Goal: Task Accomplishment & Management: Use online tool/utility

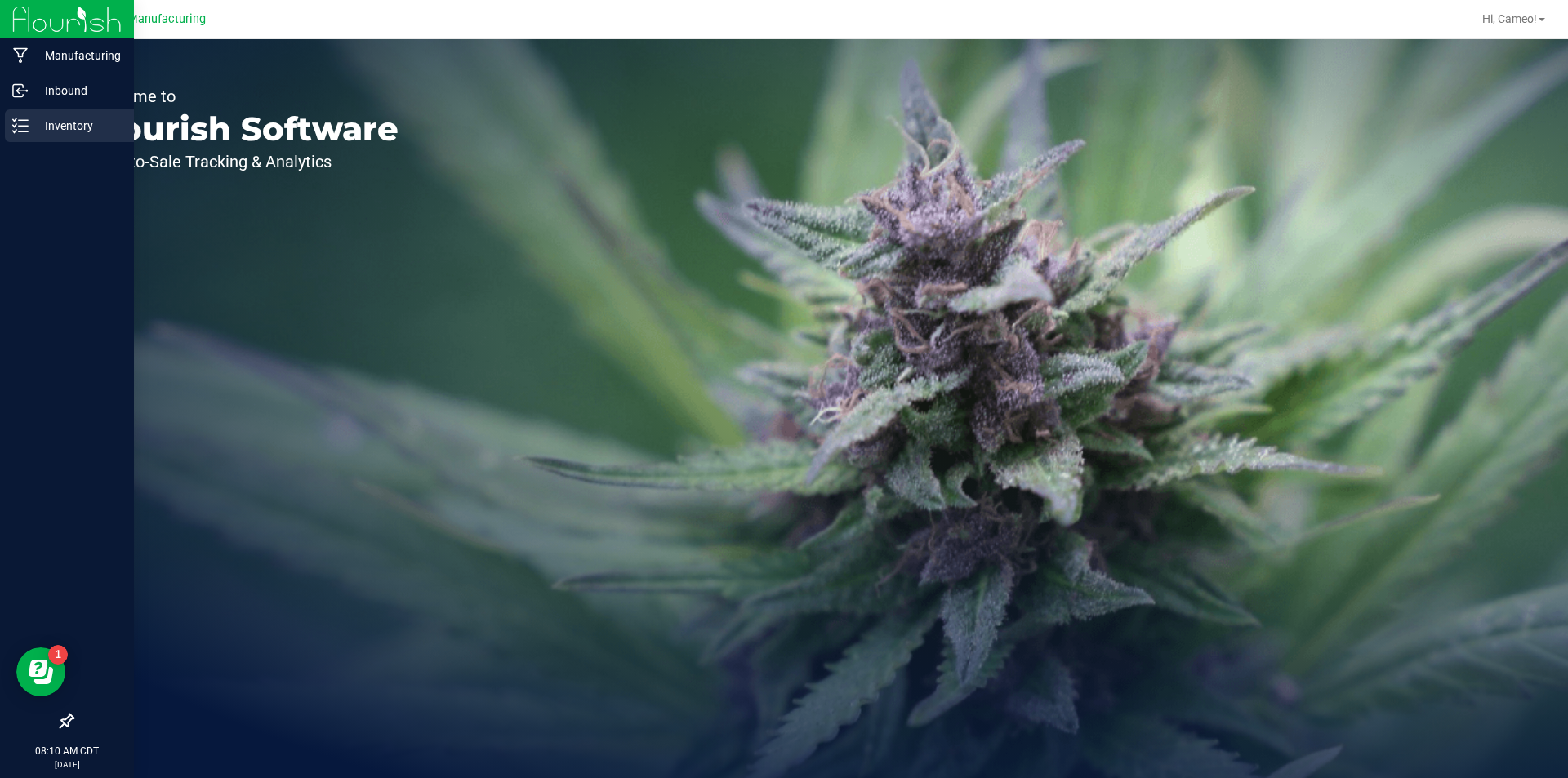
click at [37, 131] on p "Inventory" at bounding box center [77, 125] width 98 height 20
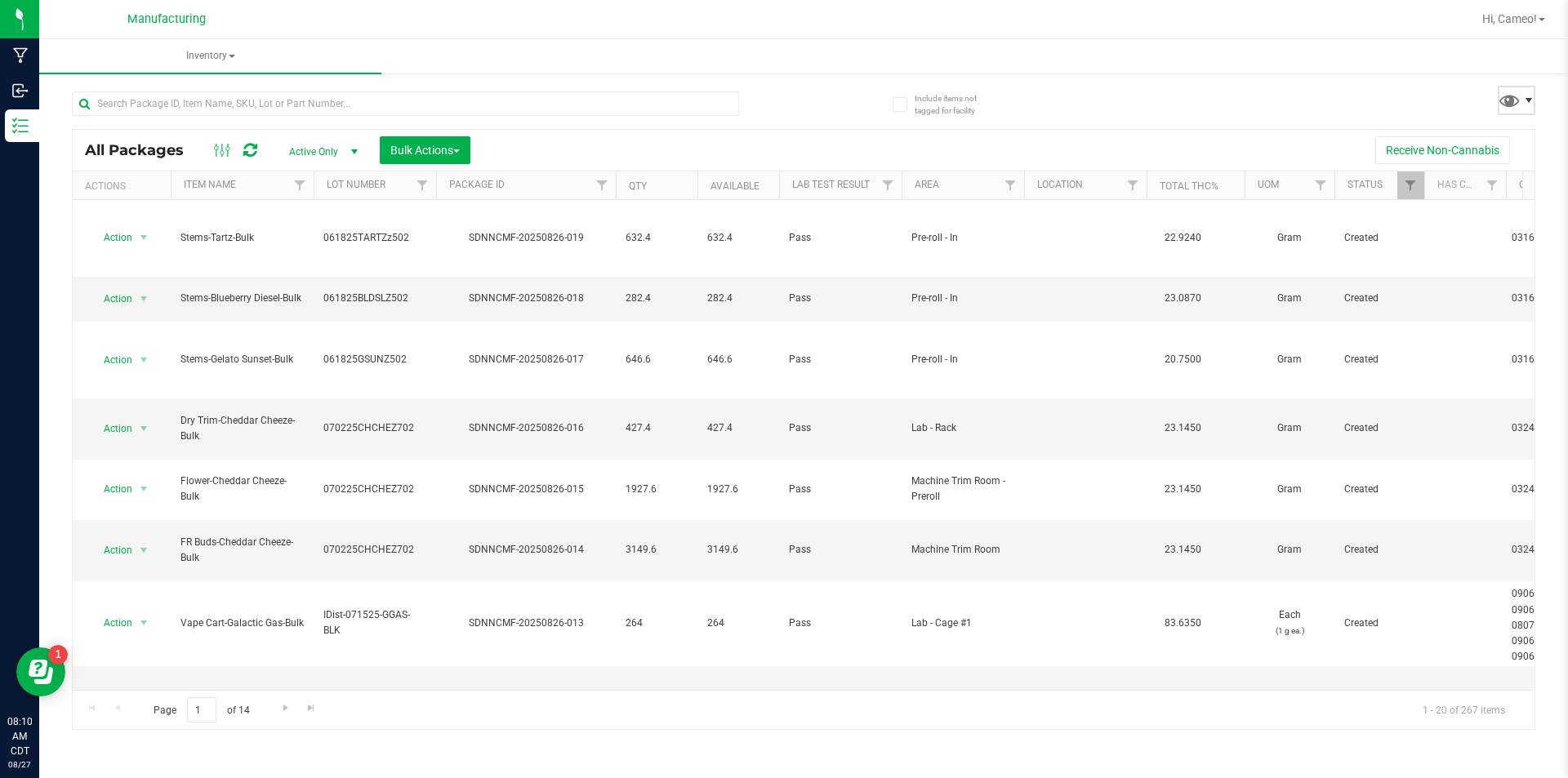
click at [1525, 104] on span at bounding box center [1528, 99] width 13 height 13
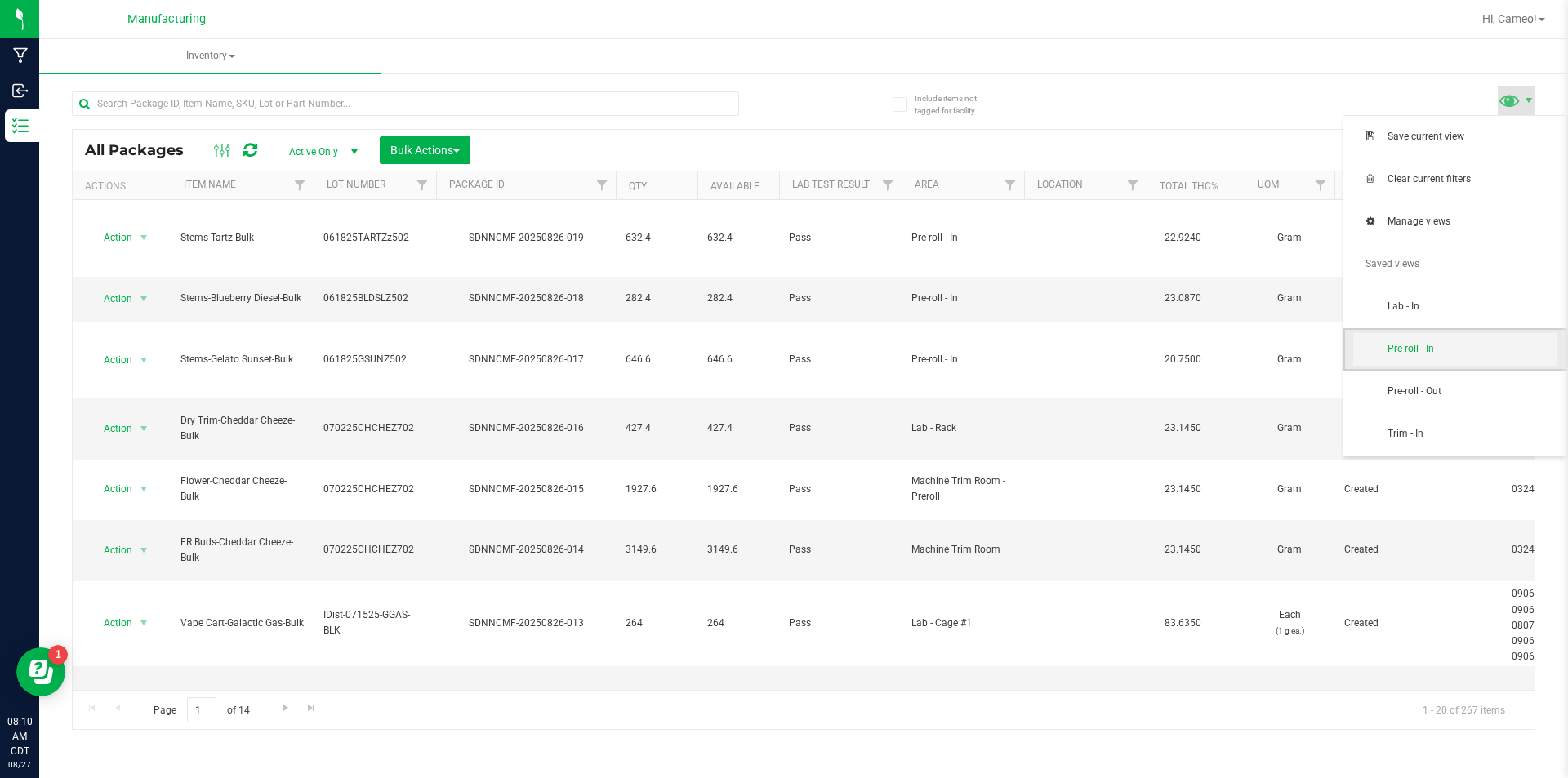
click at [1474, 359] on span "Pre-roll - In" at bounding box center [1455, 349] width 204 height 32
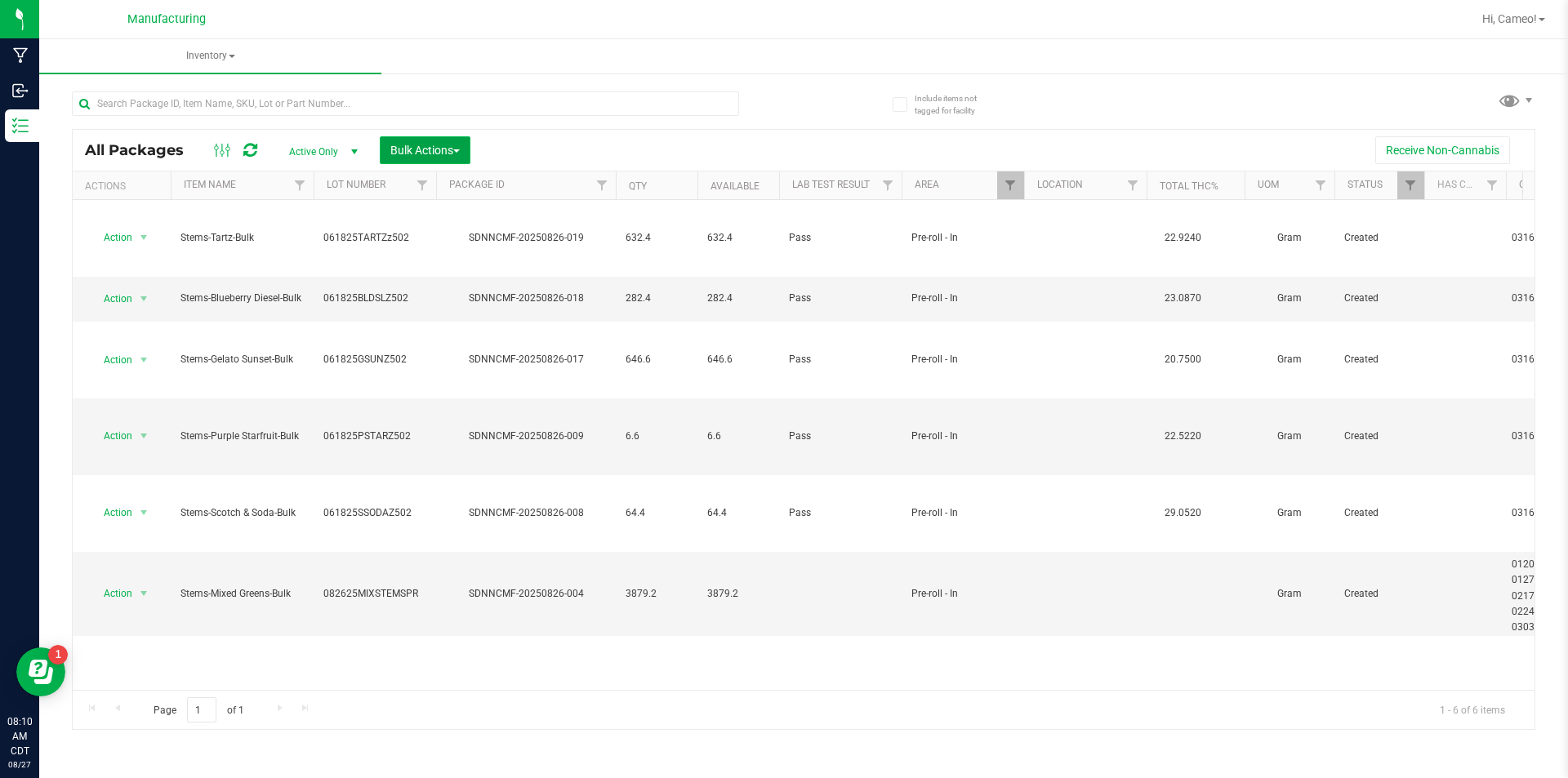
click at [406, 146] on span "Bulk Actions" at bounding box center [425, 149] width 70 height 13
click at [414, 186] on span "Add to manufacturing run" at bounding box center [450, 186] width 123 height 13
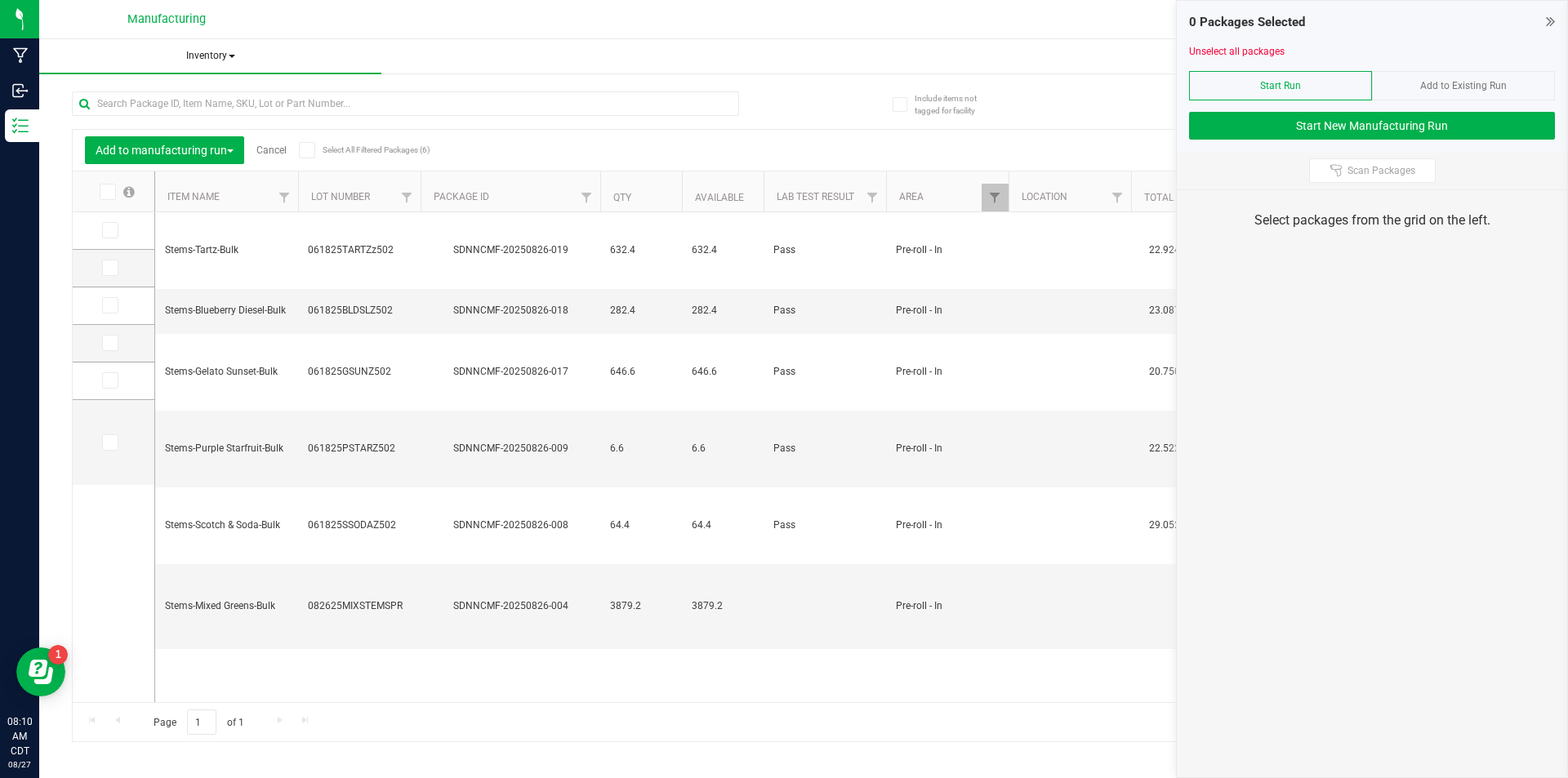
click at [207, 48] on span "Inventory" at bounding box center [210, 56] width 342 height 34
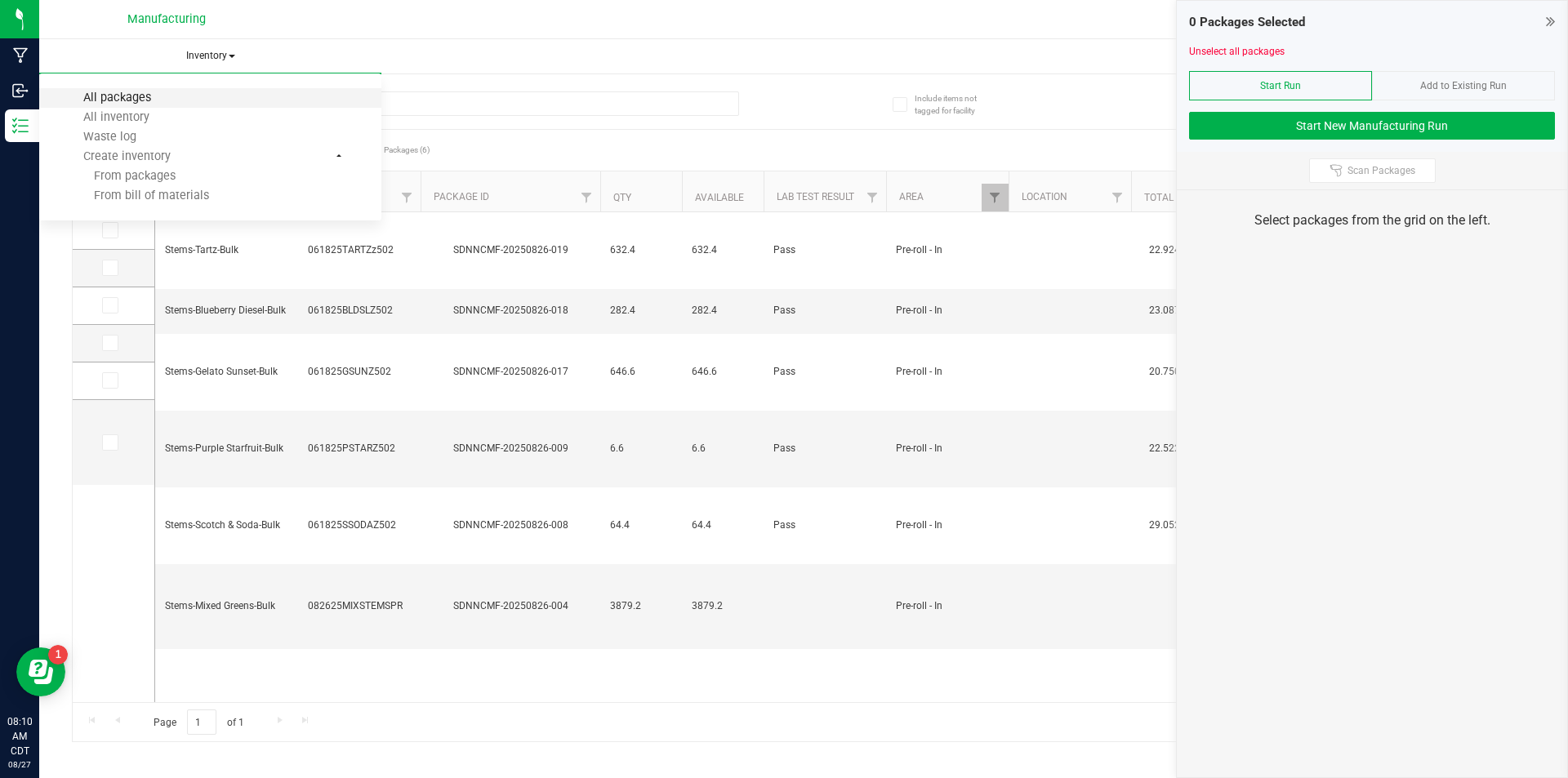
click at [141, 103] on span "All packages" at bounding box center [117, 98] width 112 height 14
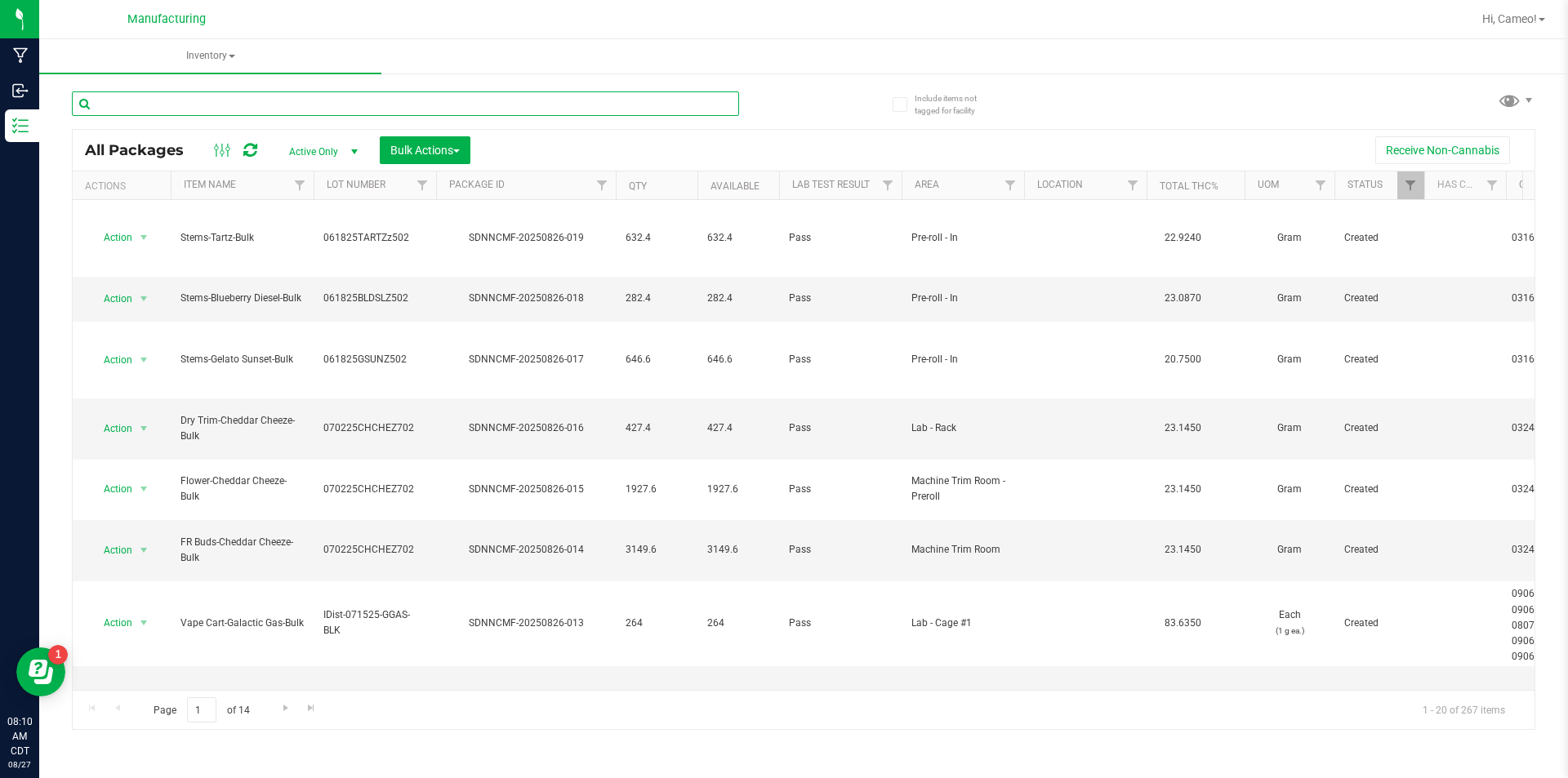
click at [437, 104] on input "text" at bounding box center [405, 104] width 667 height 25
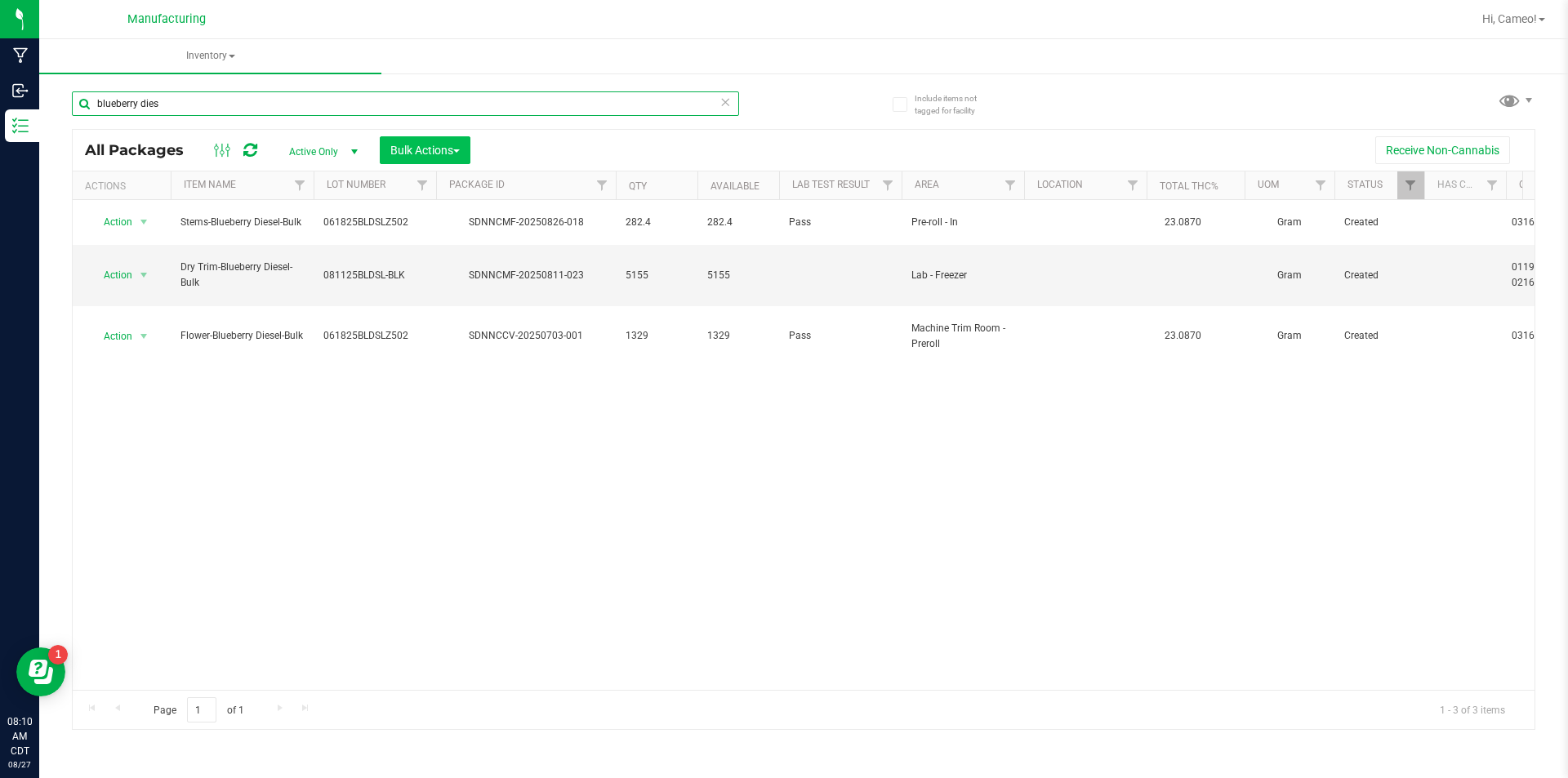
type input "blueberry dies"
click at [407, 158] on button "Bulk Actions" at bounding box center [425, 149] width 91 height 28
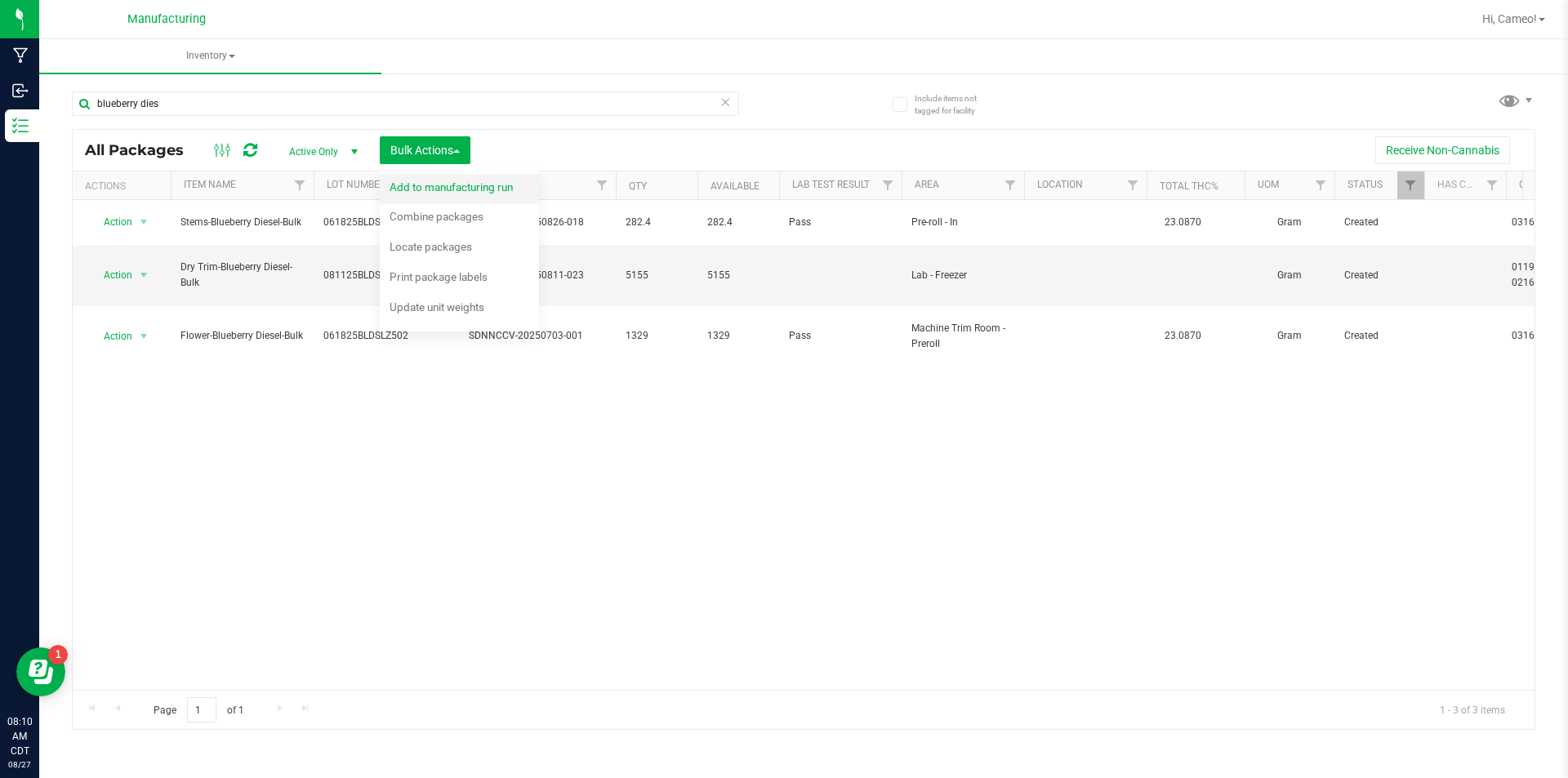
click at [425, 183] on span "Add to manufacturing run" at bounding box center [450, 186] width 123 height 13
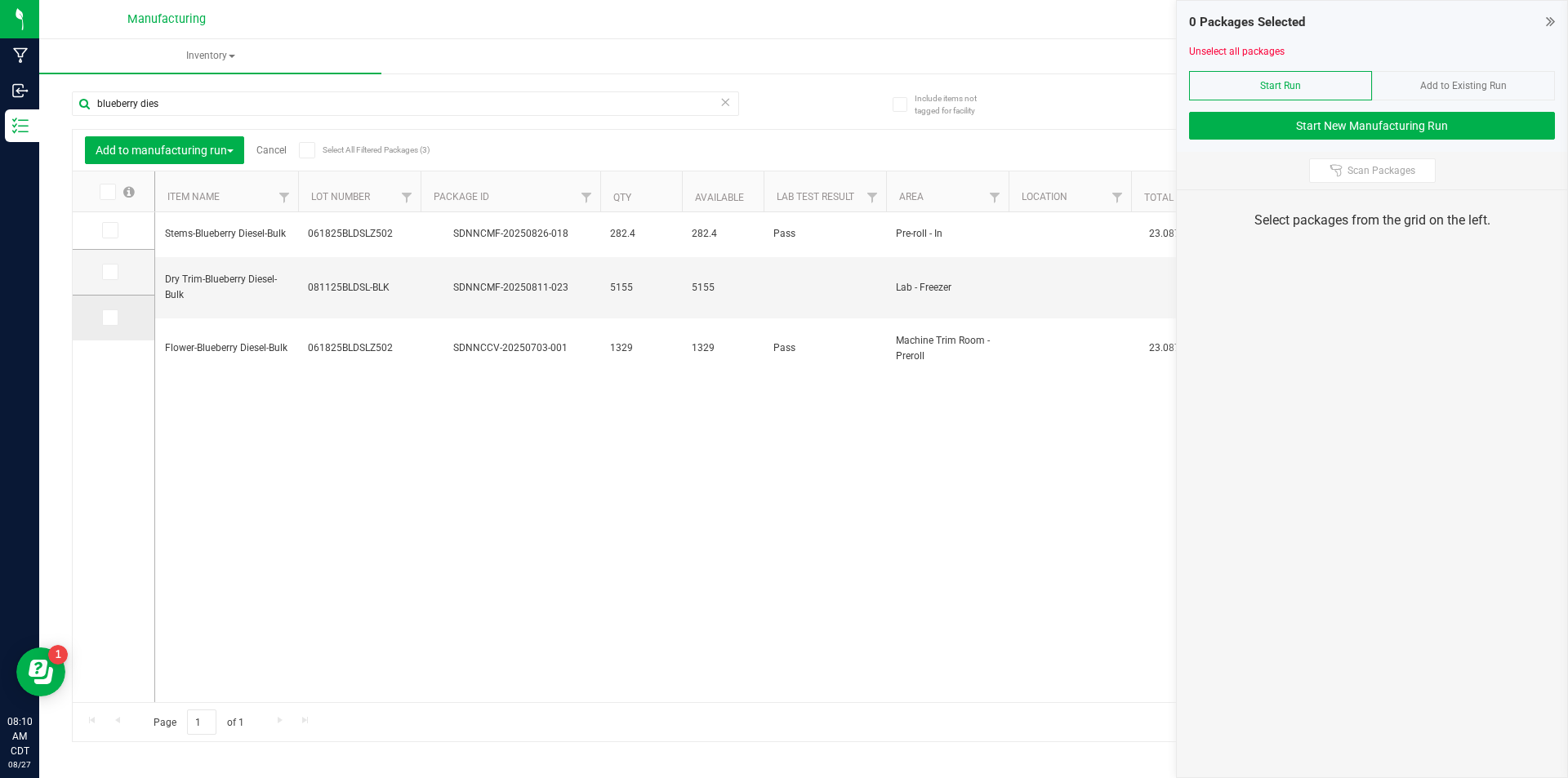
click at [110, 318] on icon at bounding box center [109, 318] width 10 height 0
click at [0, 0] on input "checkbox" at bounding box center [0, 0] width 0 height 0
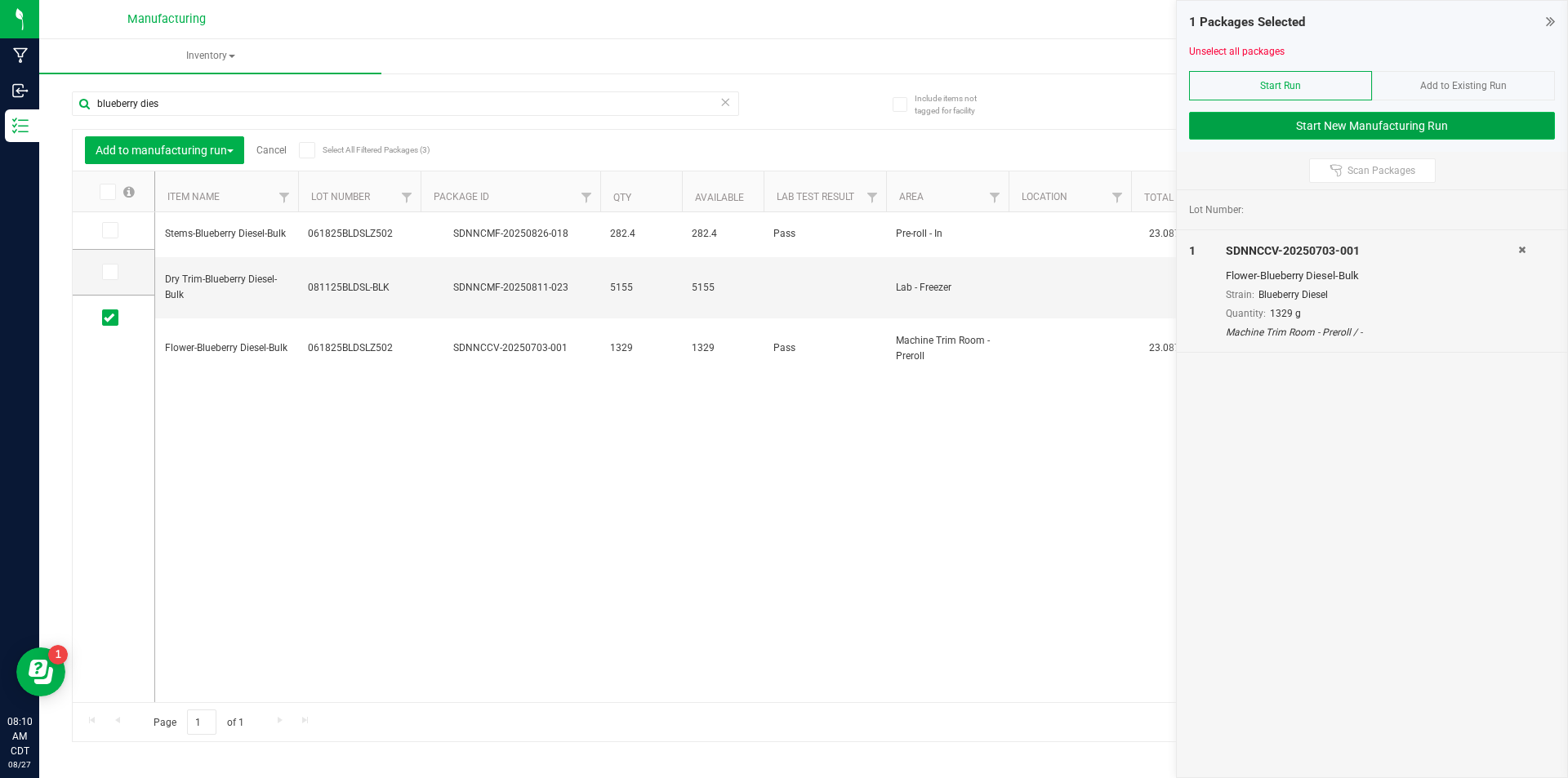
click at [1288, 127] on button "Start New Manufacturing Run" at bounding box center [1372, 126] width 365 height 28
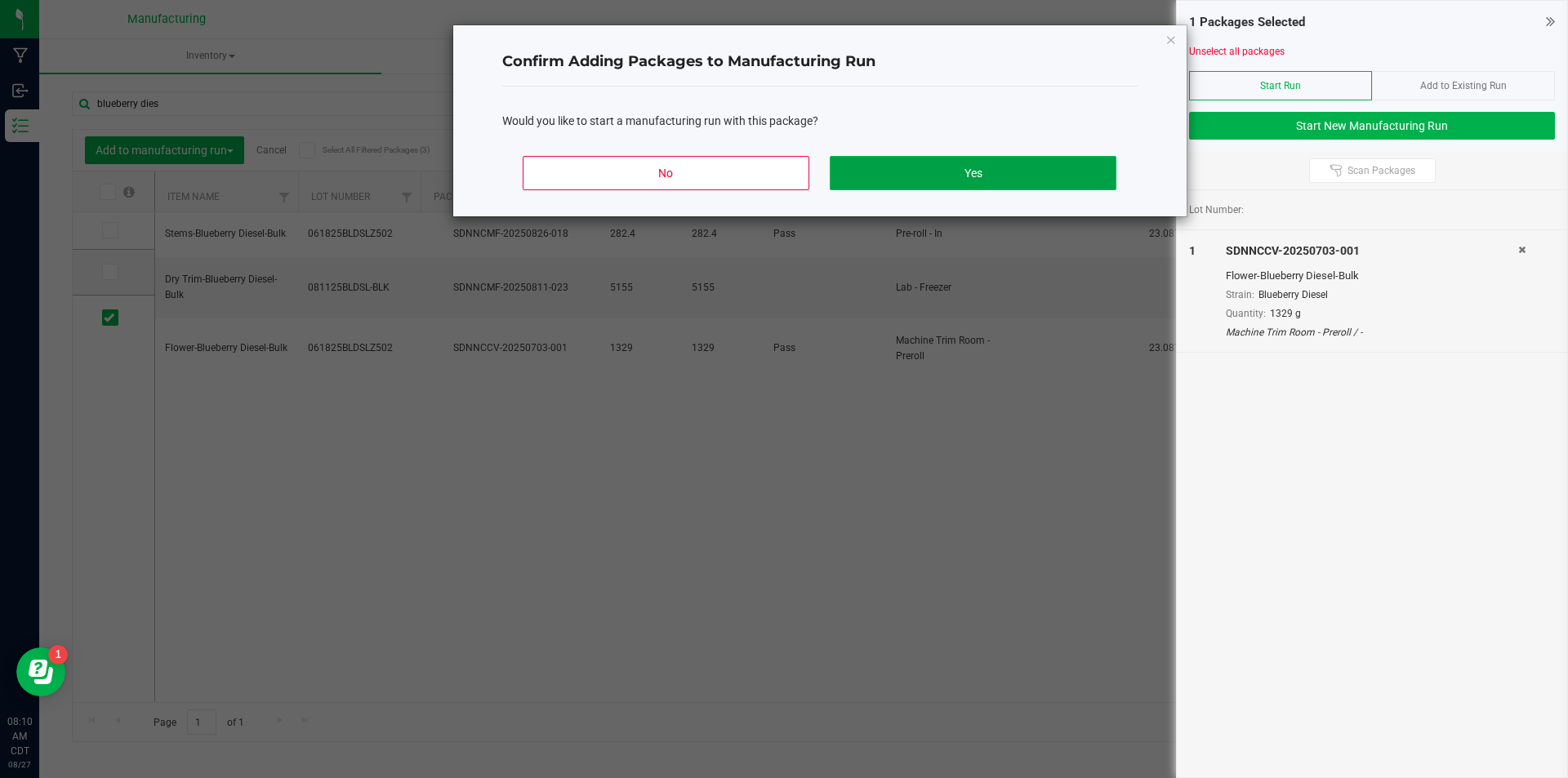
click at [883, 165] on button "Yes" at bounding box center [972, 173] width 286 height 34
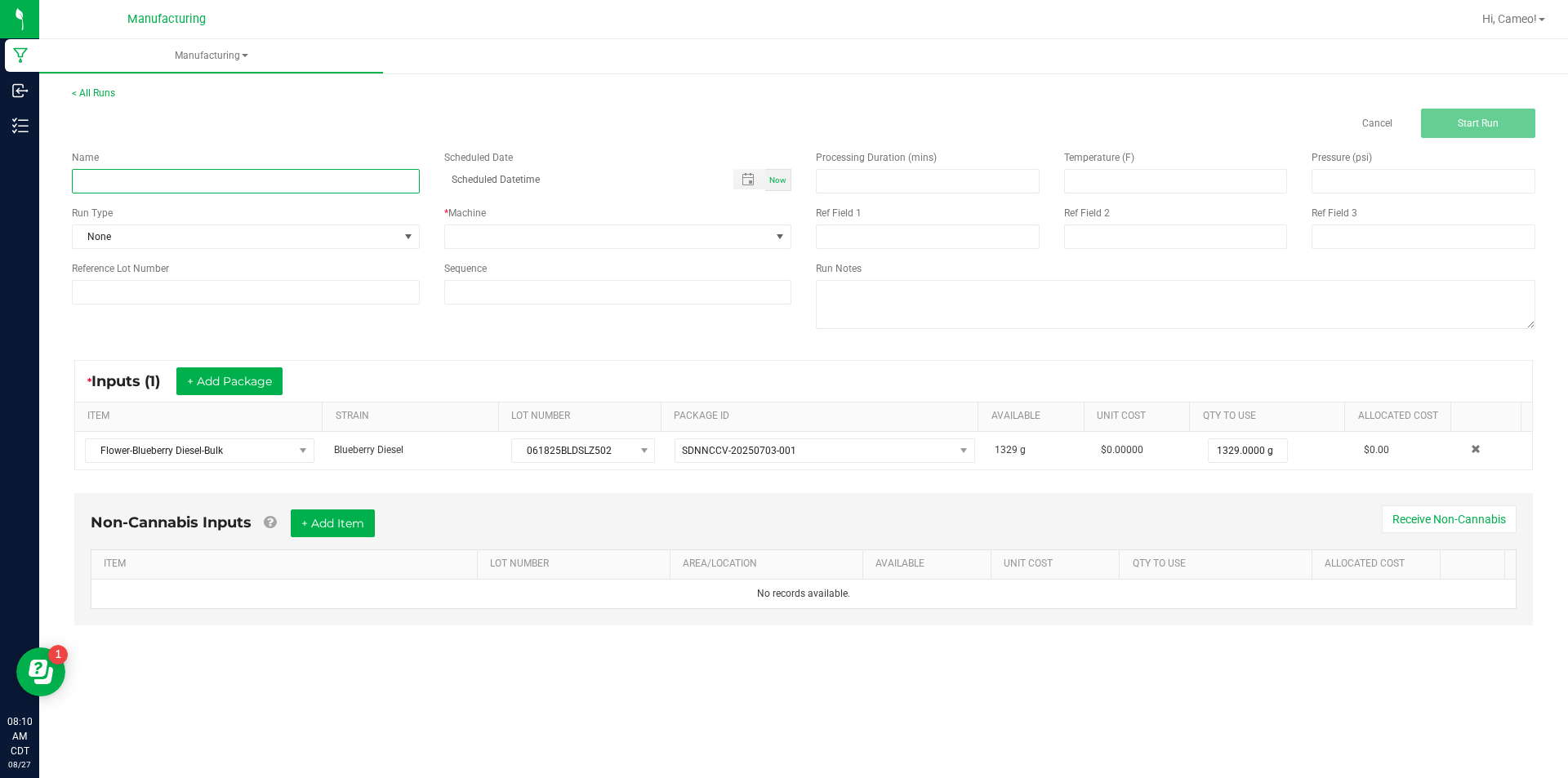
click at [235, 189] on input at bounding box center [246, 181] width 348 height 25
type input "082725 - Blueberry Diesel"
click at [772, 183] on span "Now" at bounding box center [778, 180] width 17 height 9
type input "[DATE] 8:11 AM"
drag, startPoint x: 719, startPoint y: 236, endPoint x: 685, endPoint y: 243, distance: 34.7
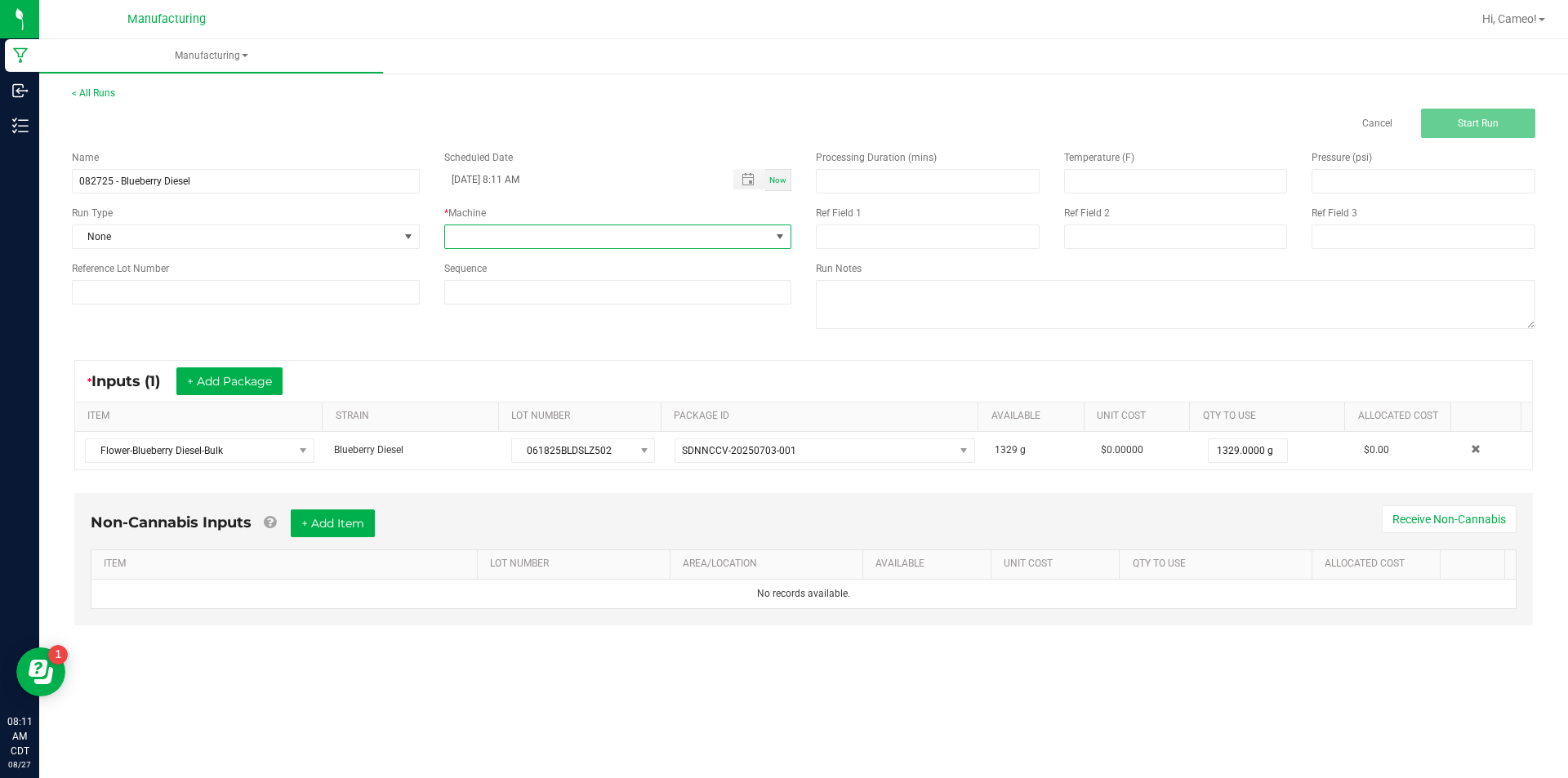
click at [718, 236] on span at bounding box center [608, 236] width 325 height 23
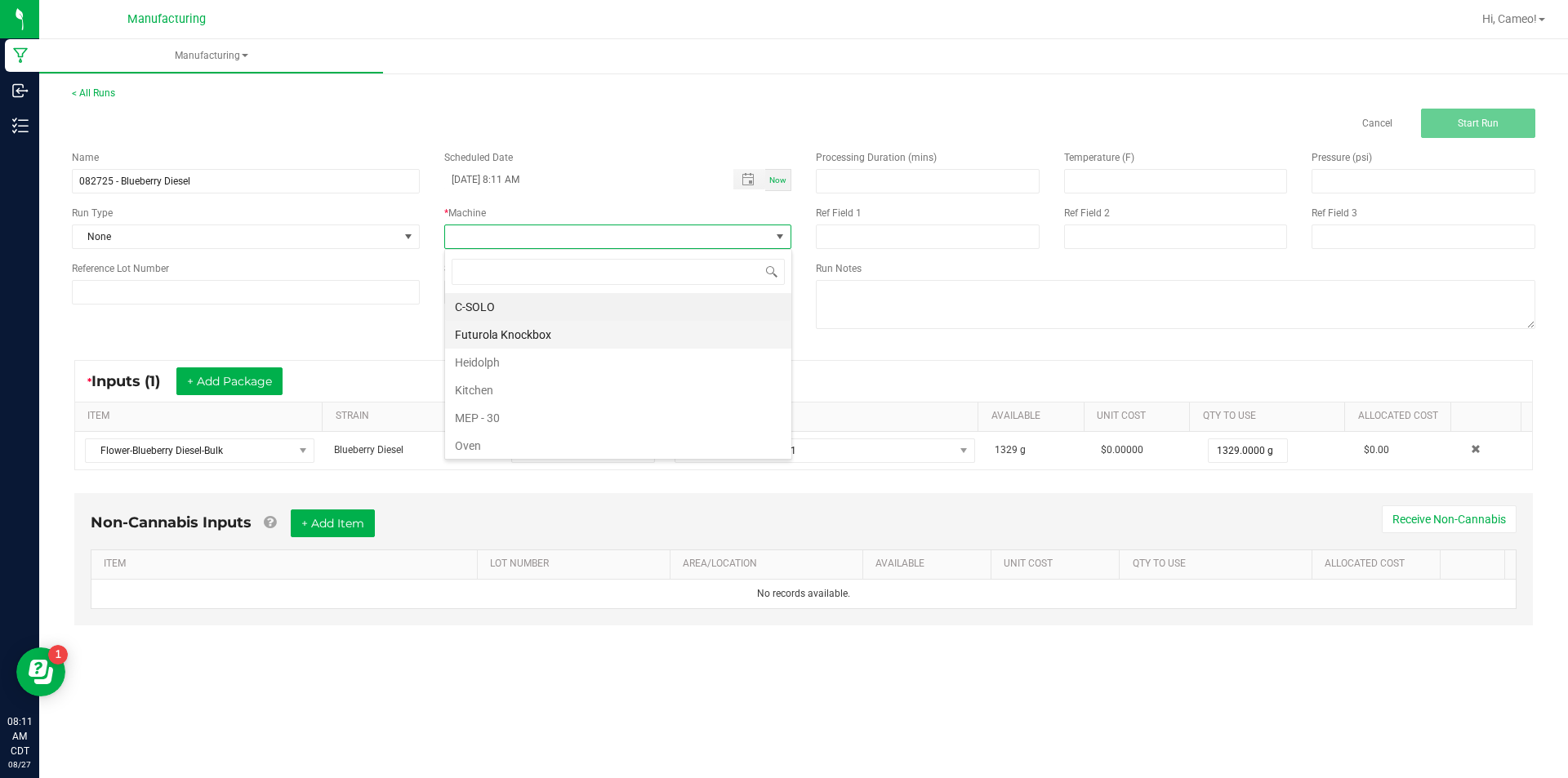
click at [518, 342] on li "Futurola Knockbox" at bounding box center [618, 335] width 346 height 28
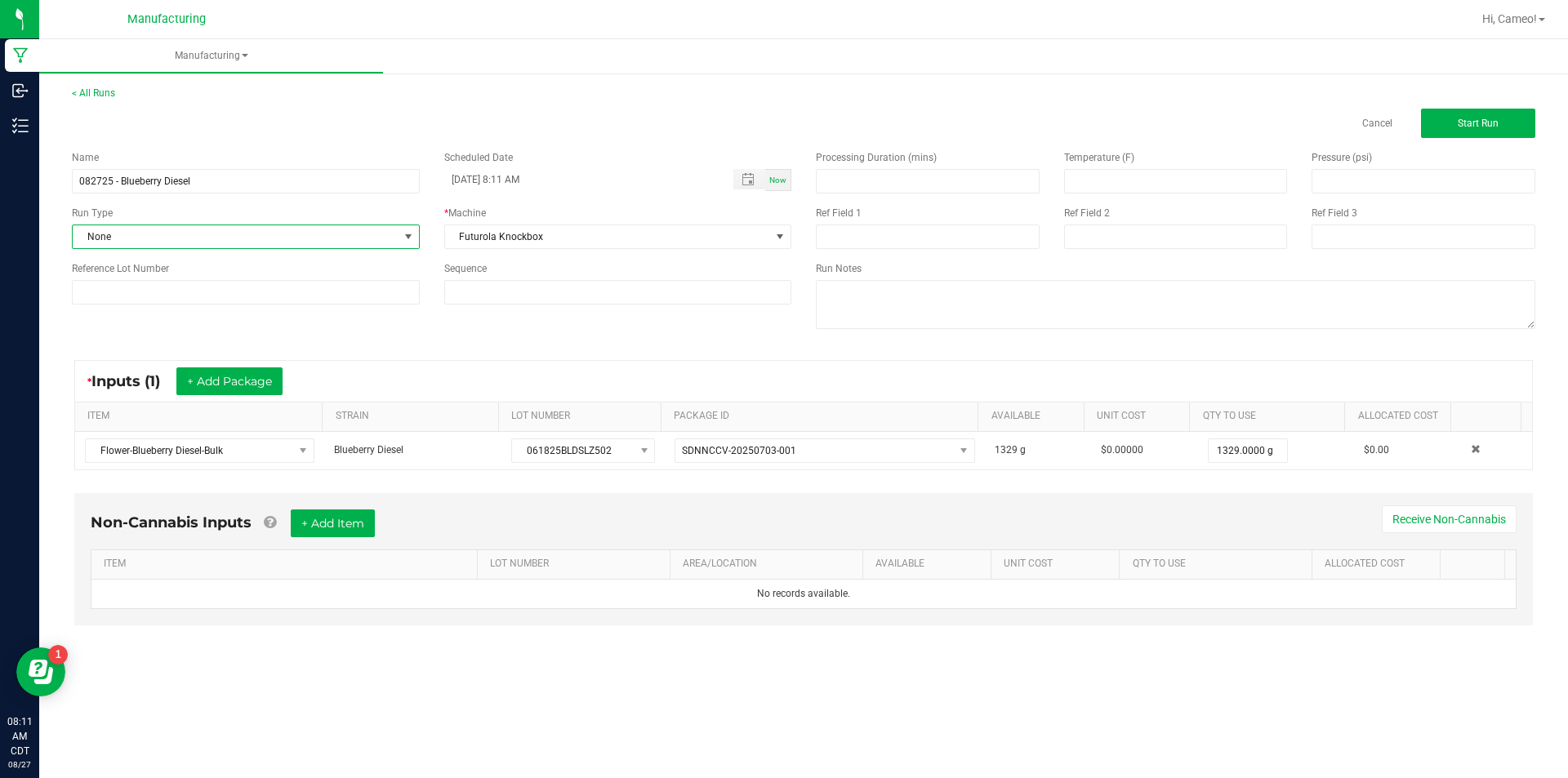
click at [303, 239] on span "None" at bounding box center [235, 236] width 325 height 23
click at [115, 443] on li "Pre-roll" at bounding box center [246, 443] width 346 height 25
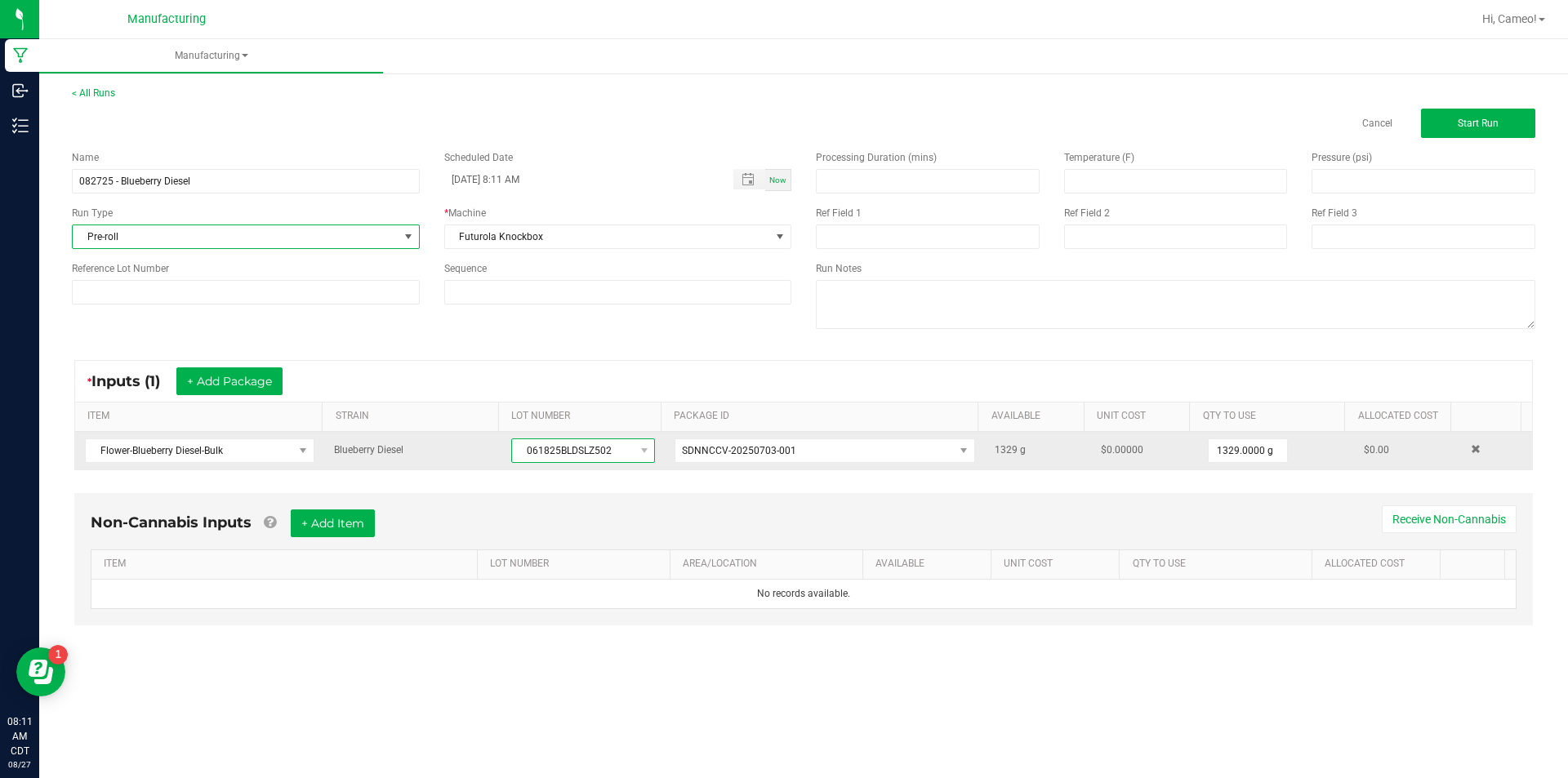
click at [549, 445] on span "061825BLDSLZ502" at bounding box center [572, 450] width 122 height 23
copy span "061825BLDSLZ502"
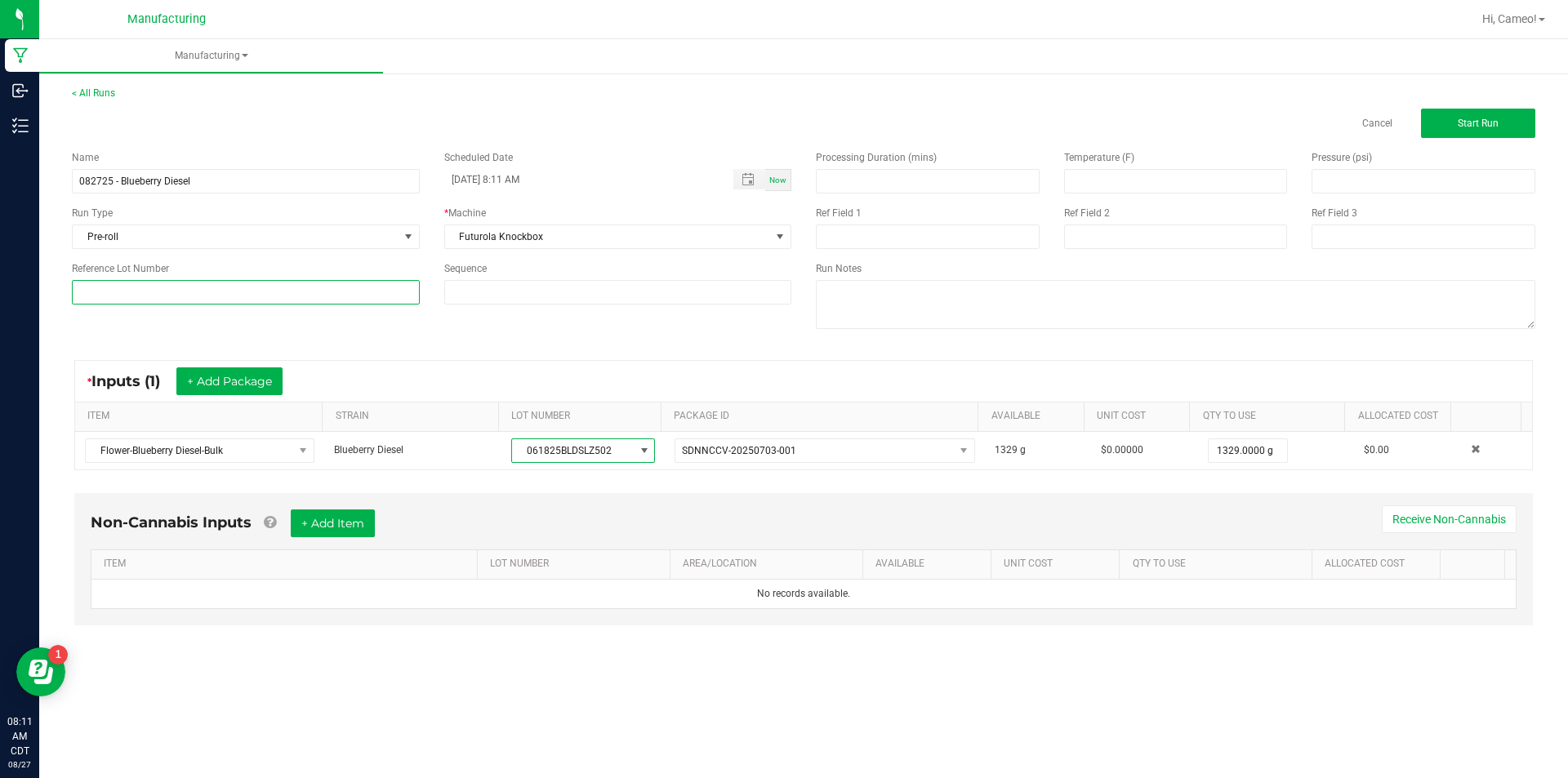
click at [364, 299] on input at bounding box center [246, 292] width 348 height 25
paste input "061825BLDSLZ502"
type input "061825BLDSLZ502"
click at [1481, 103] on div "< All Runs Cancel Start Run" at bounding box center [804, 111] width 1463 height 52
click at [1469, 122] on span "Start Run" at bounding box center [1478, 122] width 41 height 11
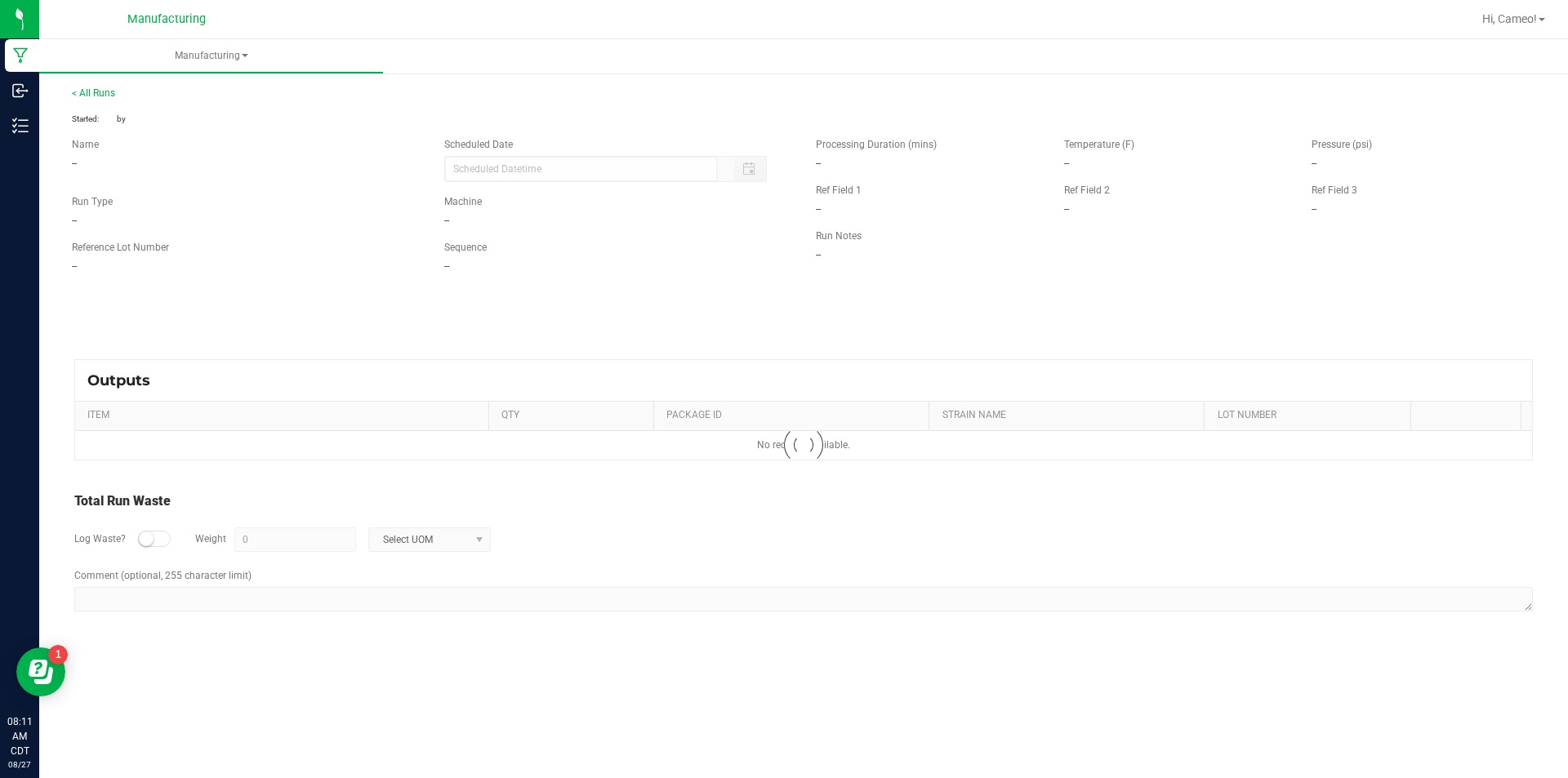
type input "[DATE] 8:11 AM"
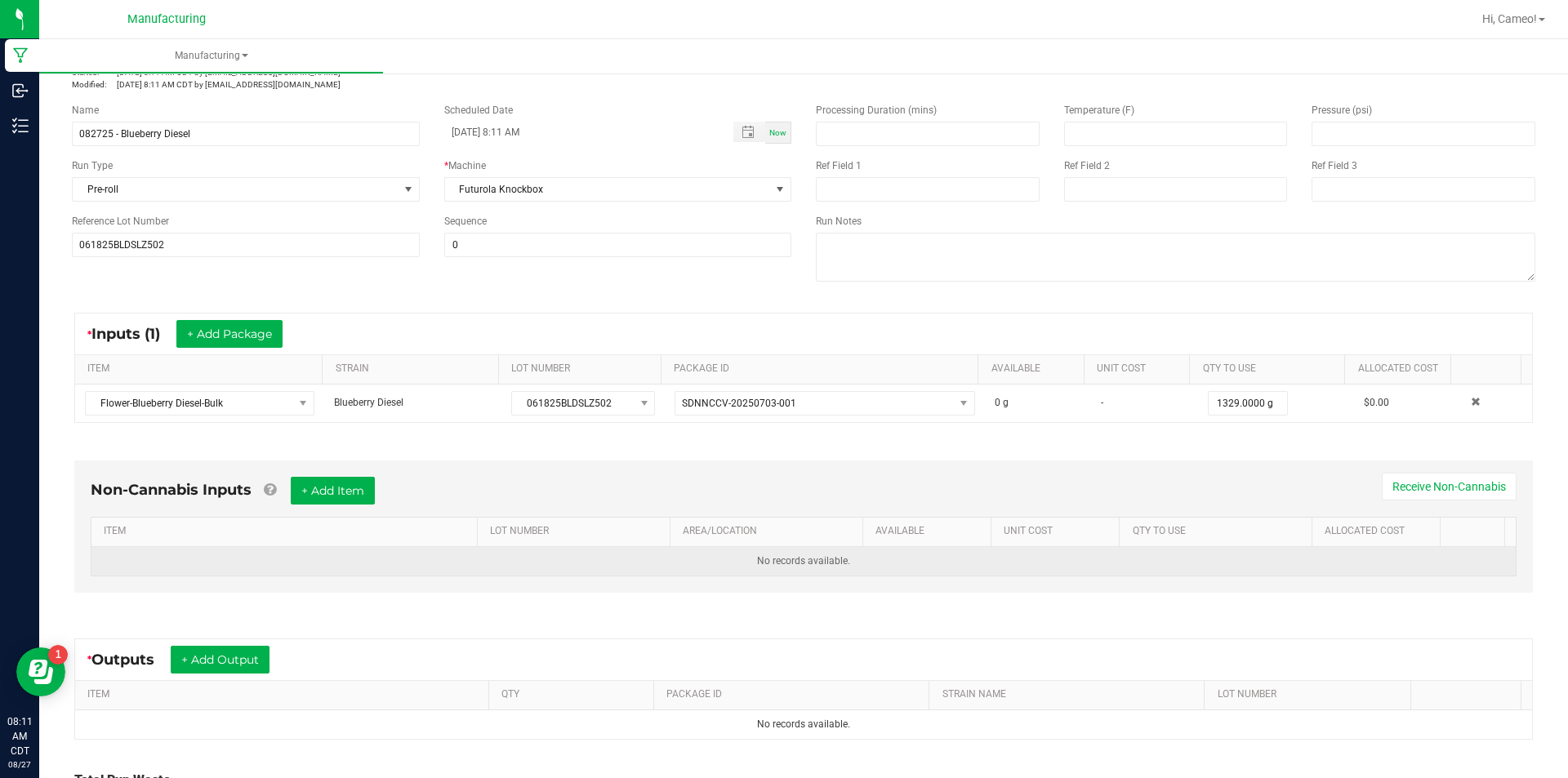
scroll to position [217, 0]
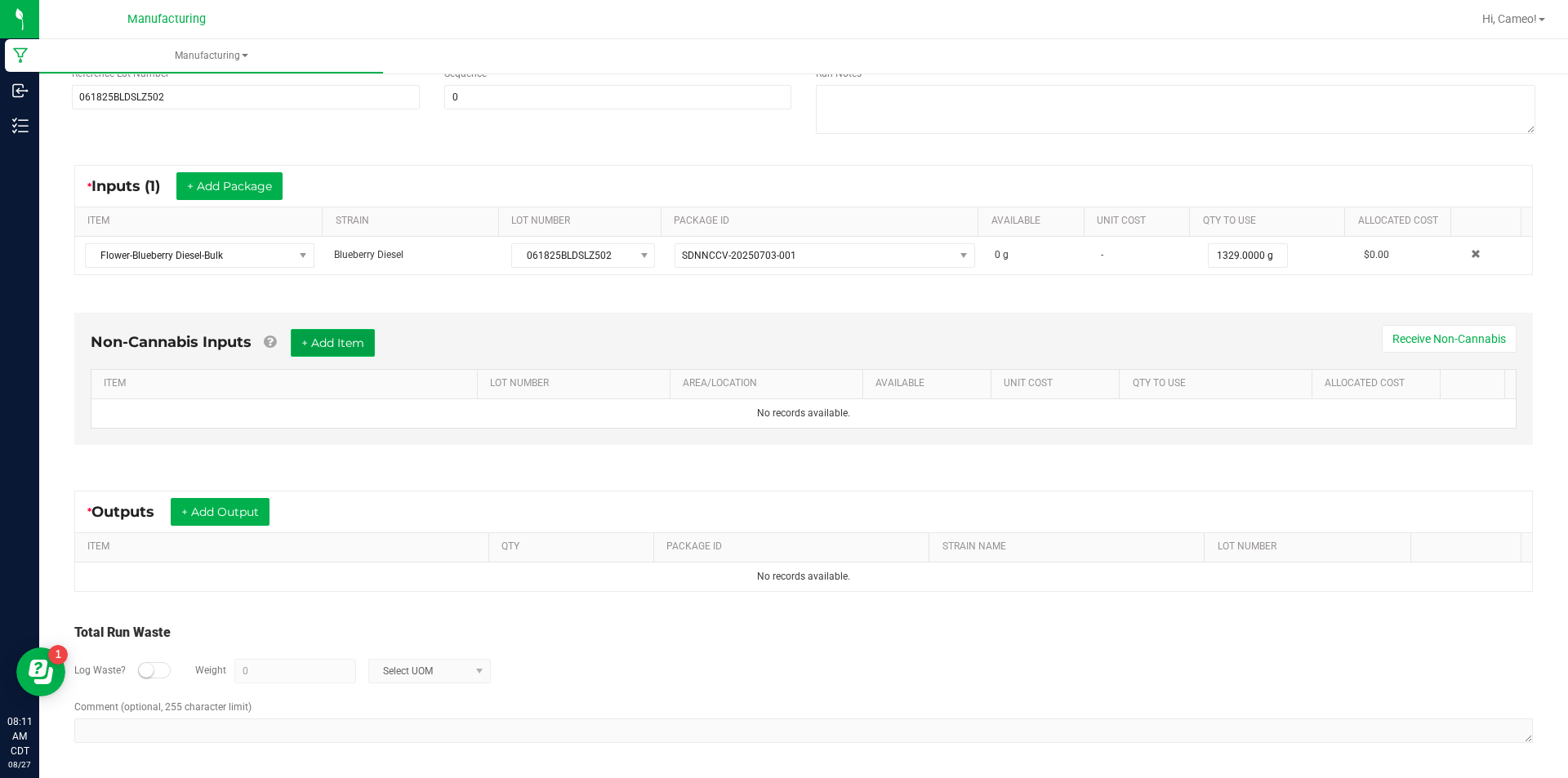
click at [354, 347] on button "+ Add Item" at bounding box center [332, 342] width 84 height 28
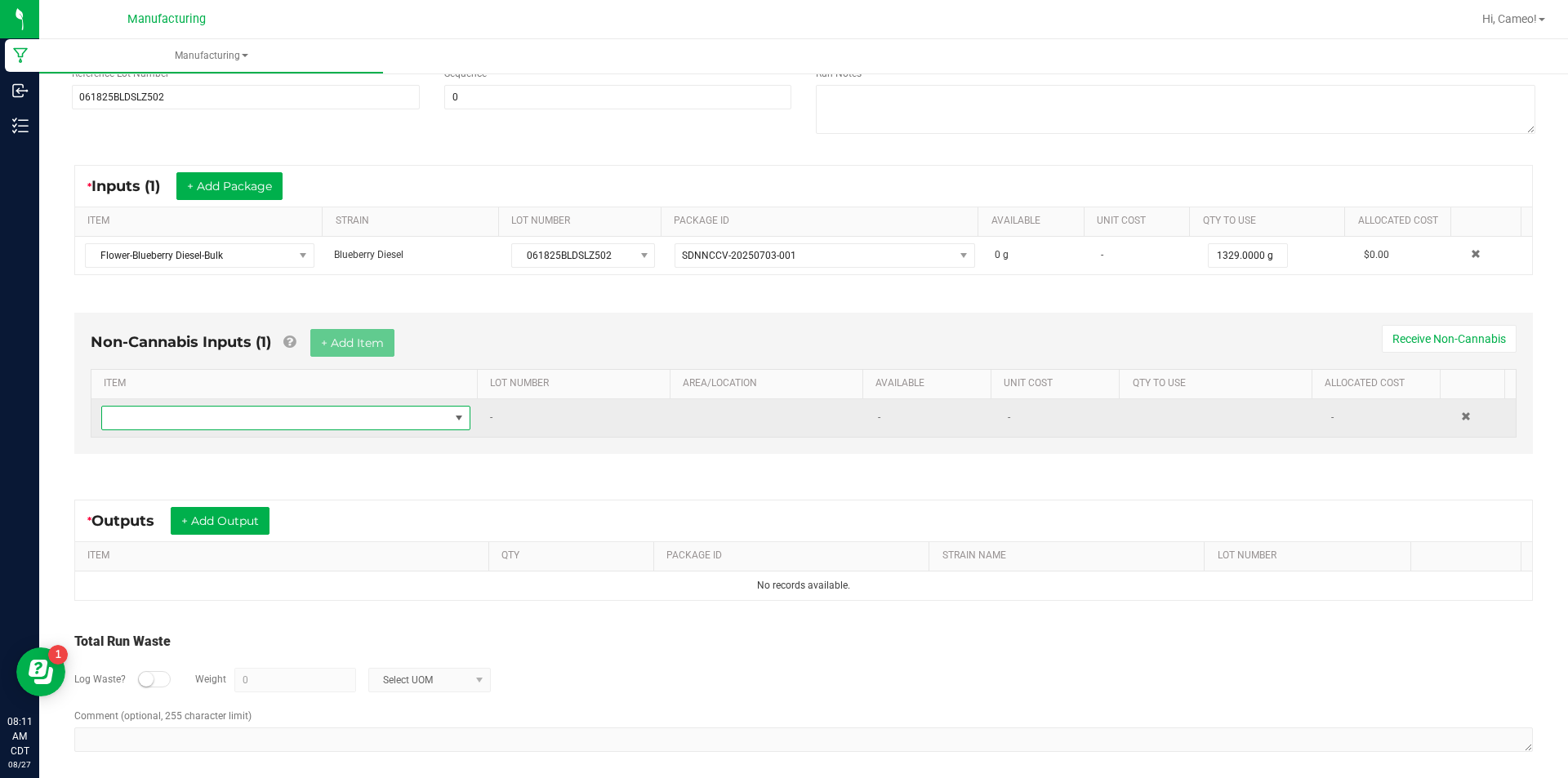
click at [286, 425] on span "NO DATA FOUND" at bounding box center [275, 417] width 347 height 23
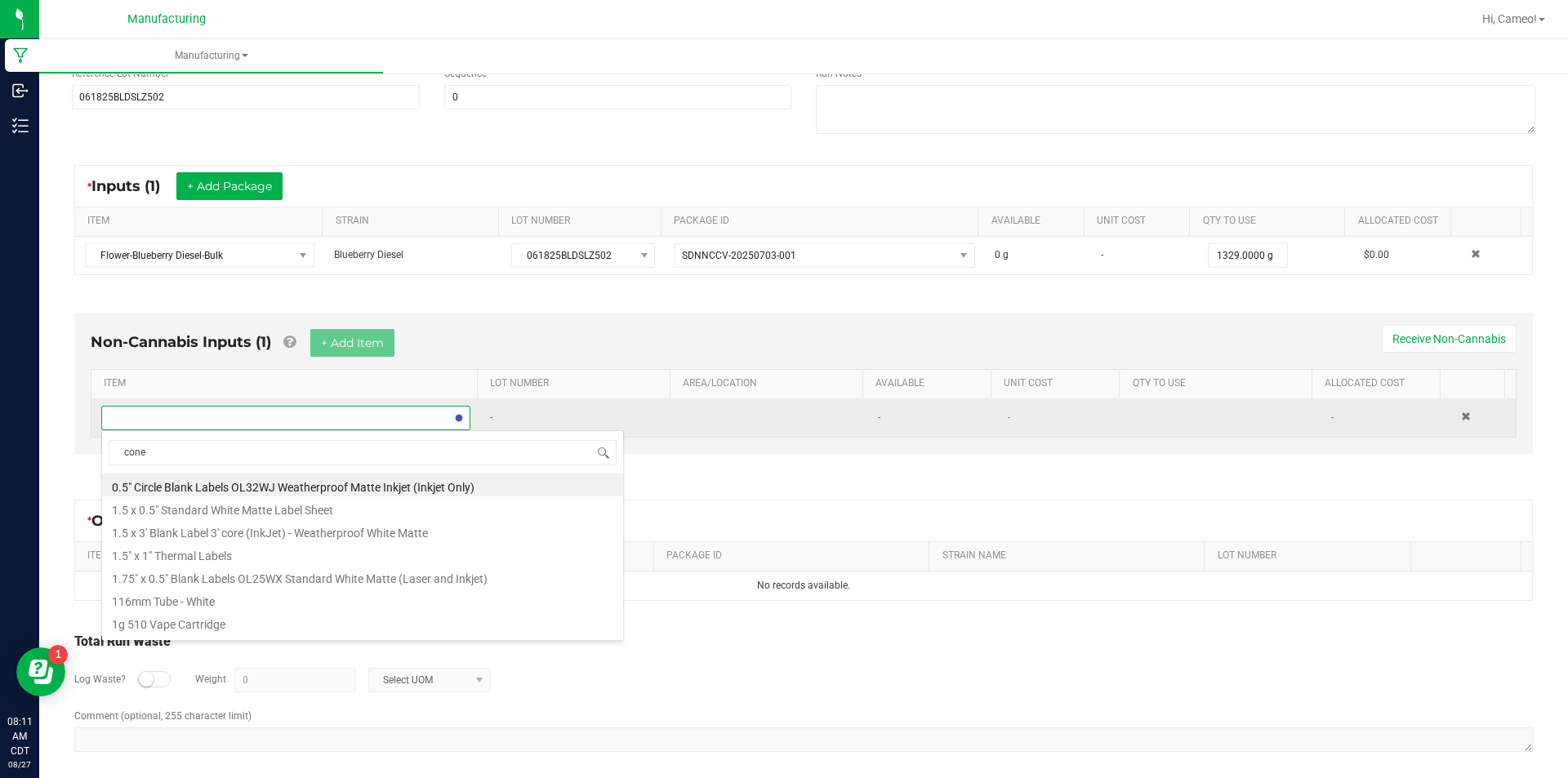
type input "cones"
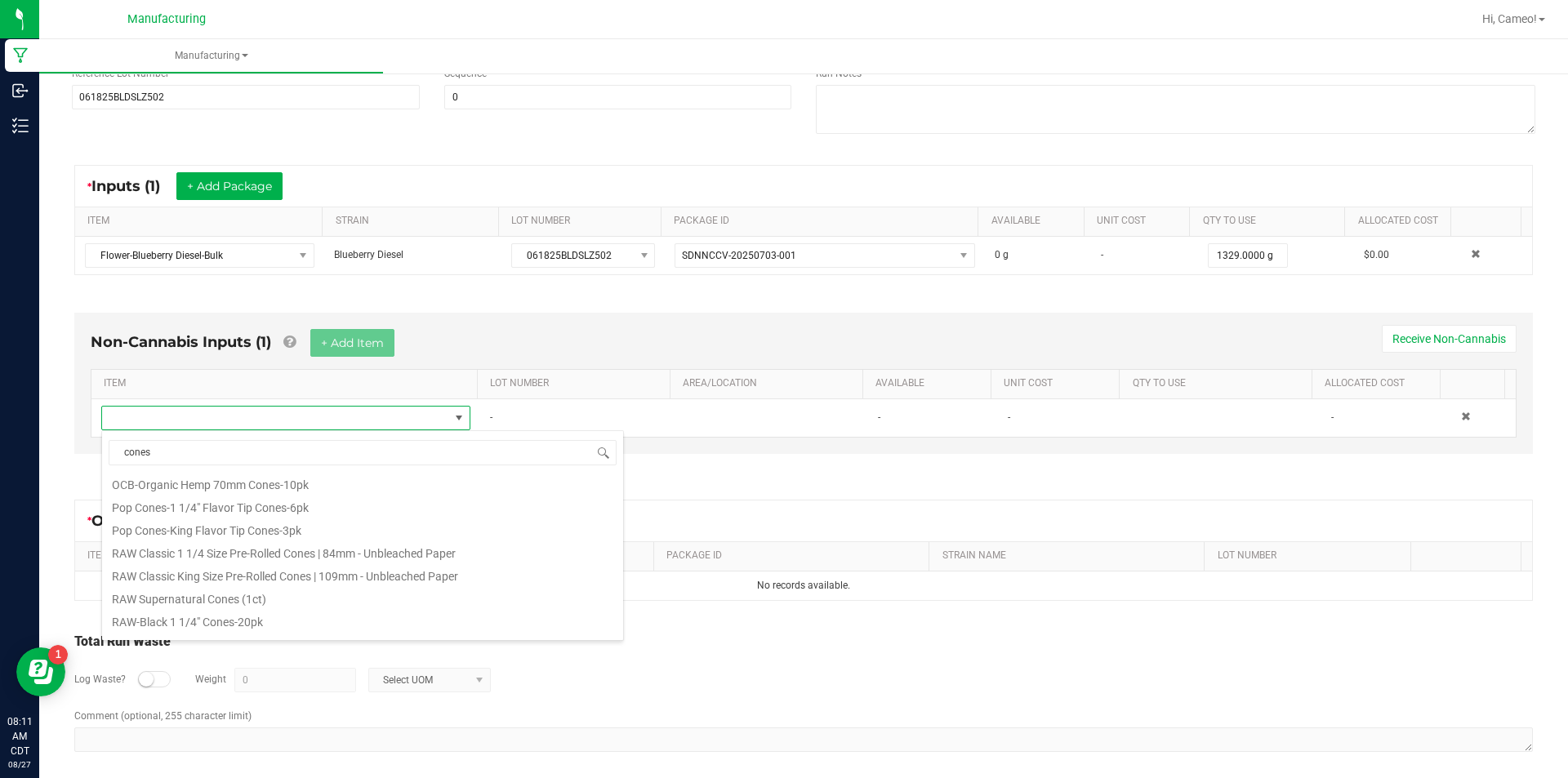
scroll to position [735, 0]
click at [386, 576] on li "RAW Classic King Size Pre-Rolled Cones | 109mm - Unbleached Paper" at bounding box center [362, 572] width 521 height 23
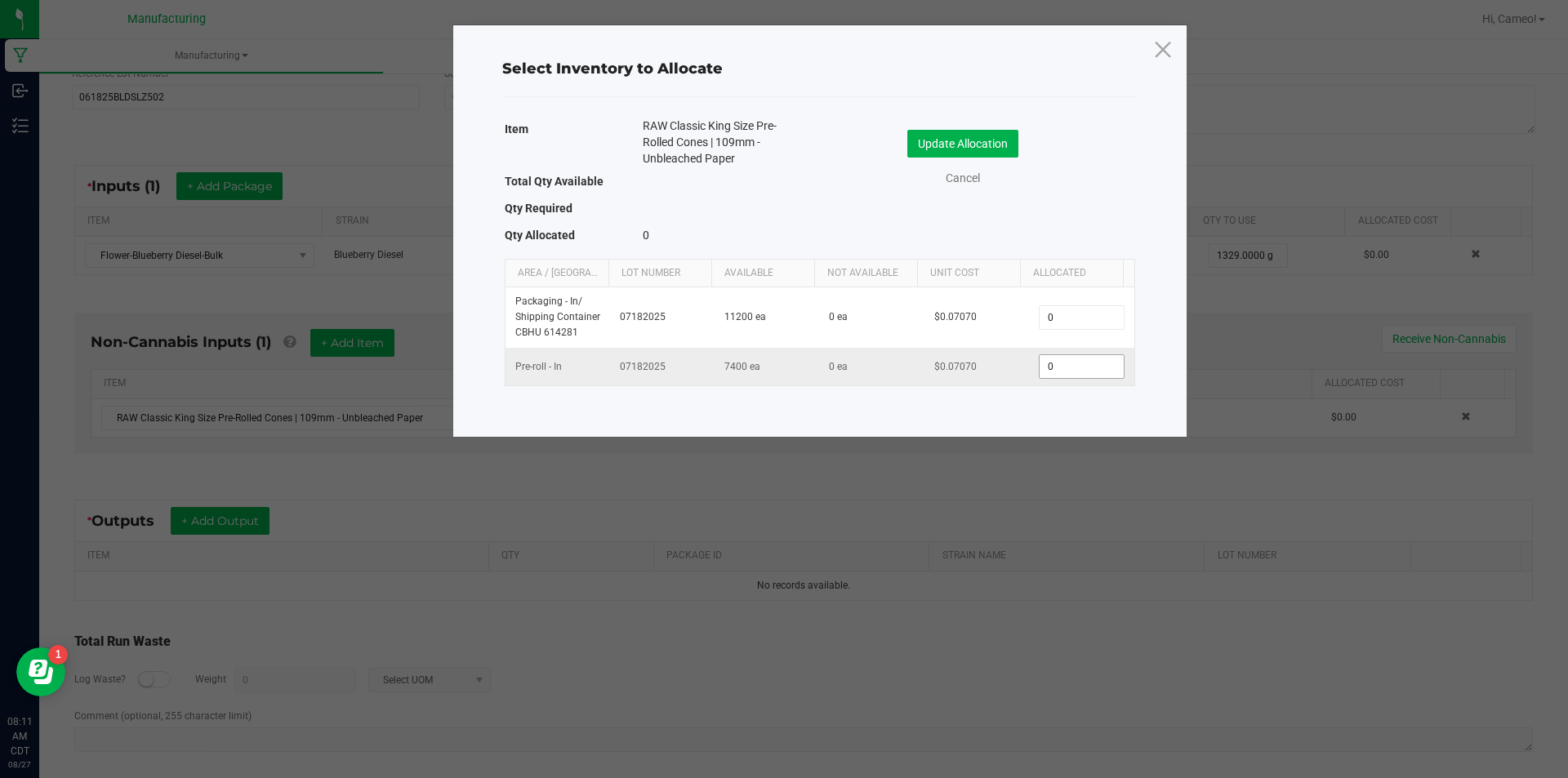
click at [1042, 365] on input "0" at bounding box center [1081, 366] width 83 height 23
type input "1,276"
click at [1002, 139] on button "Update Allocation" at bounding box center [962, 144] width 111 height 28
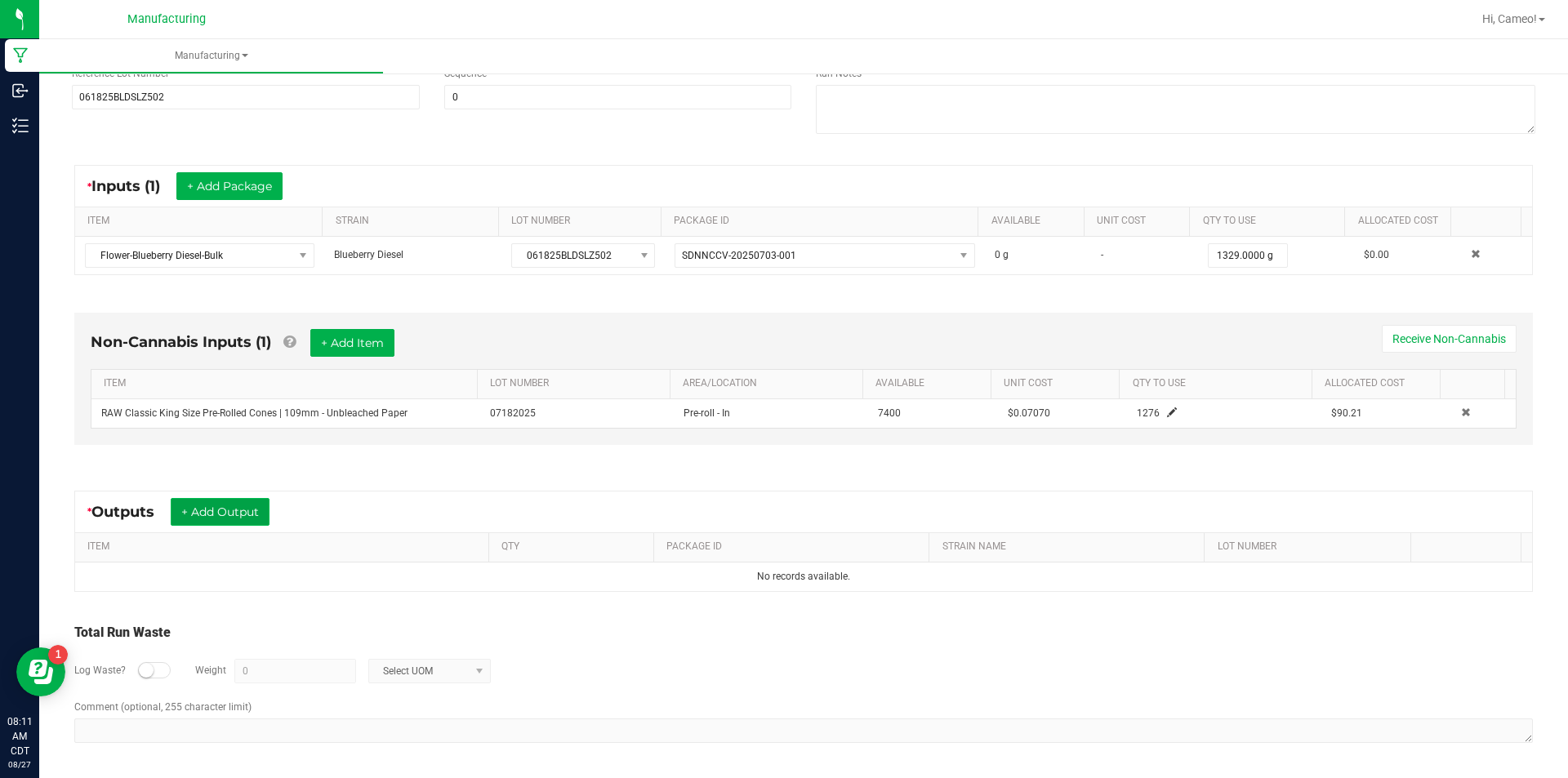
click at [207, 508] on button "+ Add Output" at bounding box center [220, 511] width 99 height 28
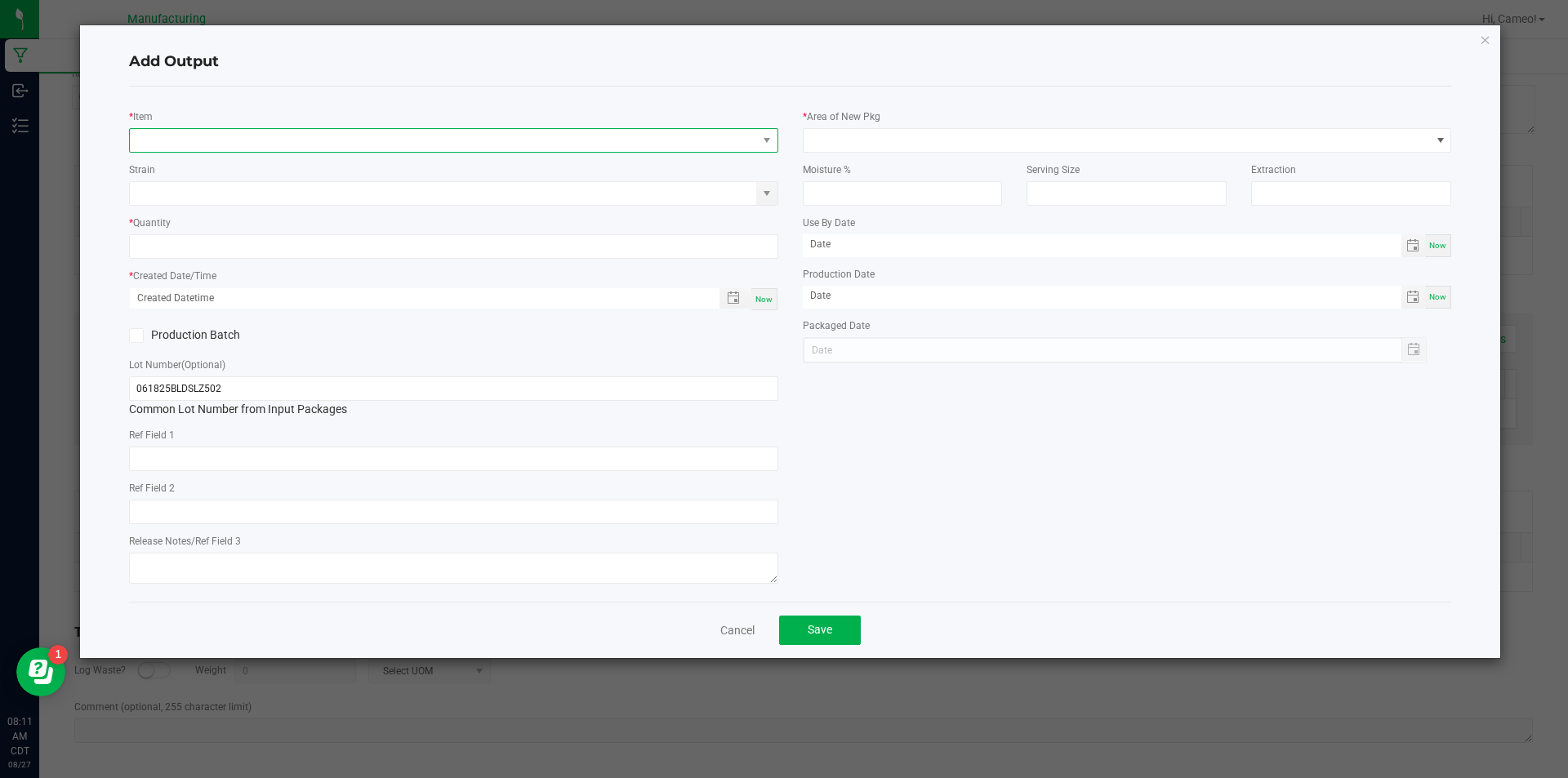
click at [434, 142] on span "NO DATA FOUND" at bounding box center [444, 140] width 627 height 23
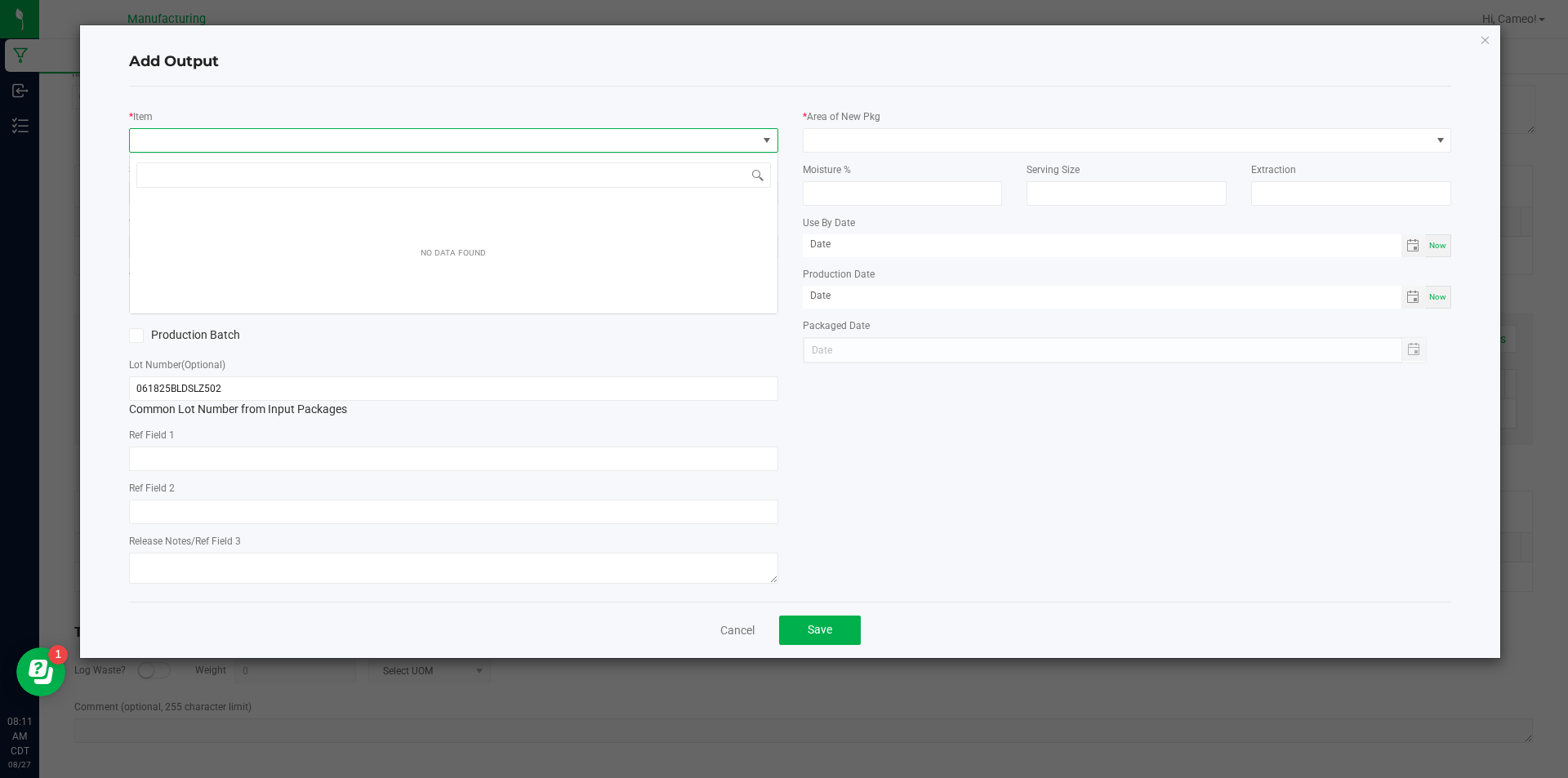
scroll to position [25, 649]
type input "Kings preroll-blueberry diese"
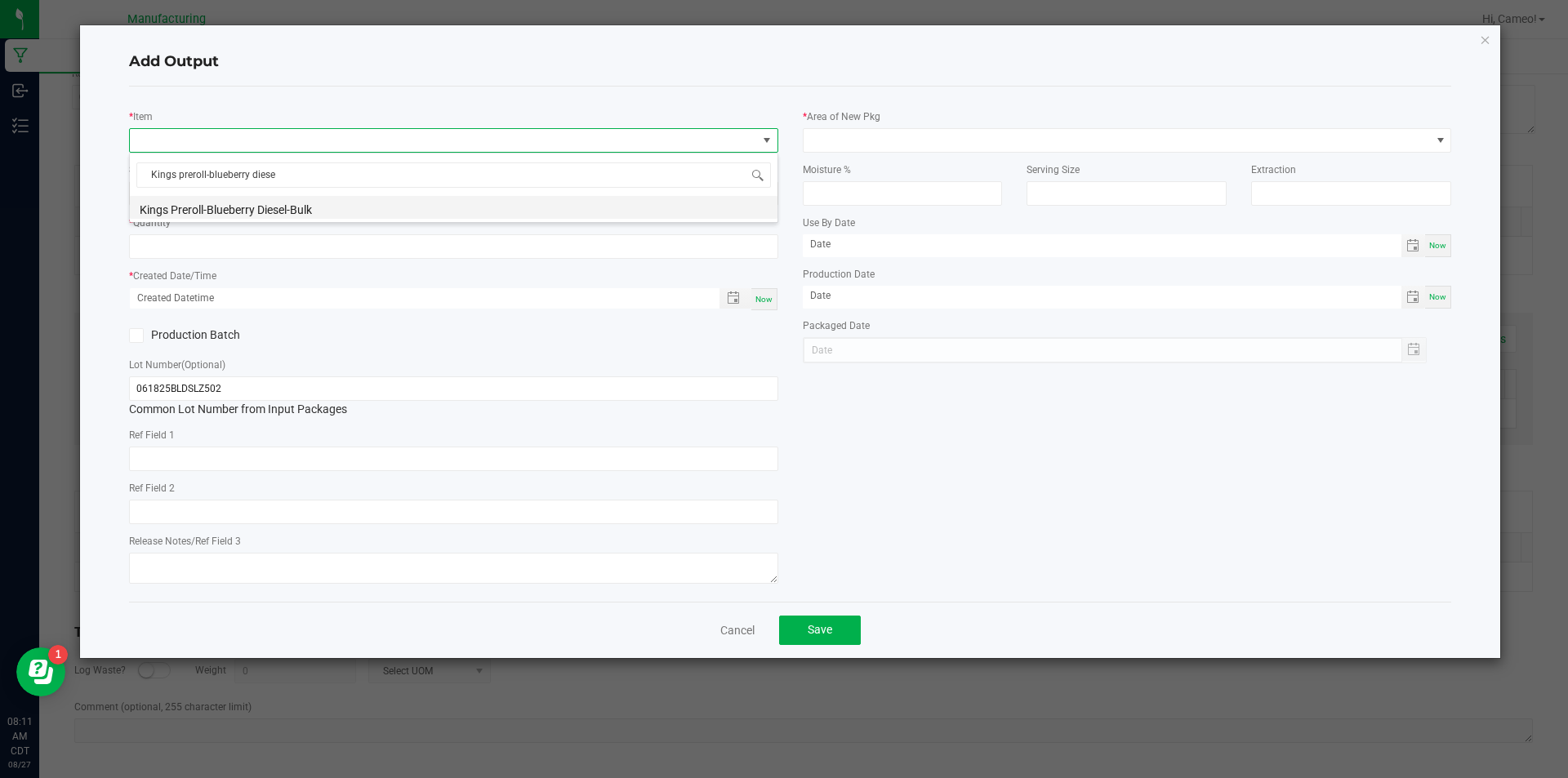
click at [331, 210] on li "Kings Preroll-Blueberry Diesel-Bulk" at bounding box center [454, 207] width 648 height 23
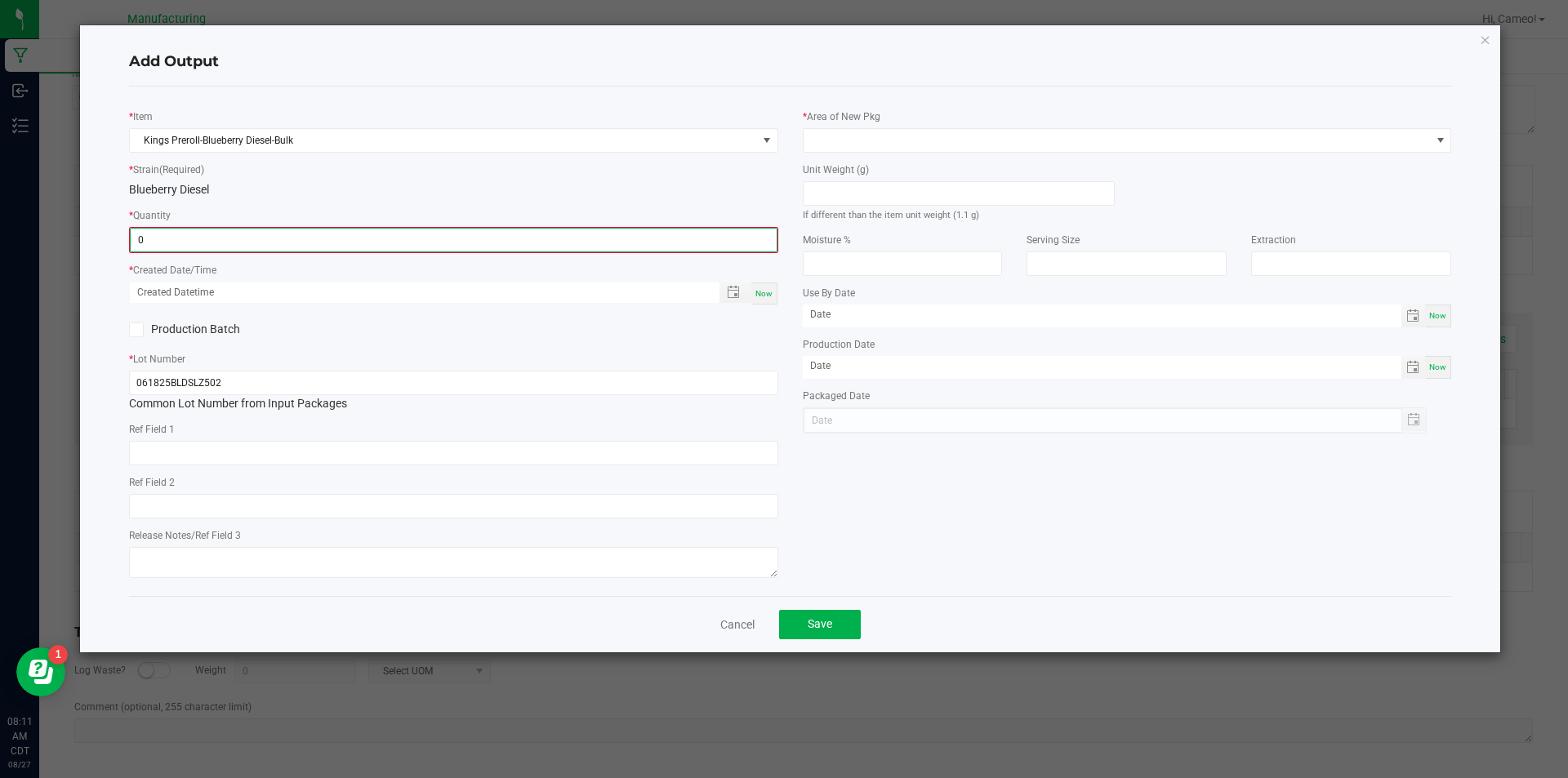
click at [314, 240] on input "0" at bounding box center [454, 240] width 646 height 23
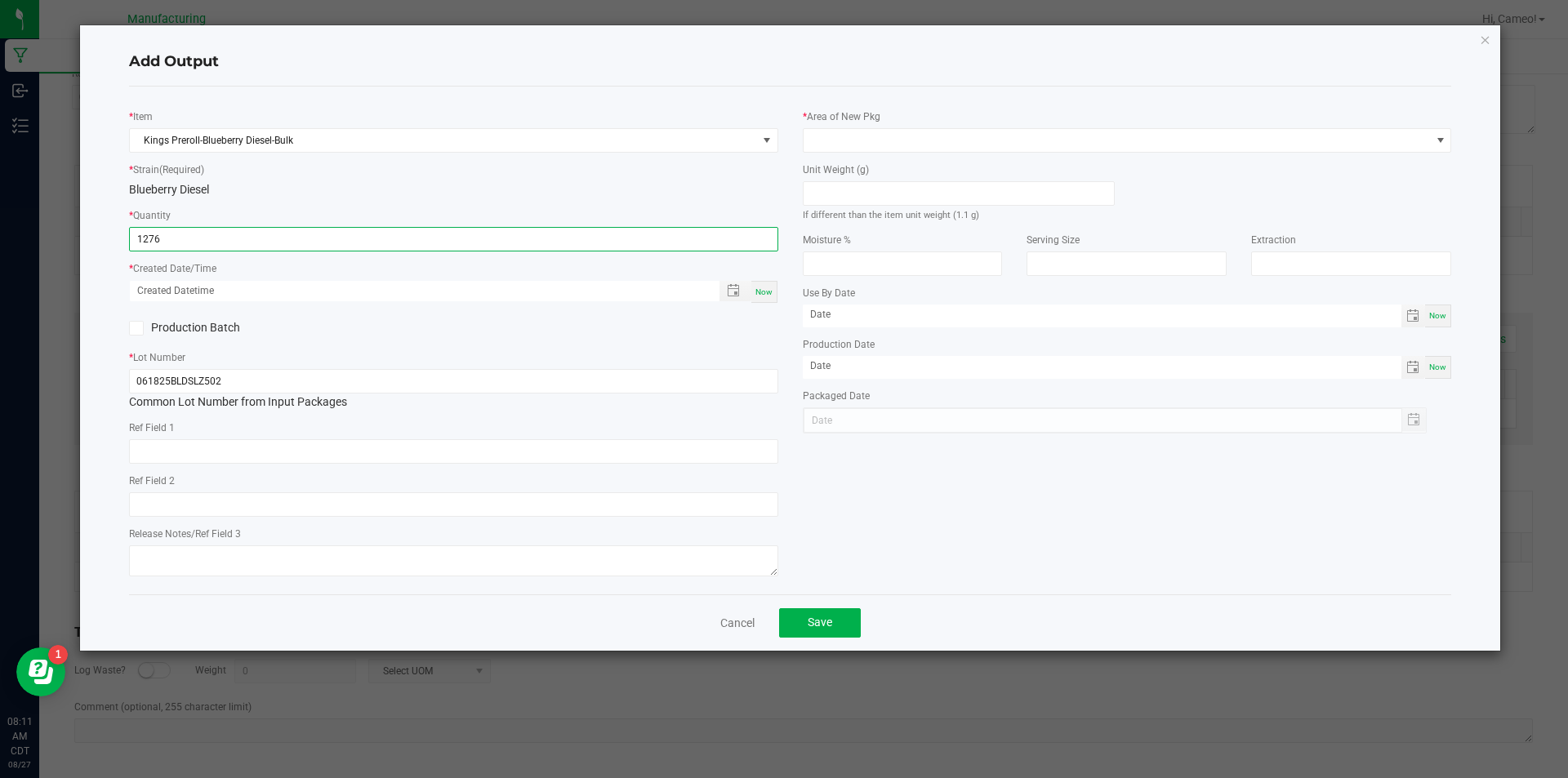
type input "1276 ea"
click at [765, 296] on span "Now" at bounding box center [764, 291] width 17 height 9
type input "[DATE] 8:11 AM"
type input "[DATE]"
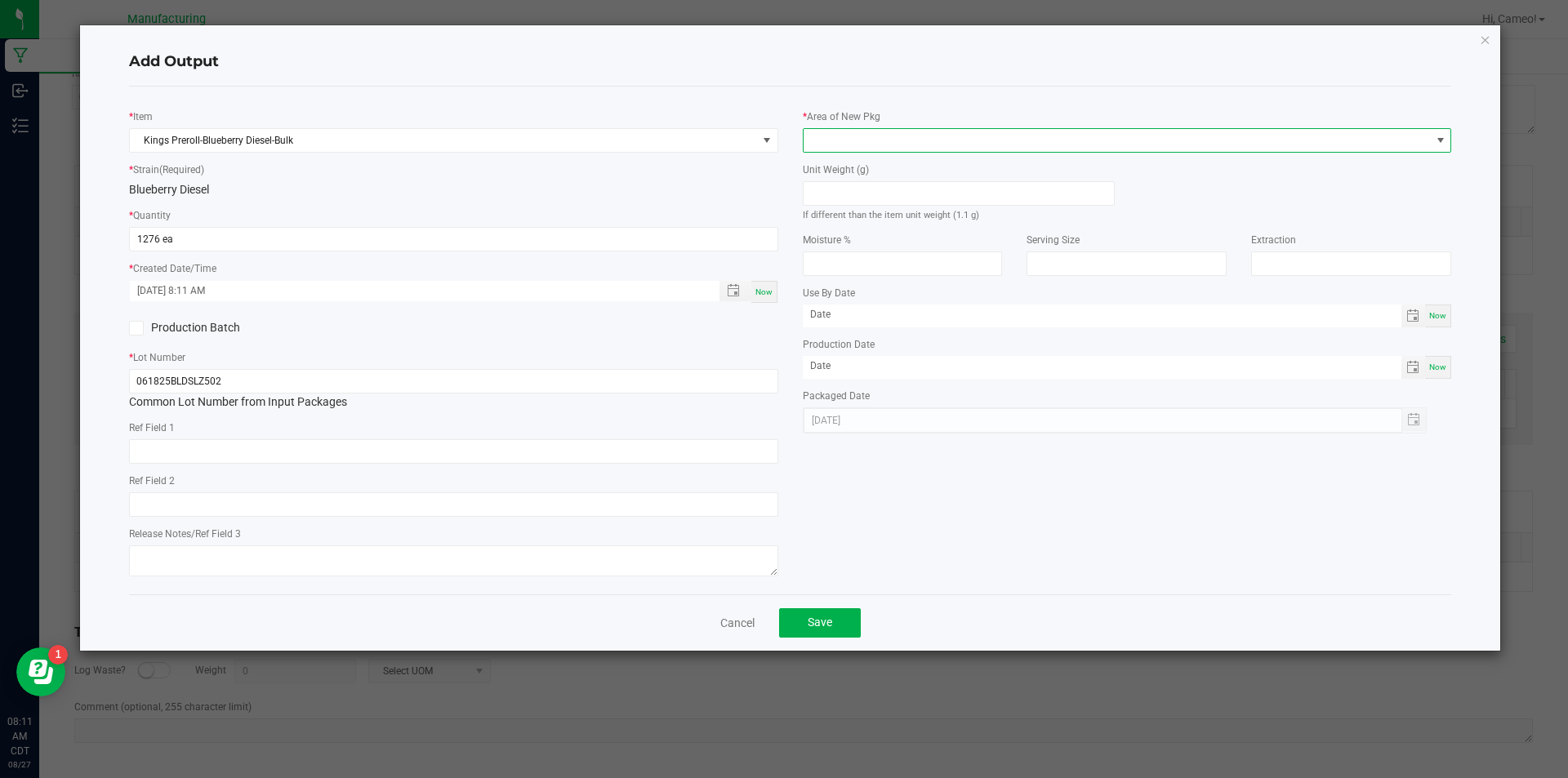
click at [1041, 145] on span at bounding box center [1117, 140] width 627 height 23
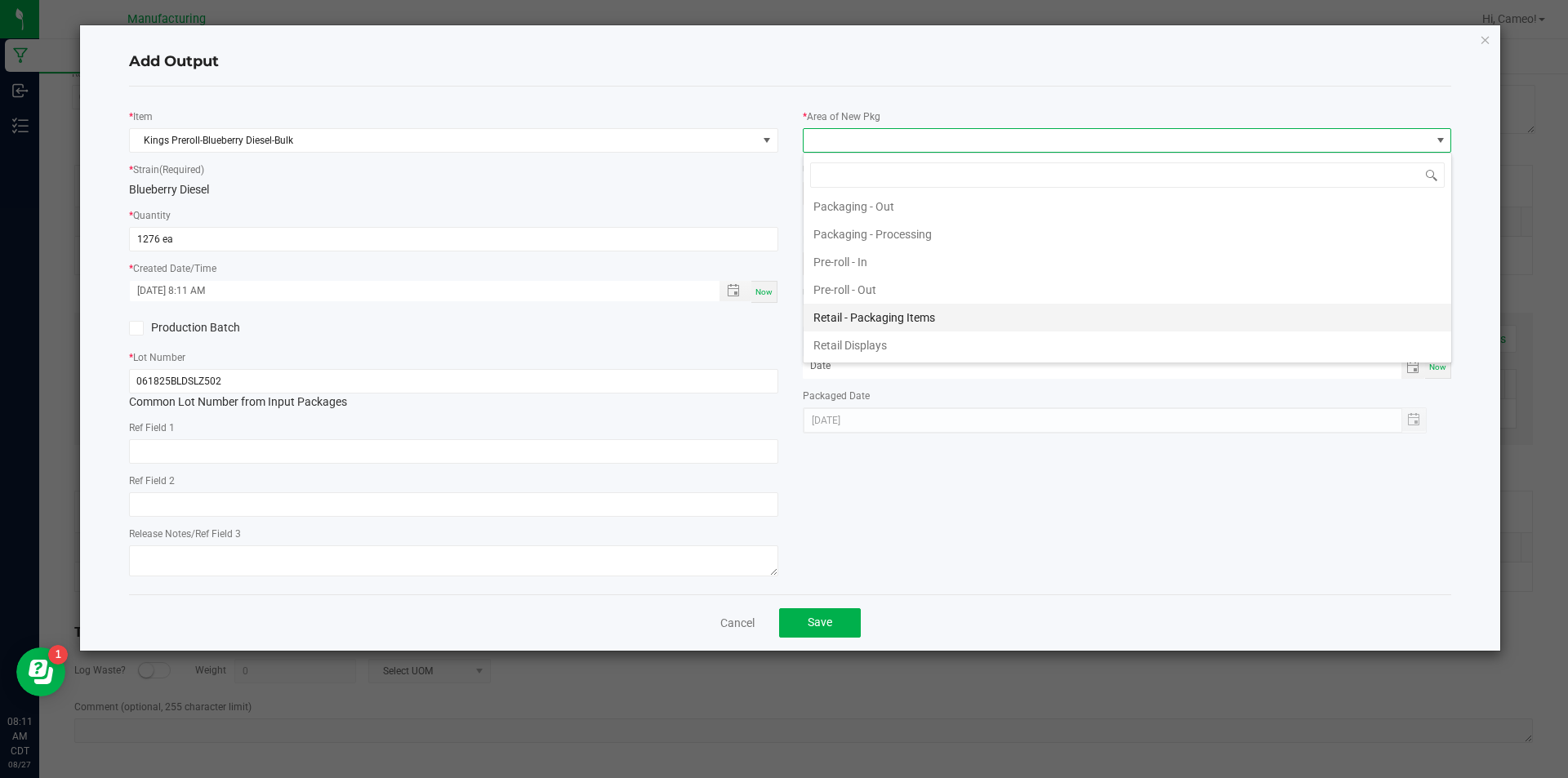
scroll to position [572, 0]
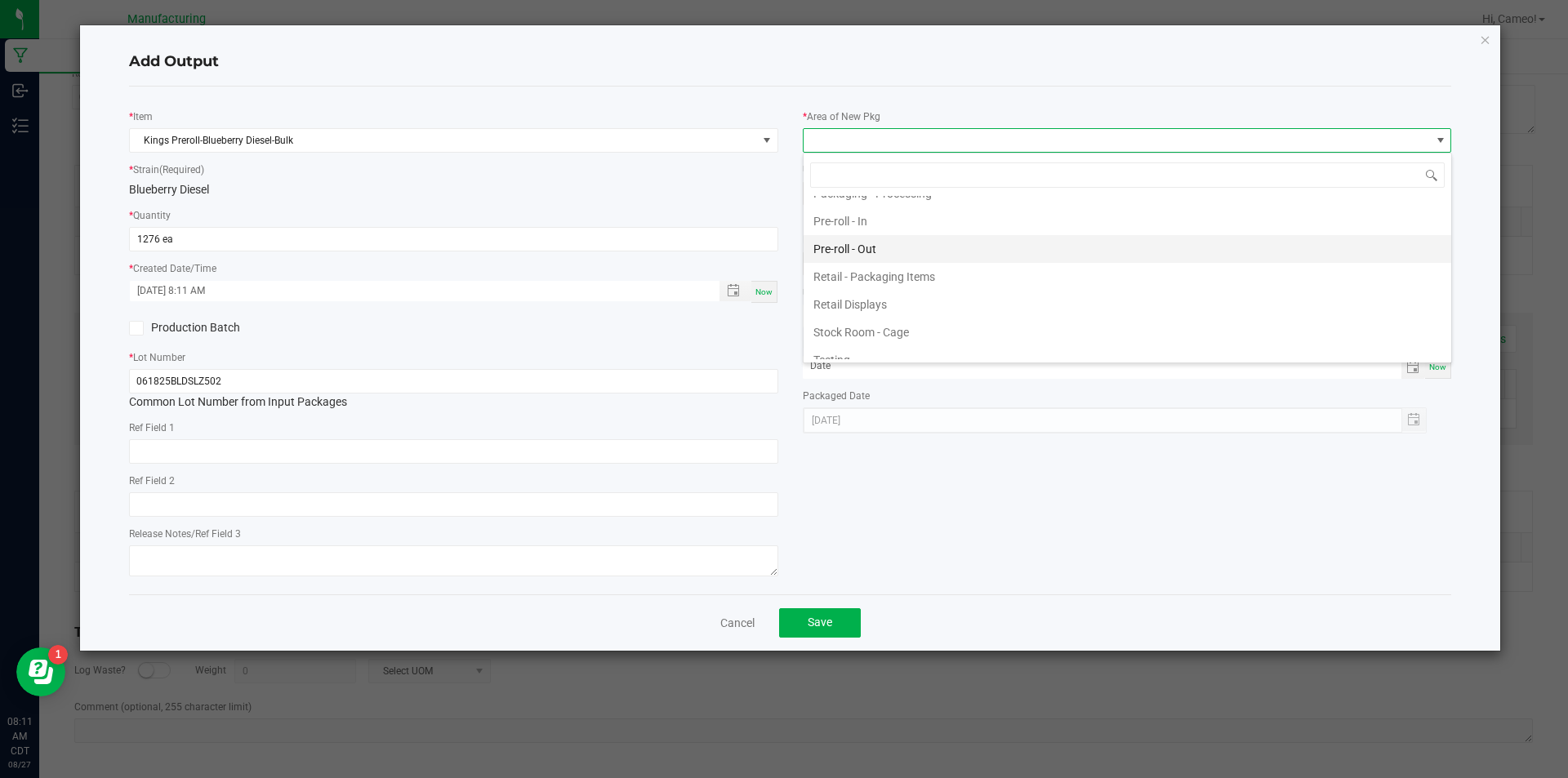
click at [871, 245] on li "Pre-roll - Out" at bounding box center [1127, 249] width 648 height 28
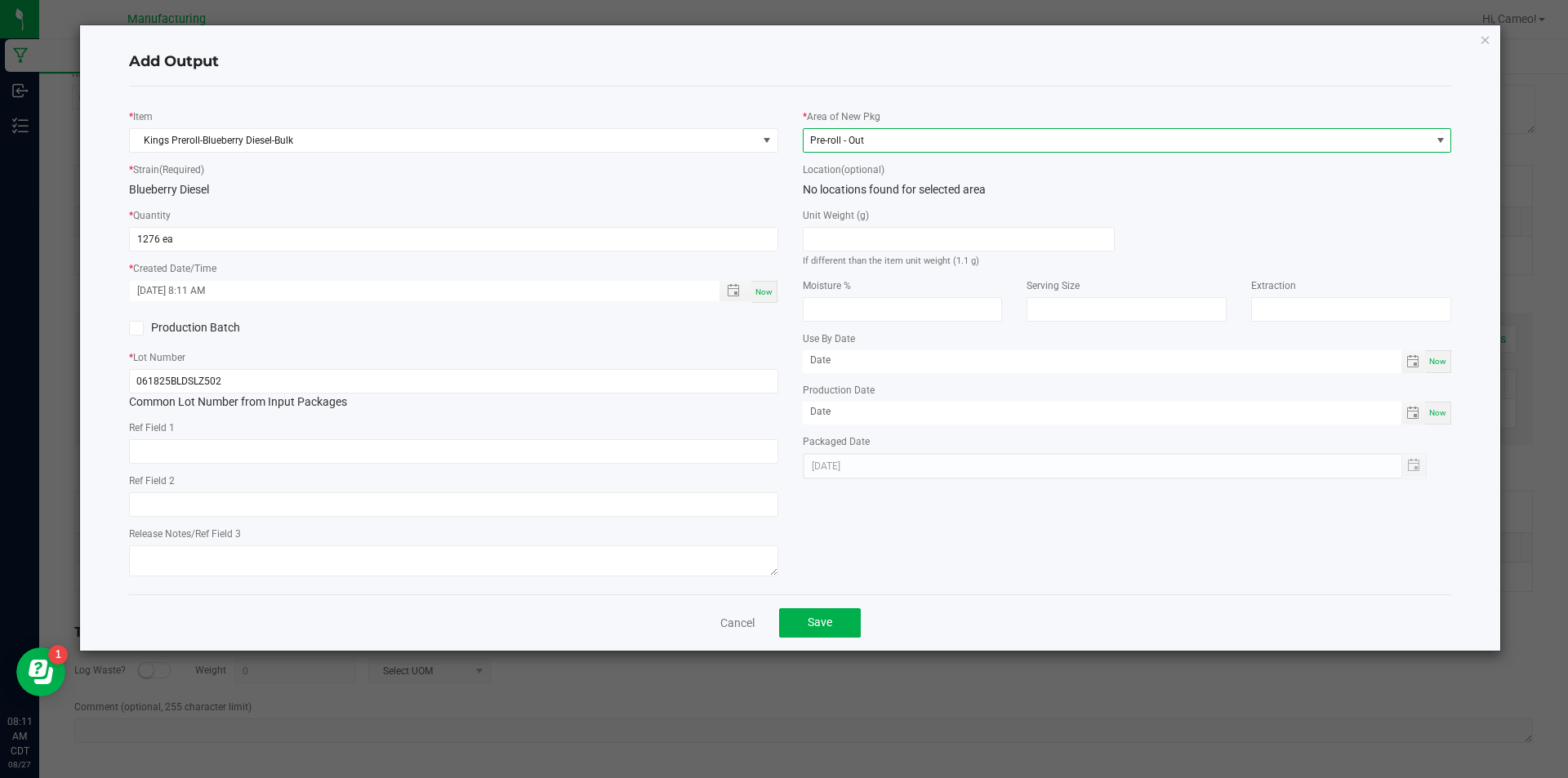
click at [801, 638] on div "Cancel Save" at bounding box center [790, 622] width 1323 height 56
click at [812, 630] on button "Save" at bounding box center [820, 623] width 82 height 30
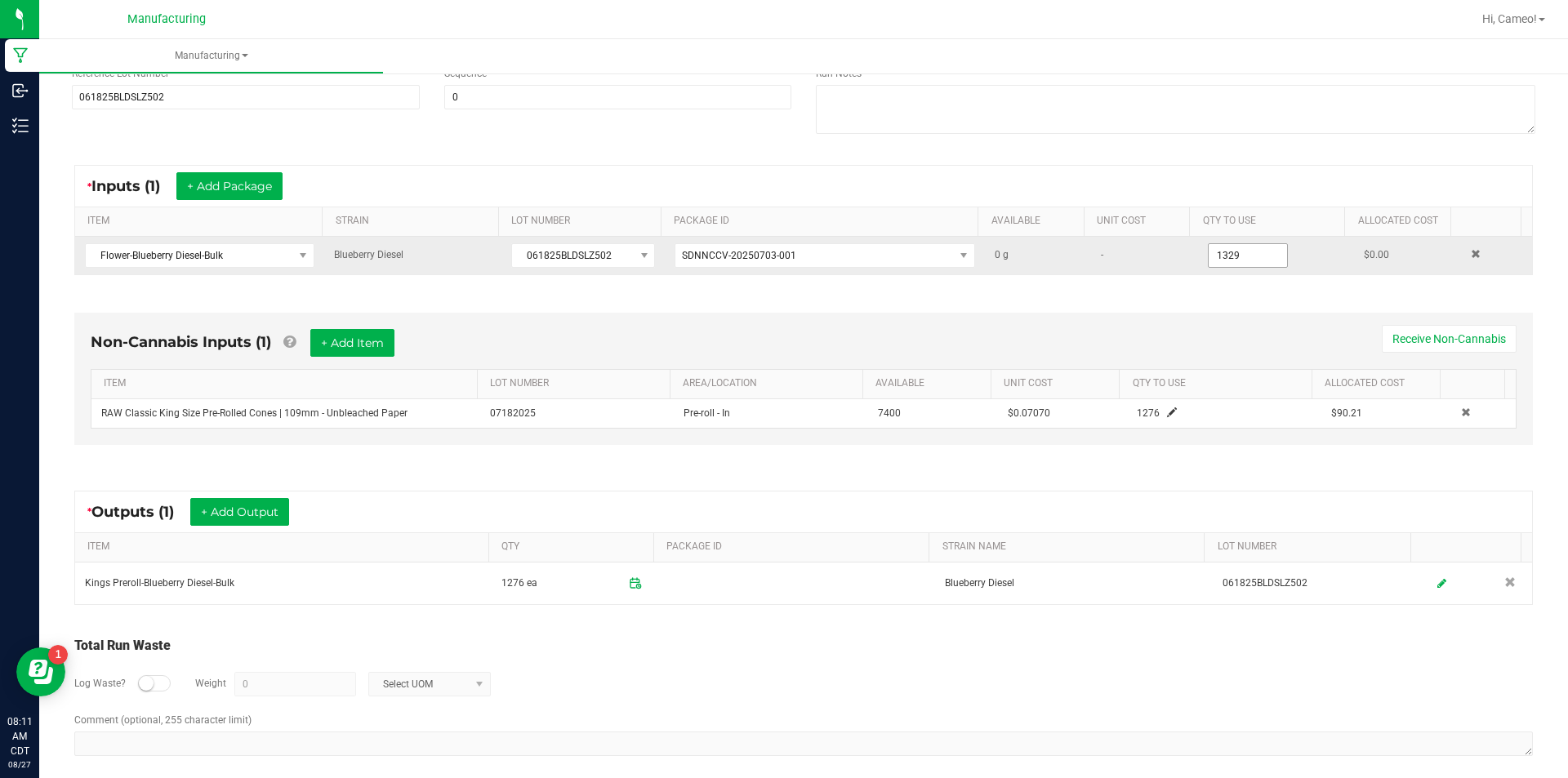
click at [1231, 258] on input "1329" at bounding box center [1248, 255] width 78 height 23
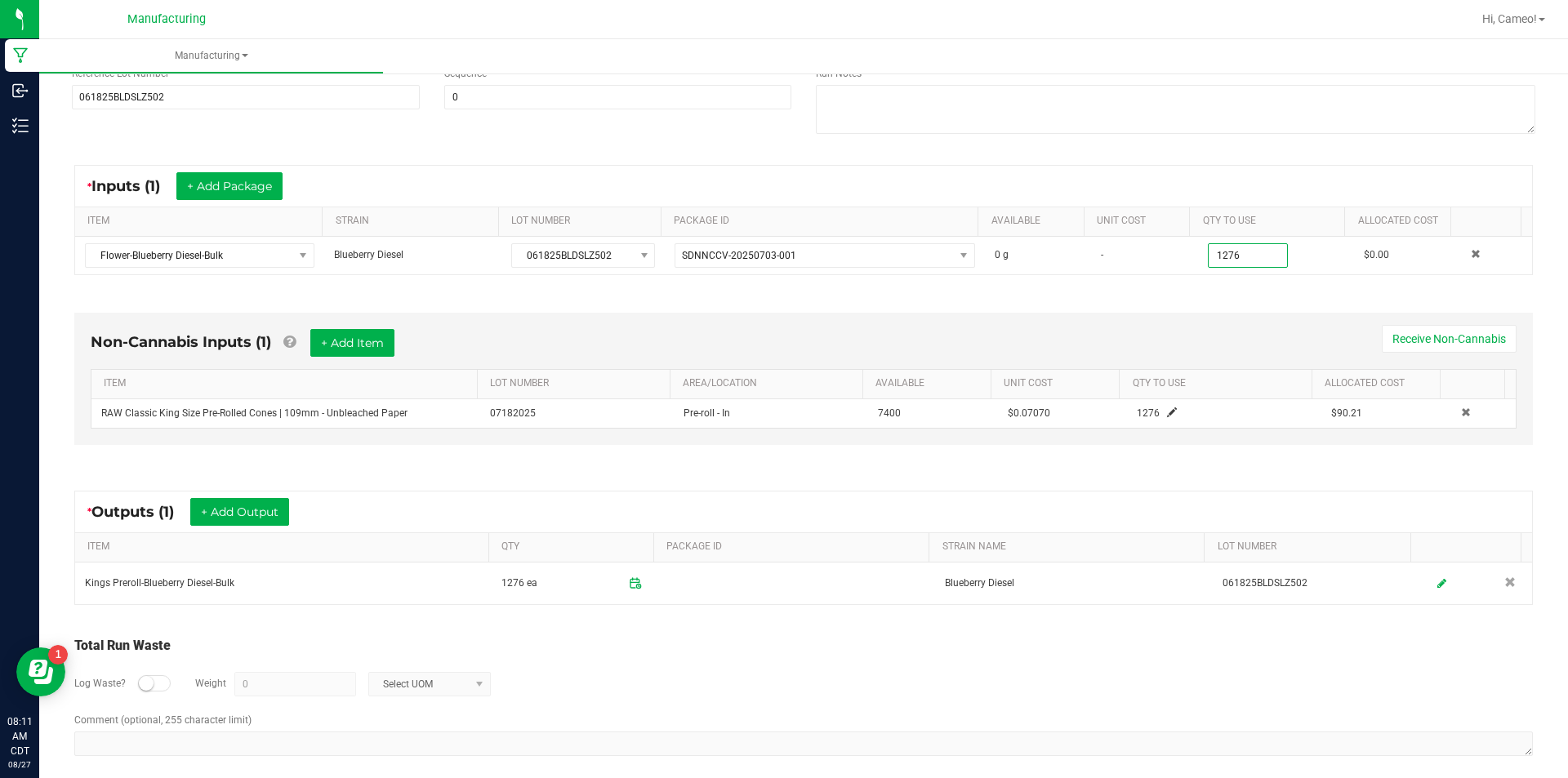
type input "1276.0000 g"
click at [1212, 283] on div "* Inputs (1) + Add Package ITEM STRAIN LOT NUMBER PACKAGE ID AVAILABLE Unit Cos…" at bounding box center [803, 220] width 1488 height 139
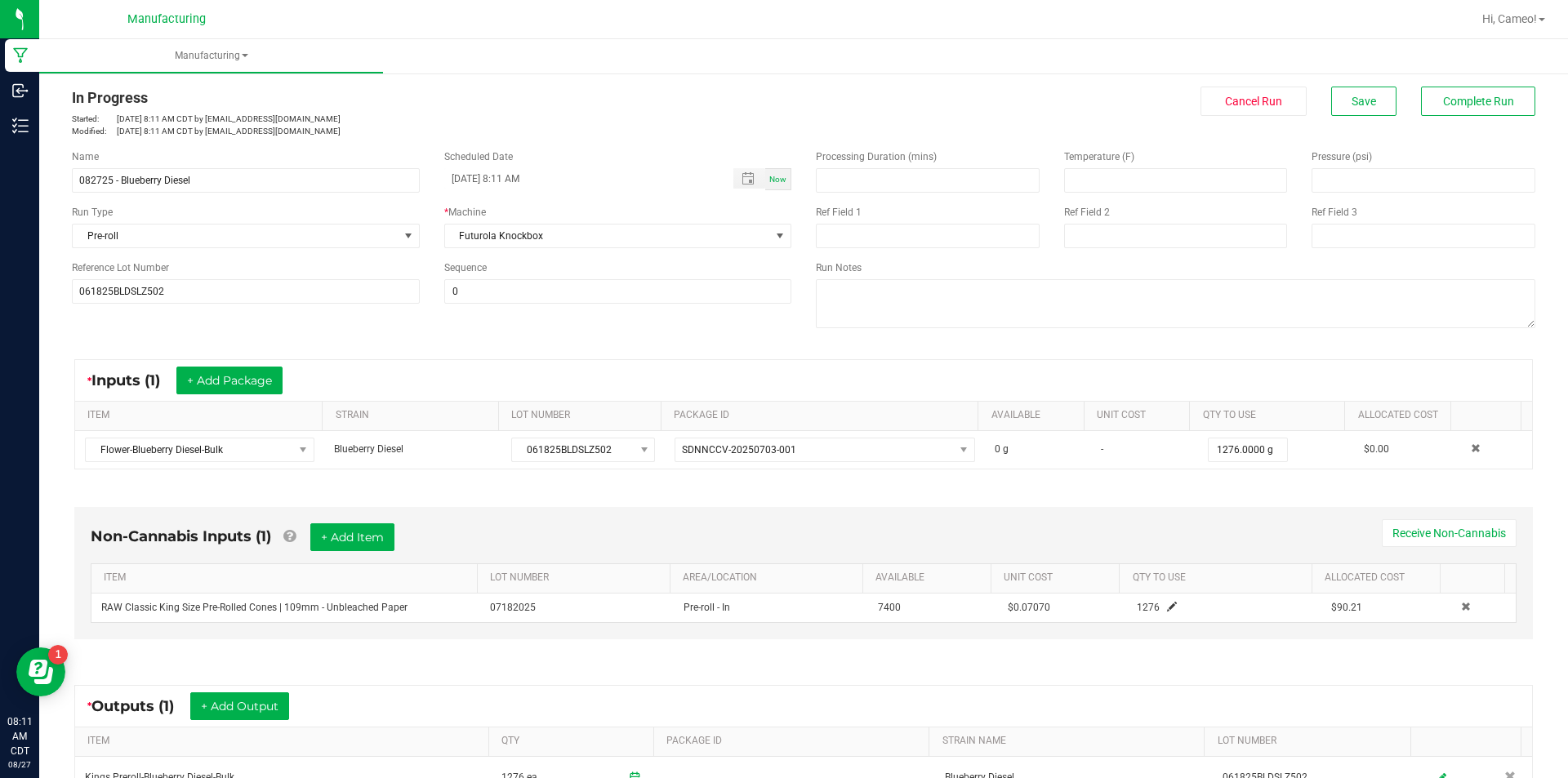
scroll to position [0, 0]
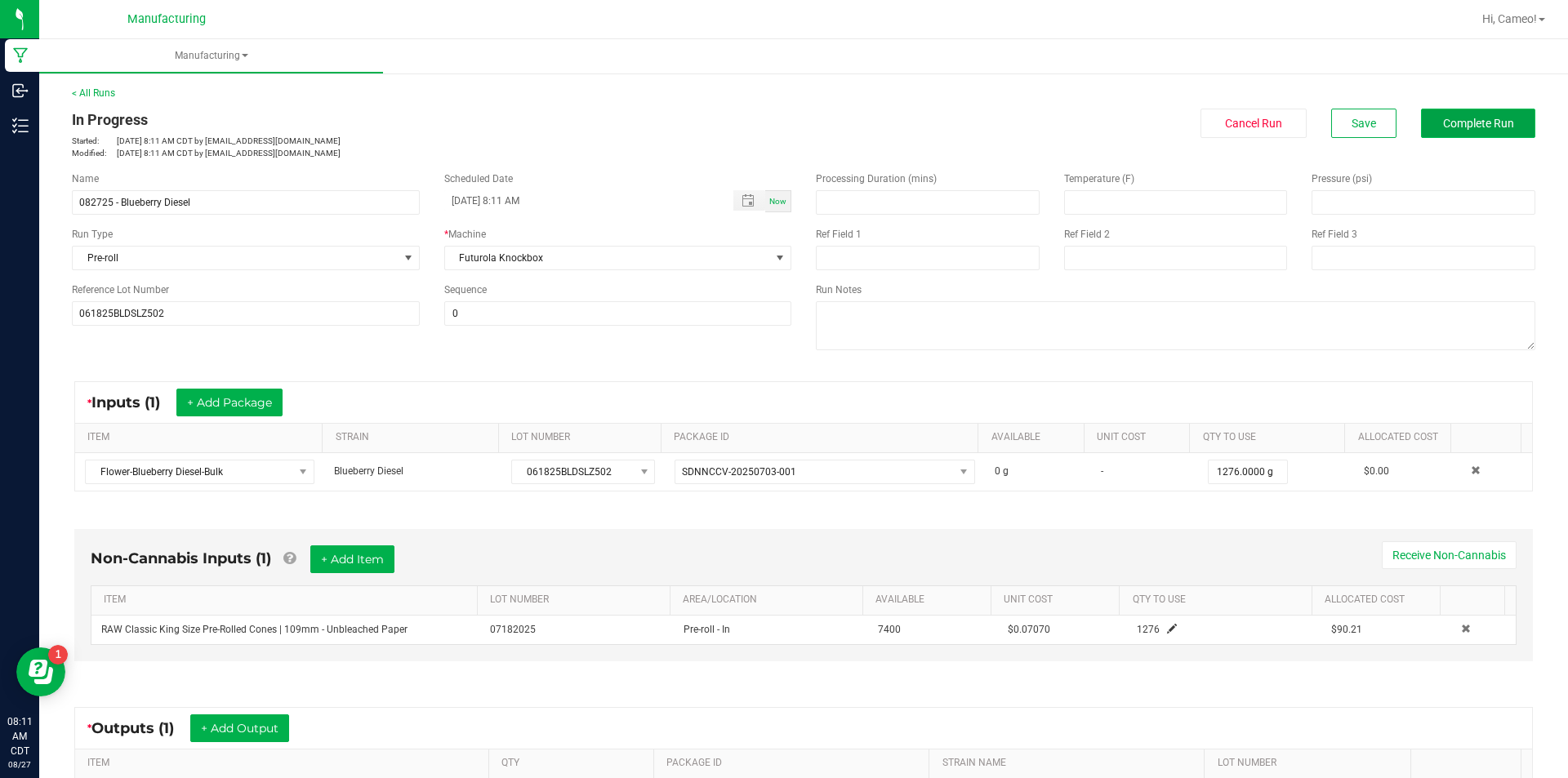
click at [1481, 129] on span "Complete Run" at bounding box center [1479, 122] width 71 height 13
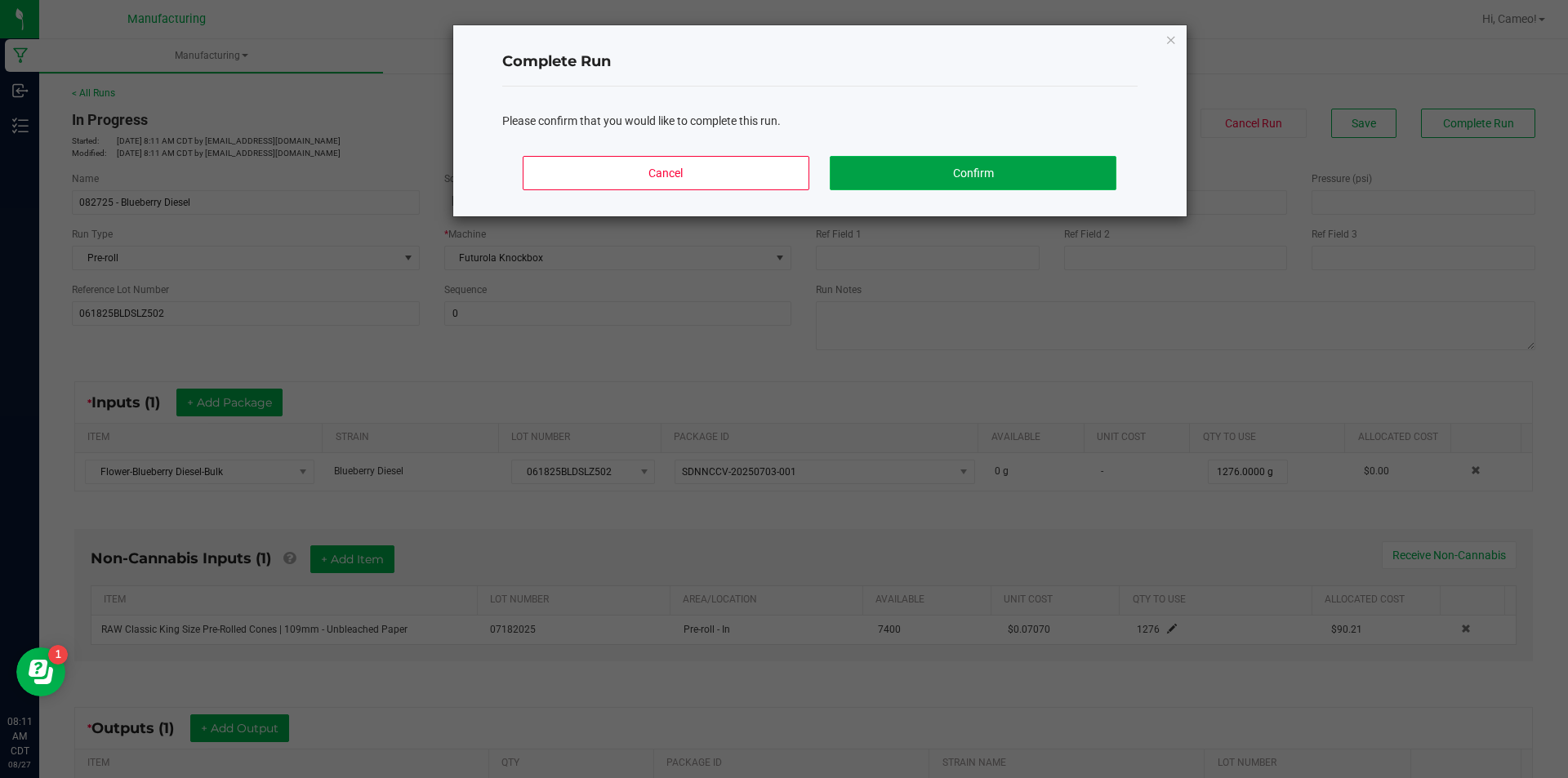
click at [1034, 182] on button "Confirm" at bounding box center [972, 173] width 286 height 34
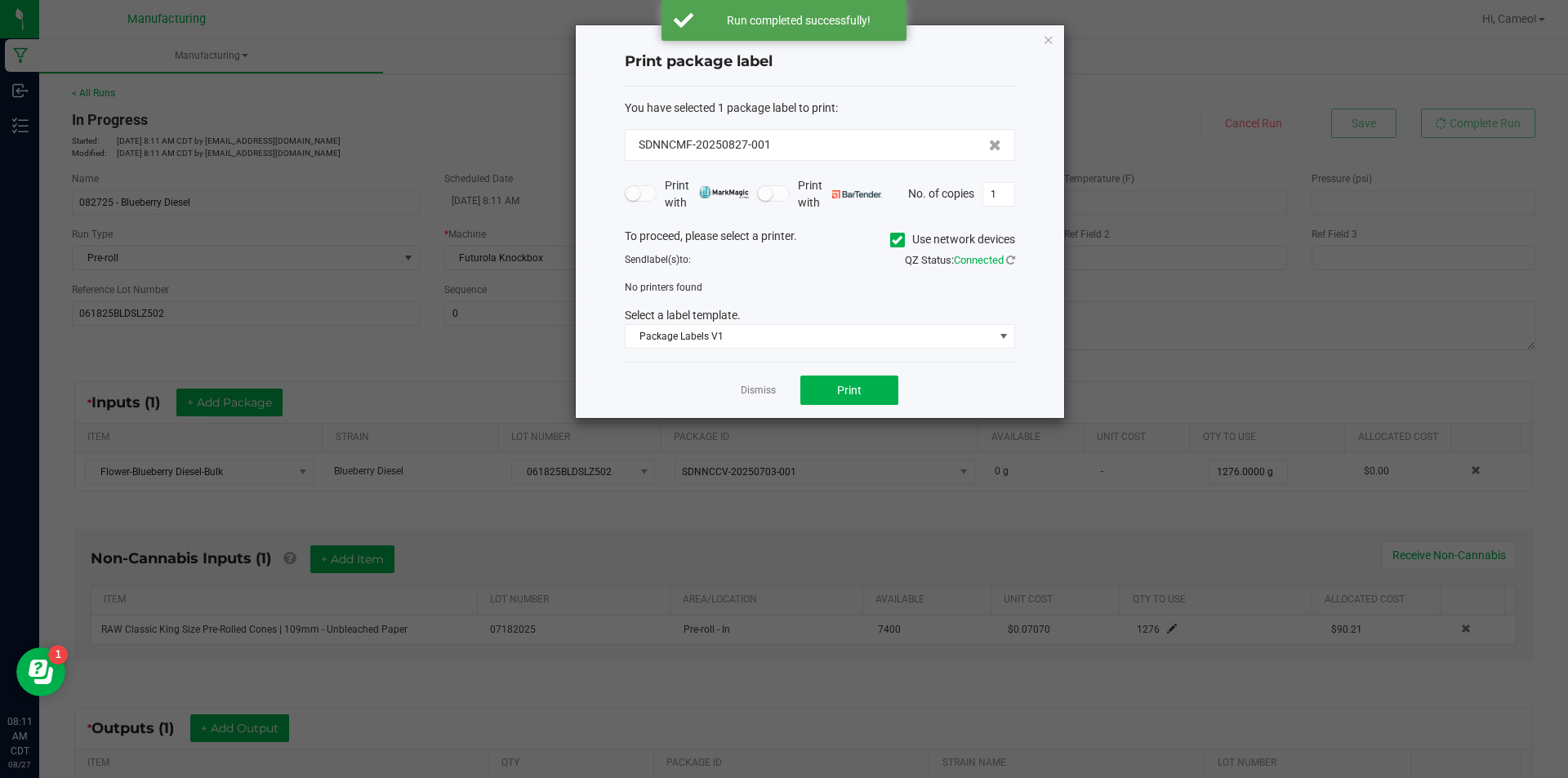
click at [900, 240] on icon at bounding box center [897, 240] width 10 height 0
click at [0, 0] on input "Use network devices" at bounding box center [0, 0] width 0 height 0
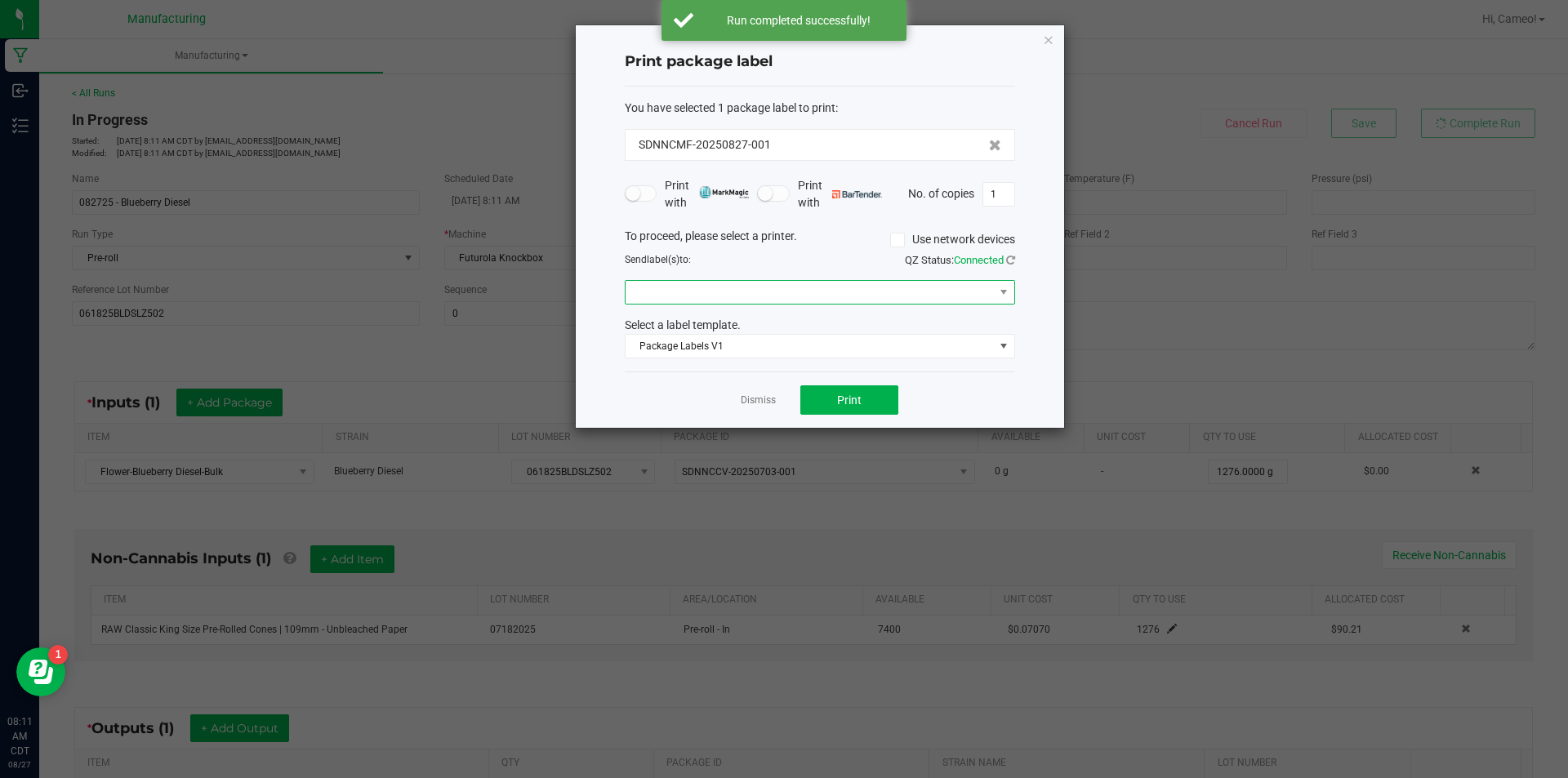
click at [886, 294] on span at bounding box center [809, 292] width 368 height 23
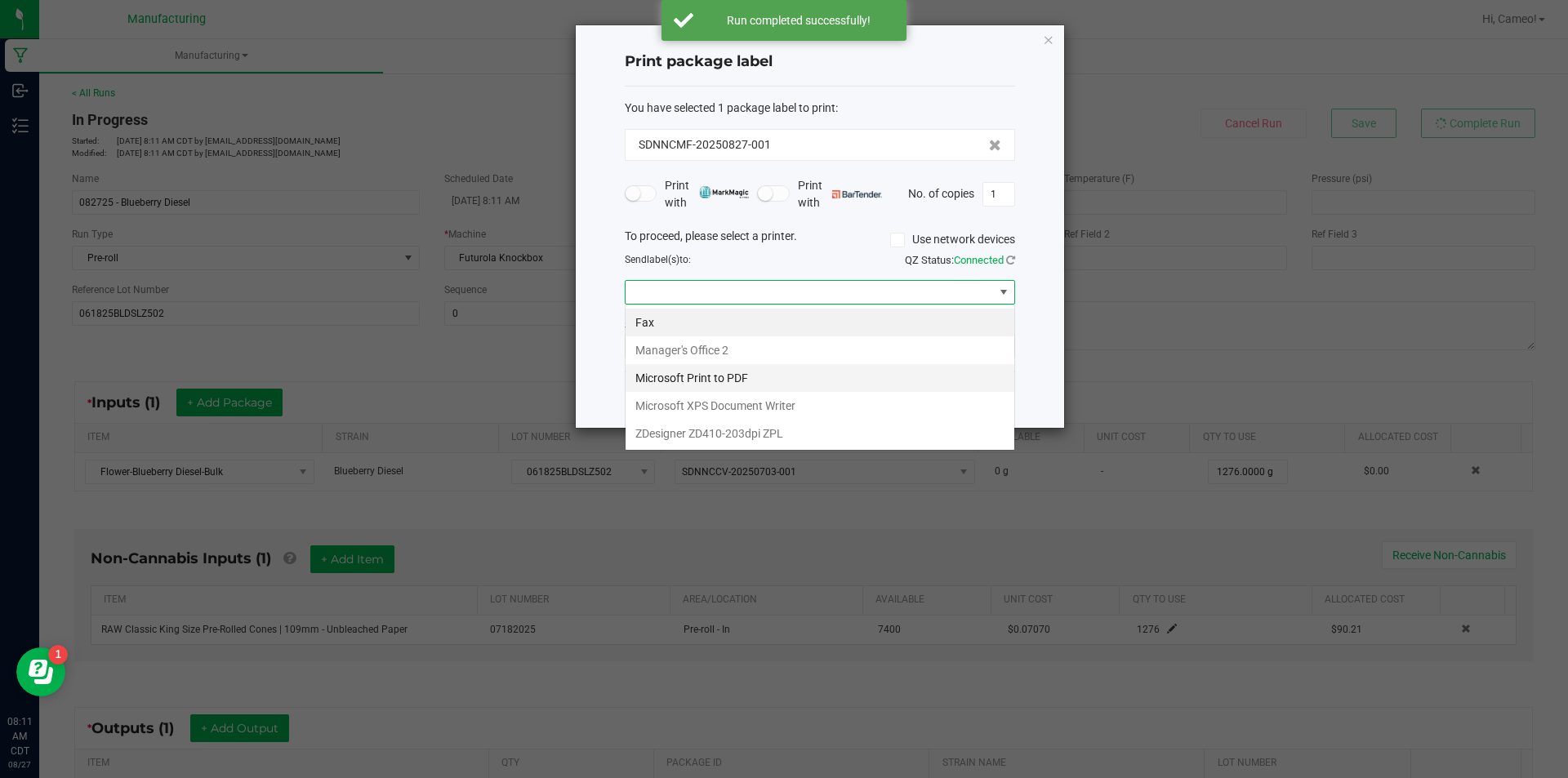
scroll to position [25, 390]
click at [766, 431] on ZPL "ZDesigner ZD410-203dpi ZPL" at bounding box center [819, 433] width 388 height 28
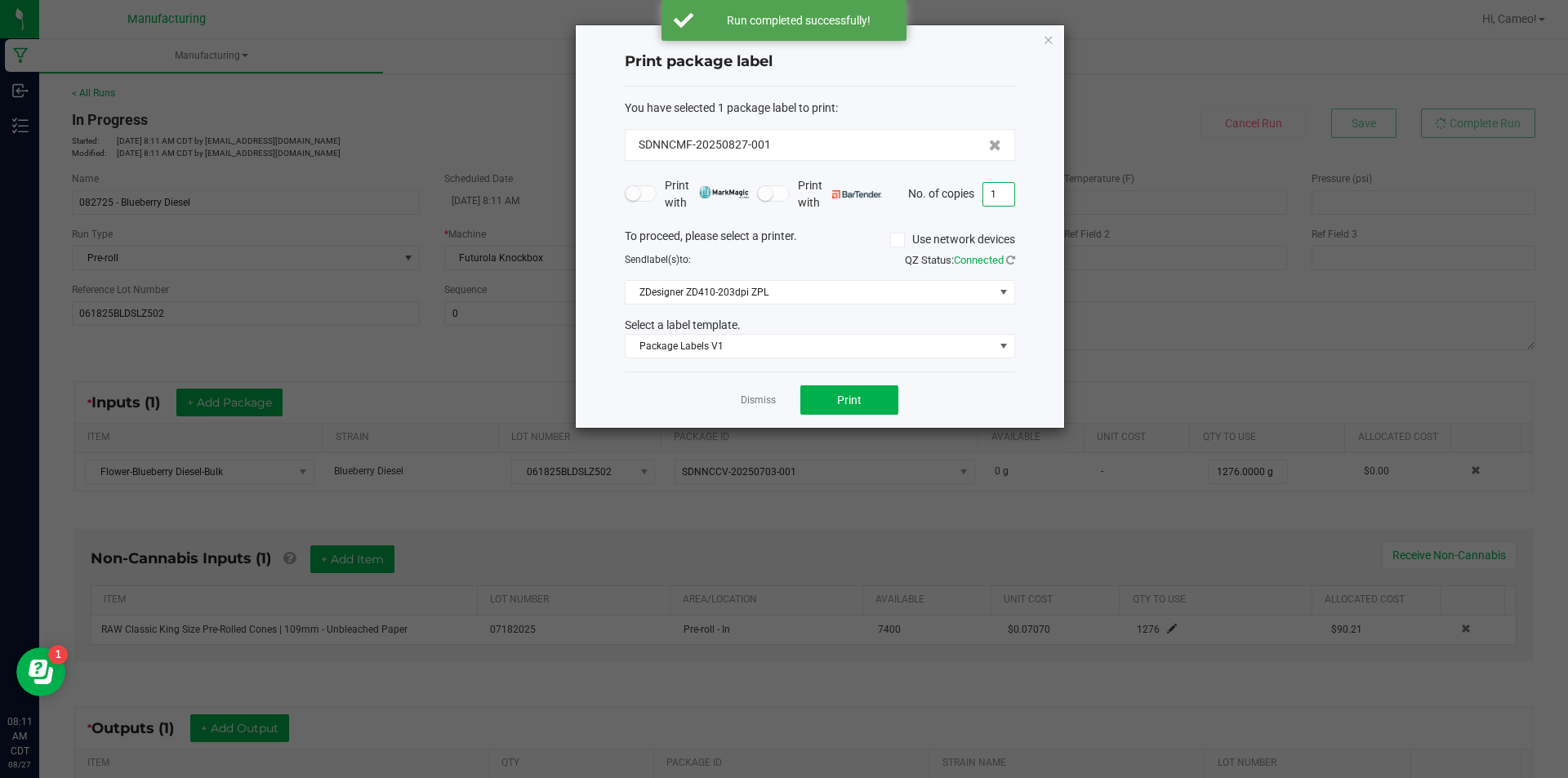
click at [999, 192] on input "1" at bounding box center [999, 194] width 31 height 23
type input "3"
click at [860, 406] on span "Print" at bounding box center [849, 399] width 25 height 13
click at [766, 404] on link "Dismiss" at bounding box center [757, 400] width 35 height 14
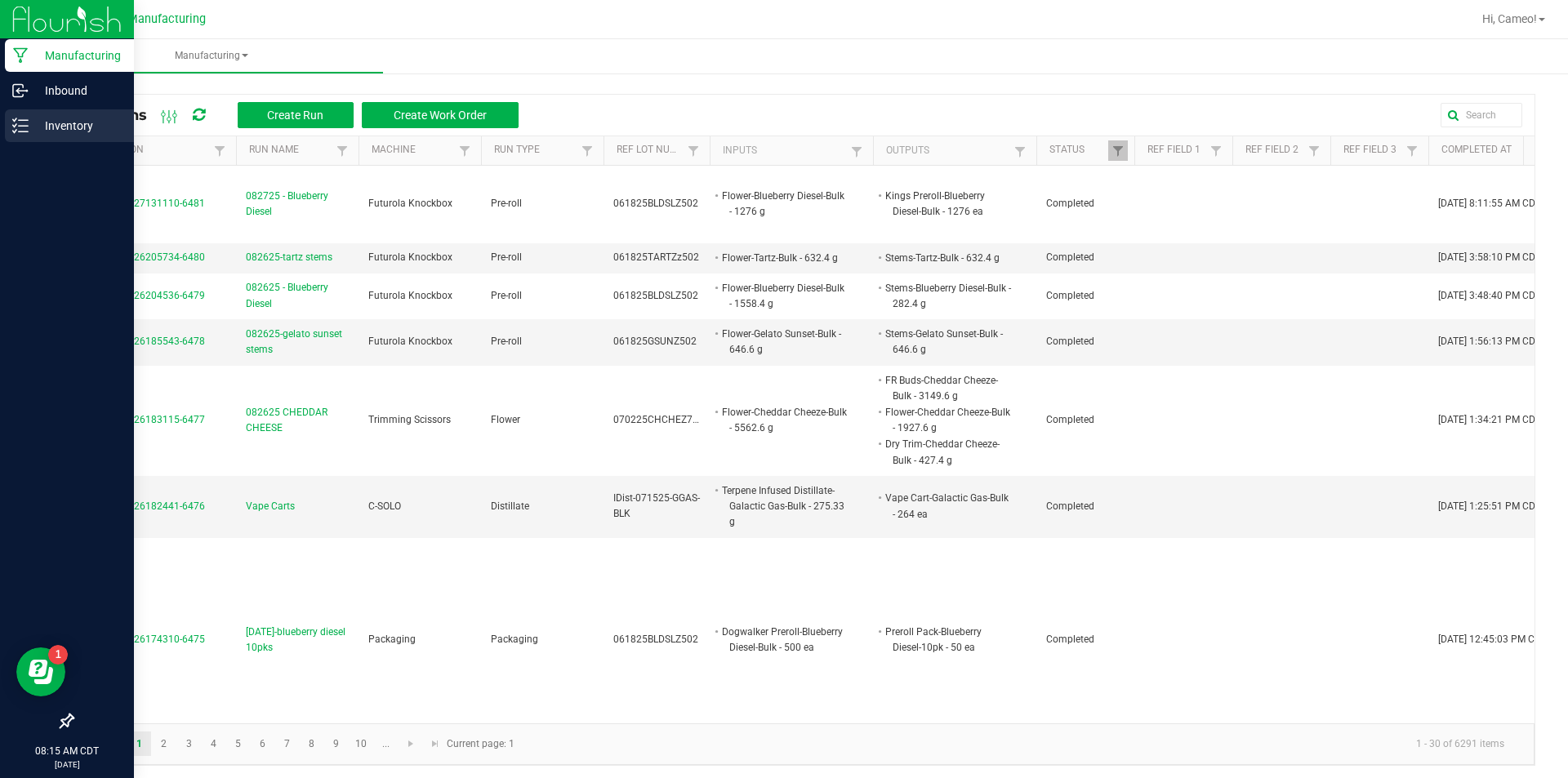
click at [45, 124] on p "Inventory" at bounding box center [77, 125] width 98 height 20
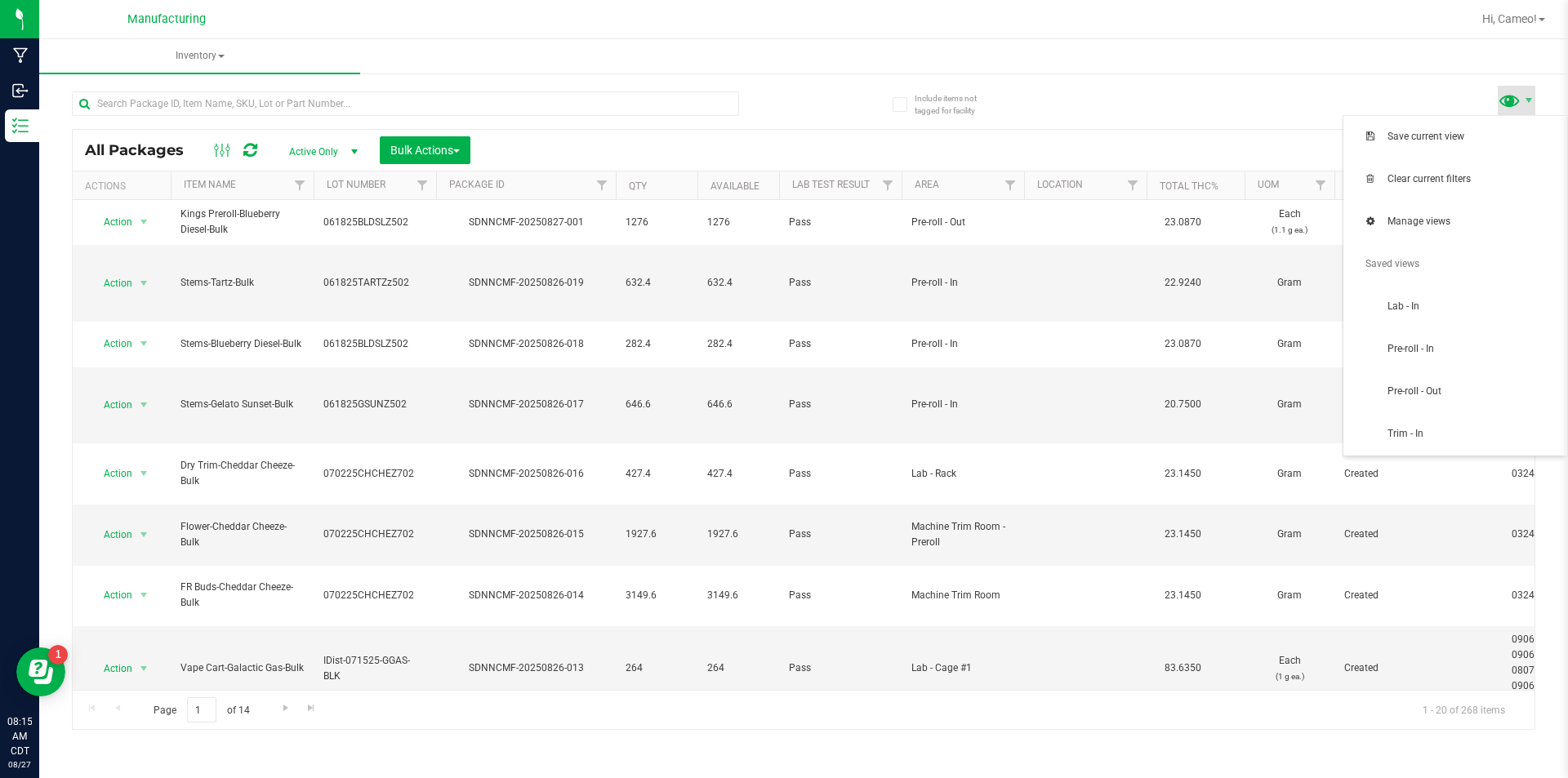
click at [1520, 99] on span at bounding box center [1509, 100] width 24 height 24
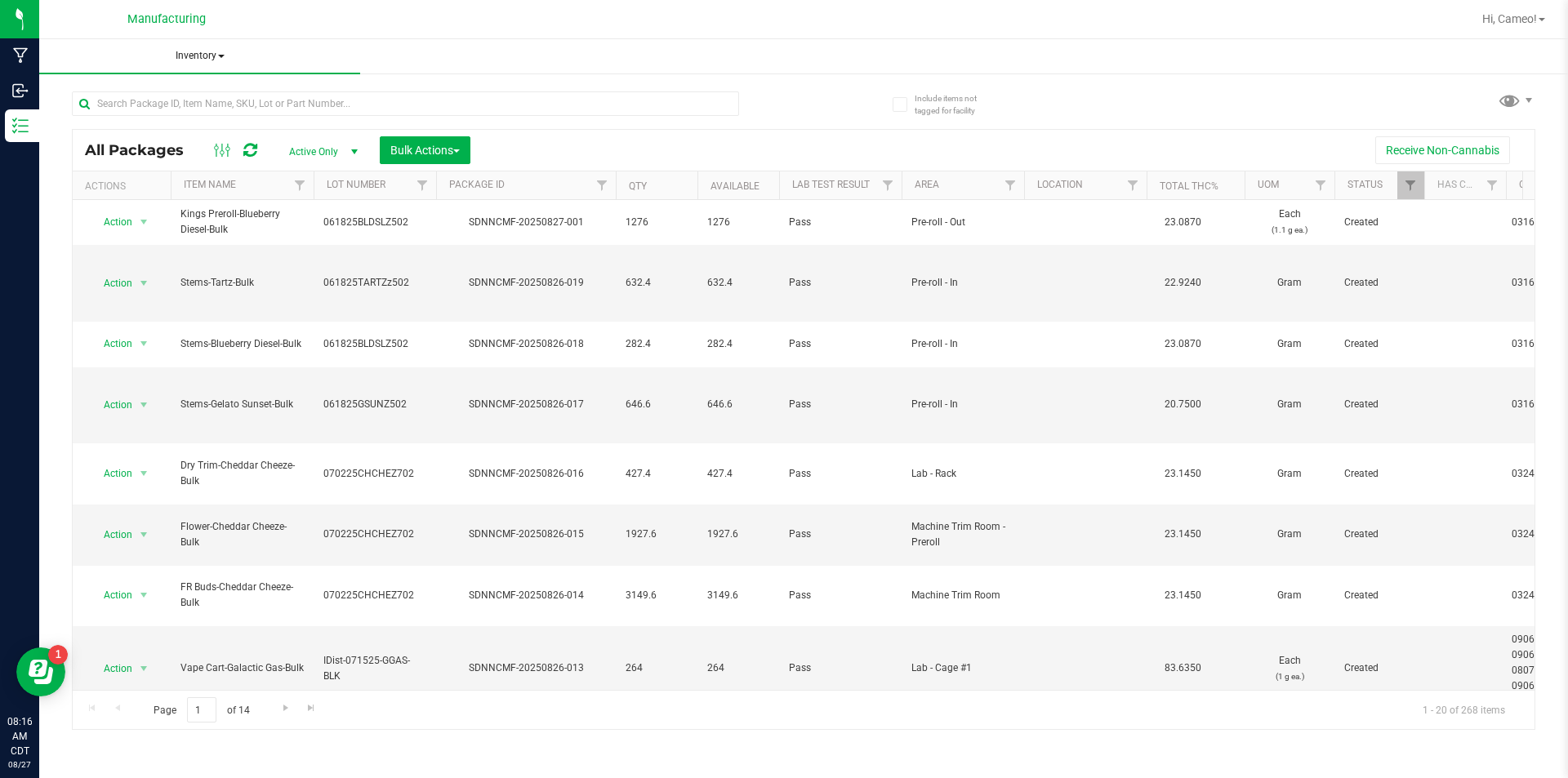
click at [190, 52] on span "Inventory" at bounding box center [200, 56] width 321 height 34
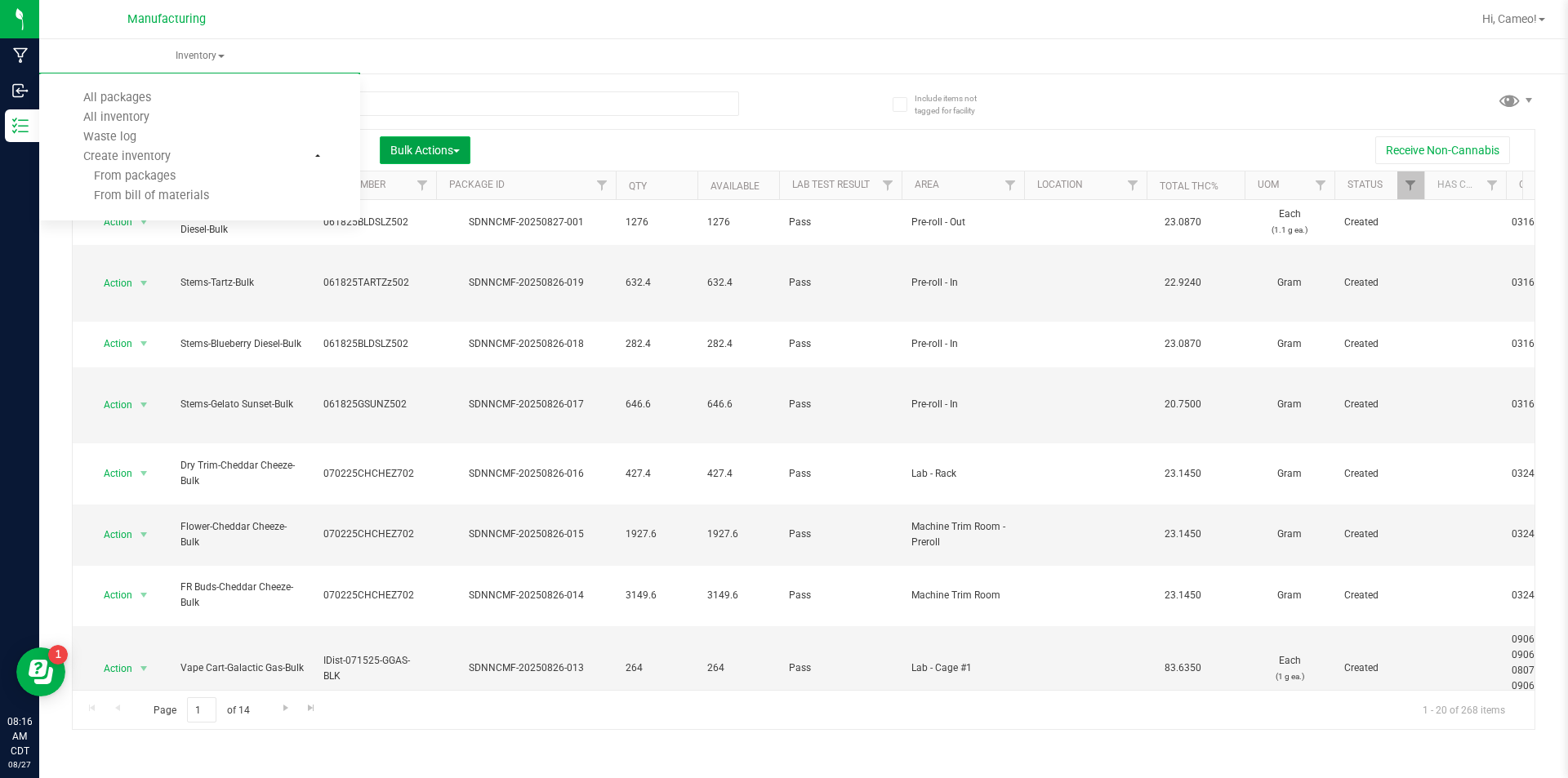
click at [457, 151] on span "button" at bounding box center [456, 151] width 7 height 3
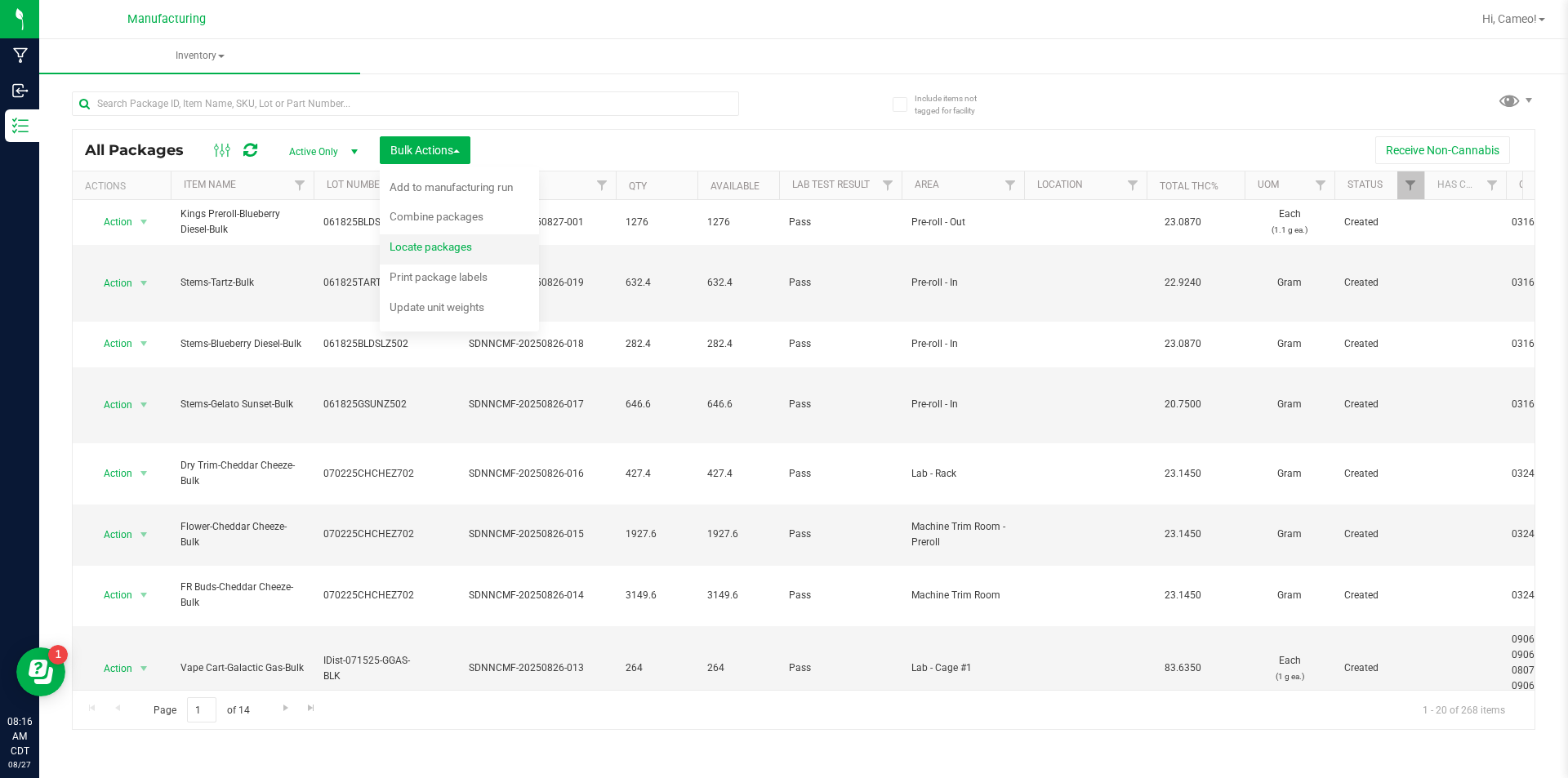
click at [456, 250] on span "Locate packages" at bounding box center [430, 245] width 82 height 13
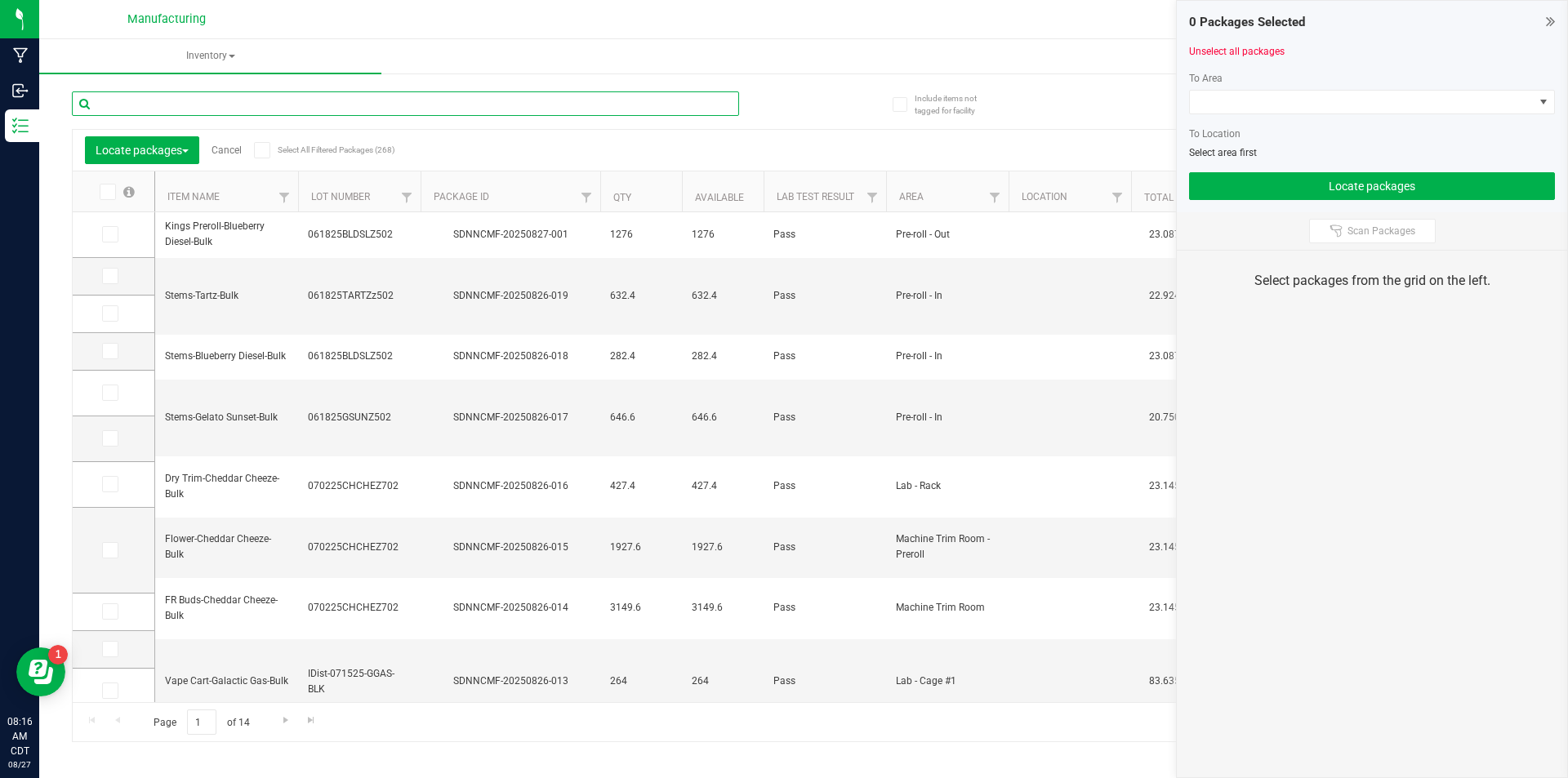
click at [324, 104] on input "text" at bounding box center [405, 104] width 667 height 25
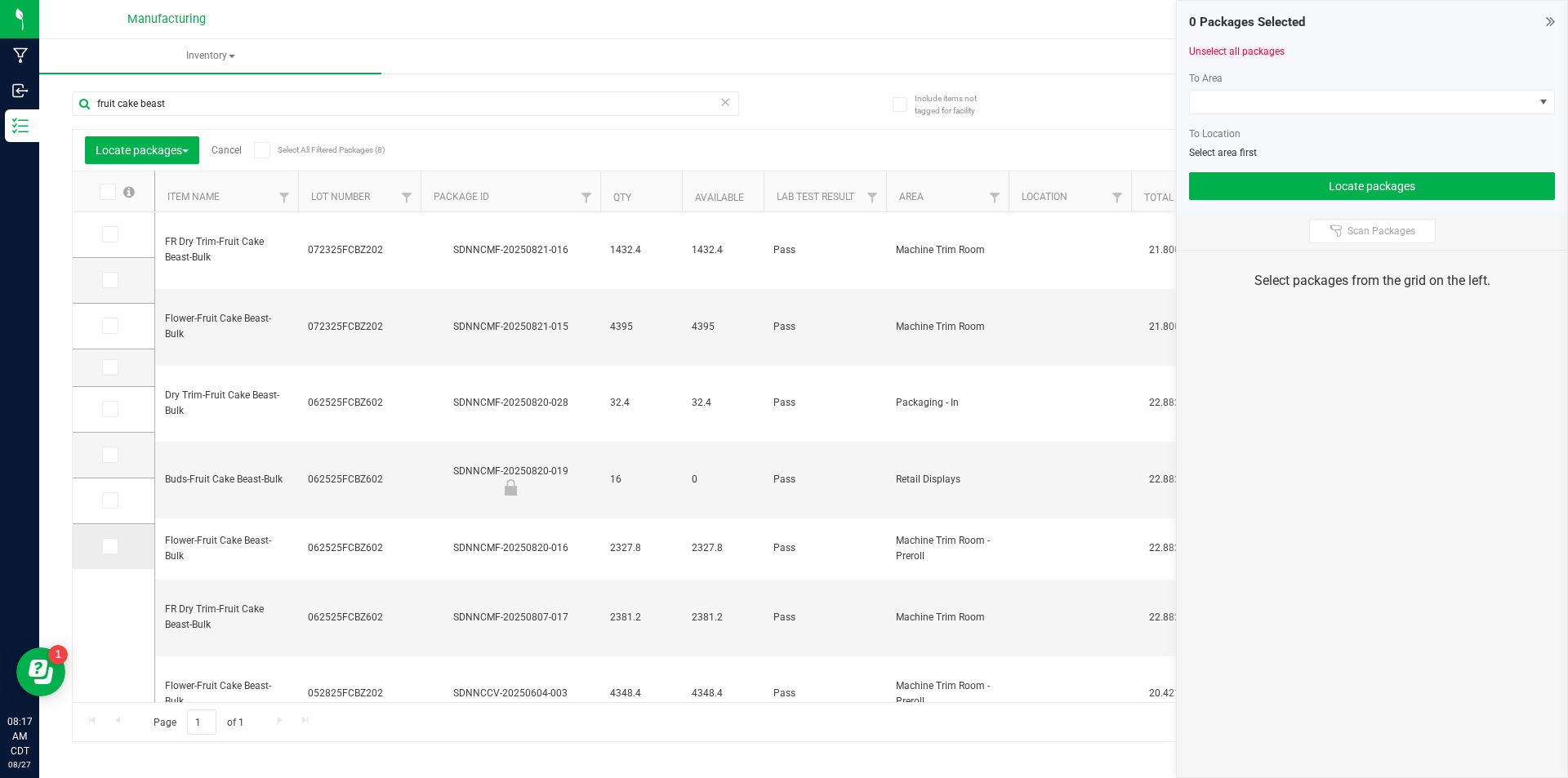
click at [113, 546] on icon at bounding box center [109, 546] width 10 height 0
click at [0, 0] on input "checkbox" at bounding box center [0, 0] width 0 height 0
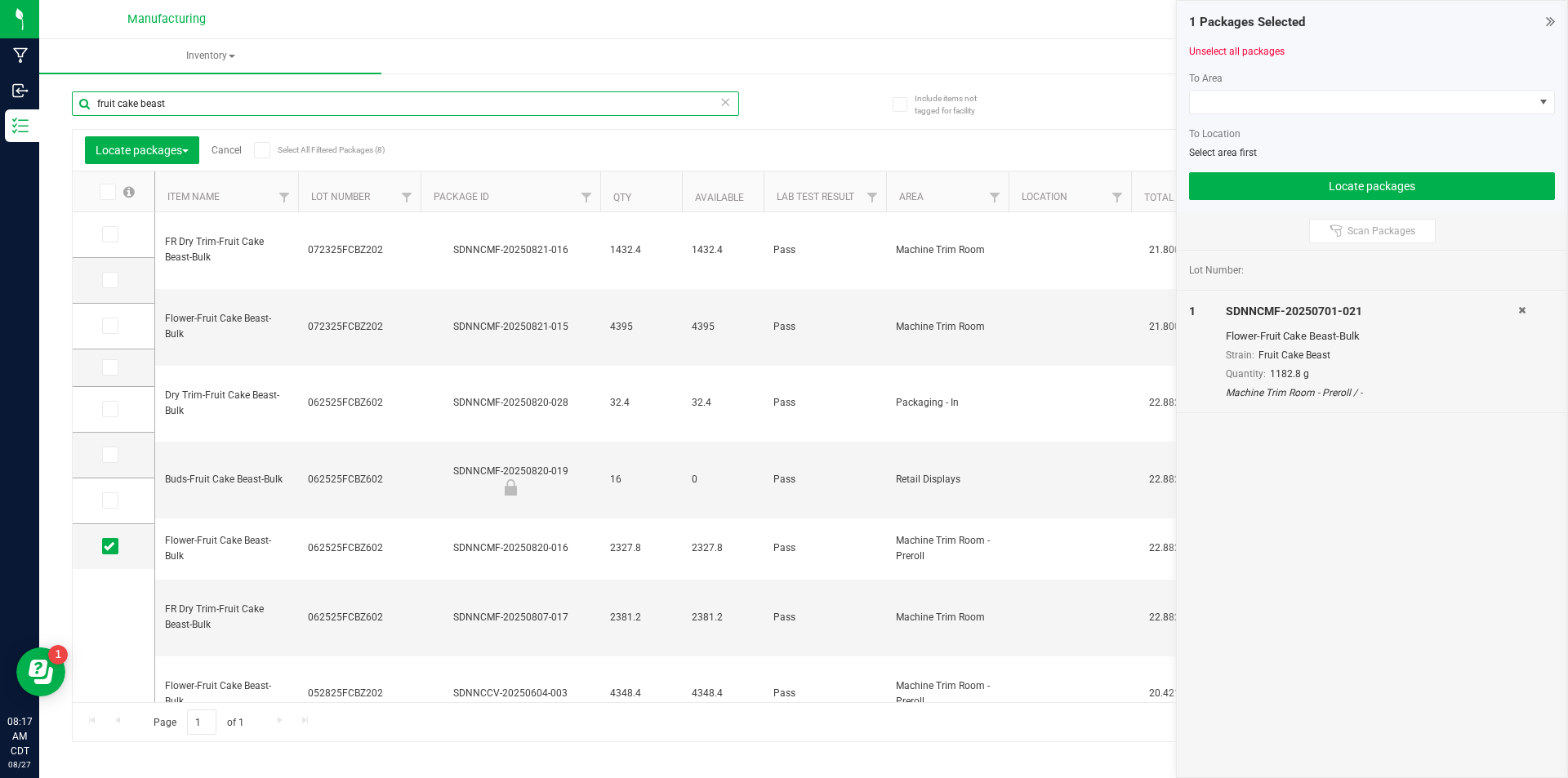
click at [429, 109] on input "fruit cake beast" at bounding box center [405, 104] width 667 height 25
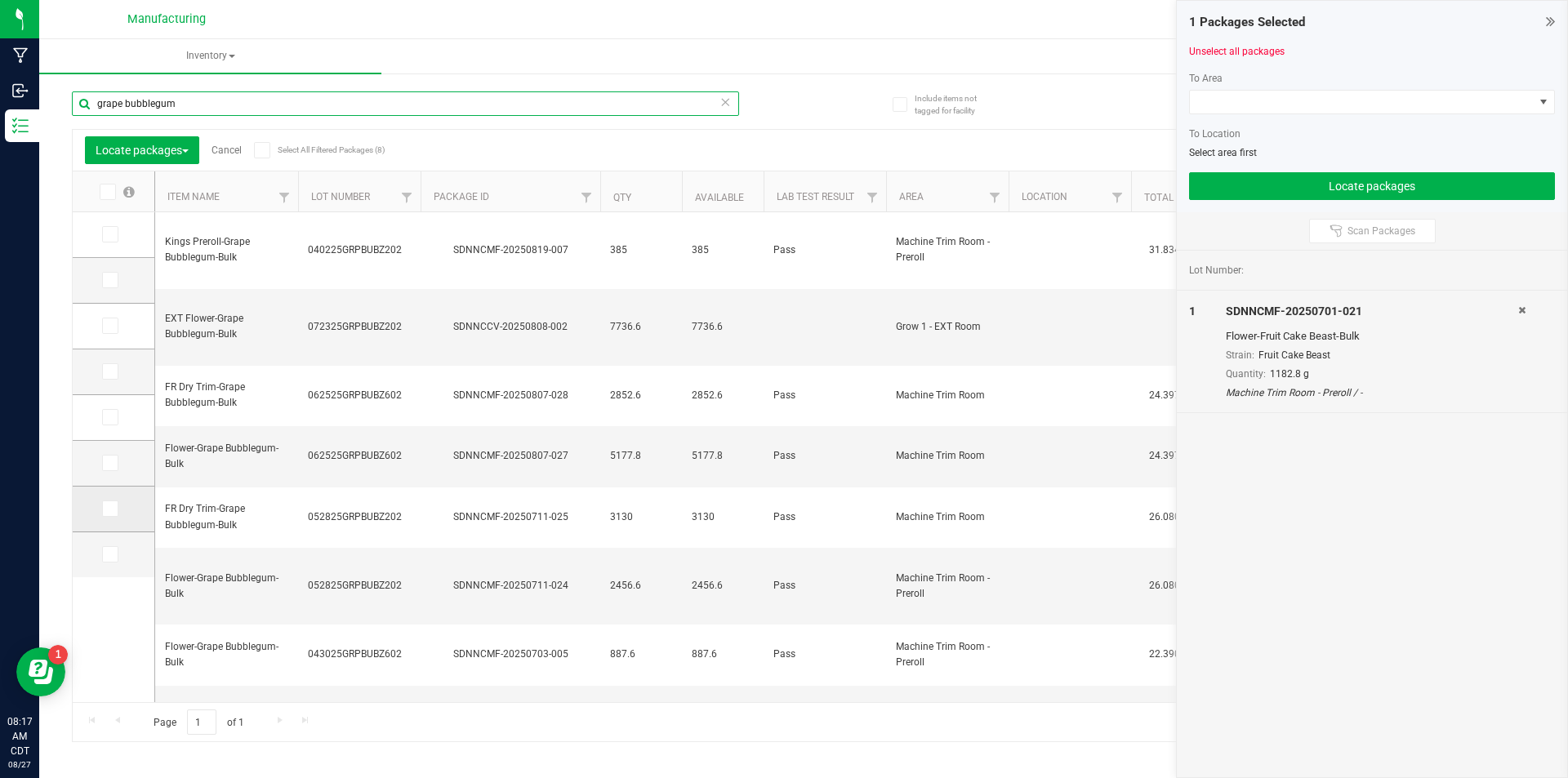
type input "grape bubblegum"
click at [116, 511] on span at bounding box center [110, 508] width 16 height 16
click at [0, 0] on input "checkbox" at bounding box center [0, 0] width 0 height 0
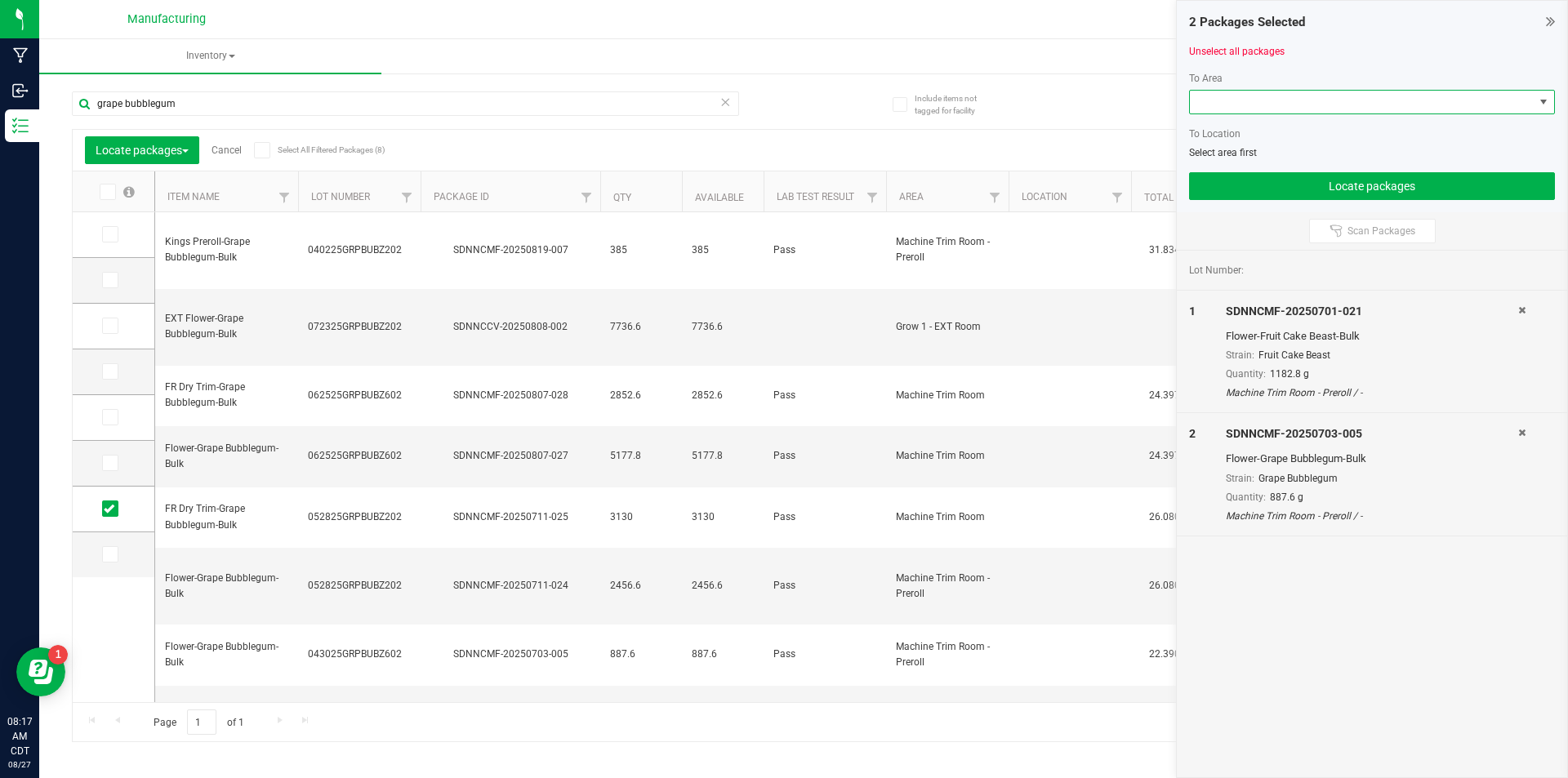
click at [1411, 93] on span at bounding box center [1361, 102] width 344 height 23
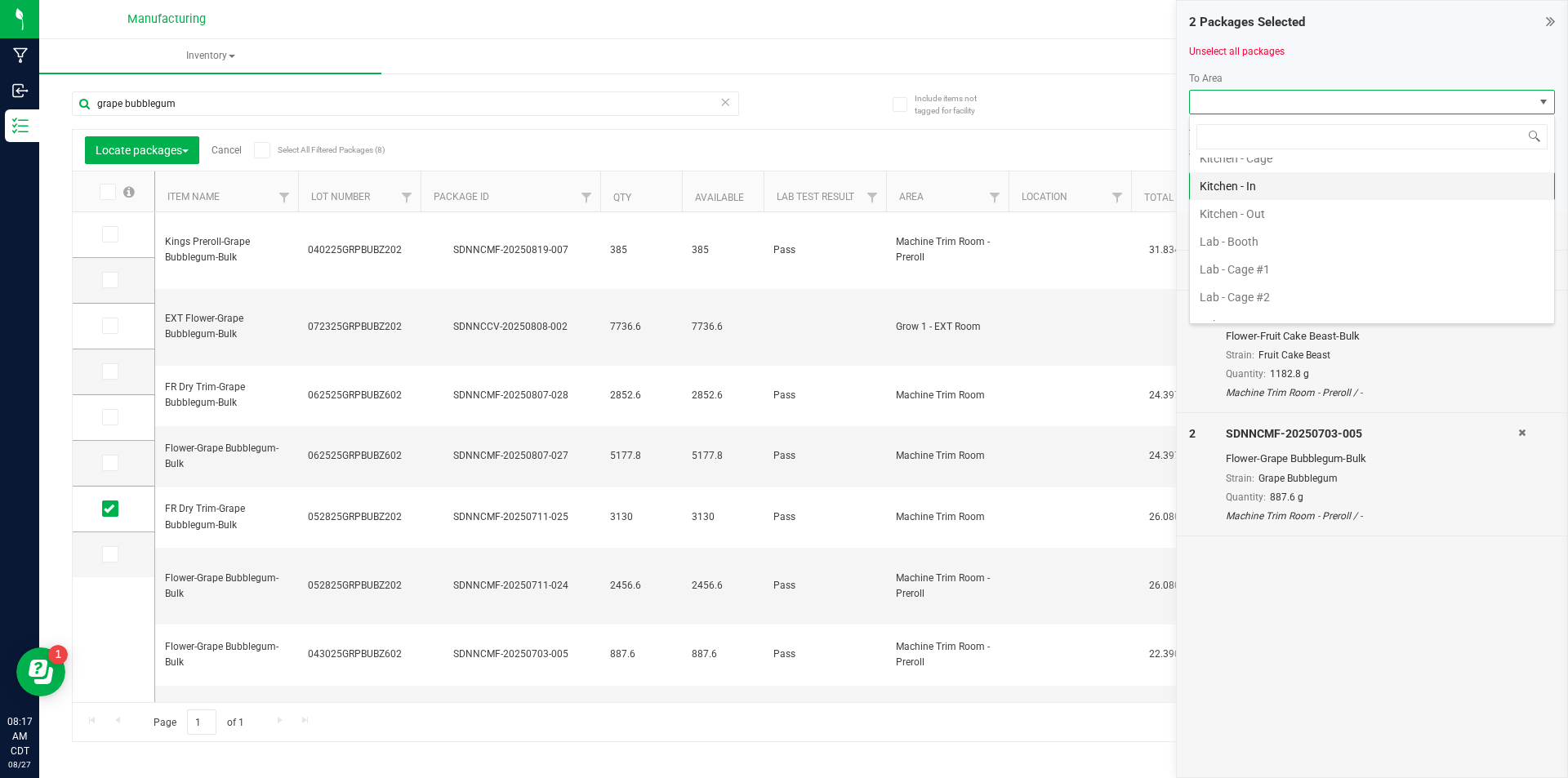
scroll to position [489, 0]
click at [1231, 256] on li "Pre-roll - In" at bounding box center [1372, 264] width 365 height 28
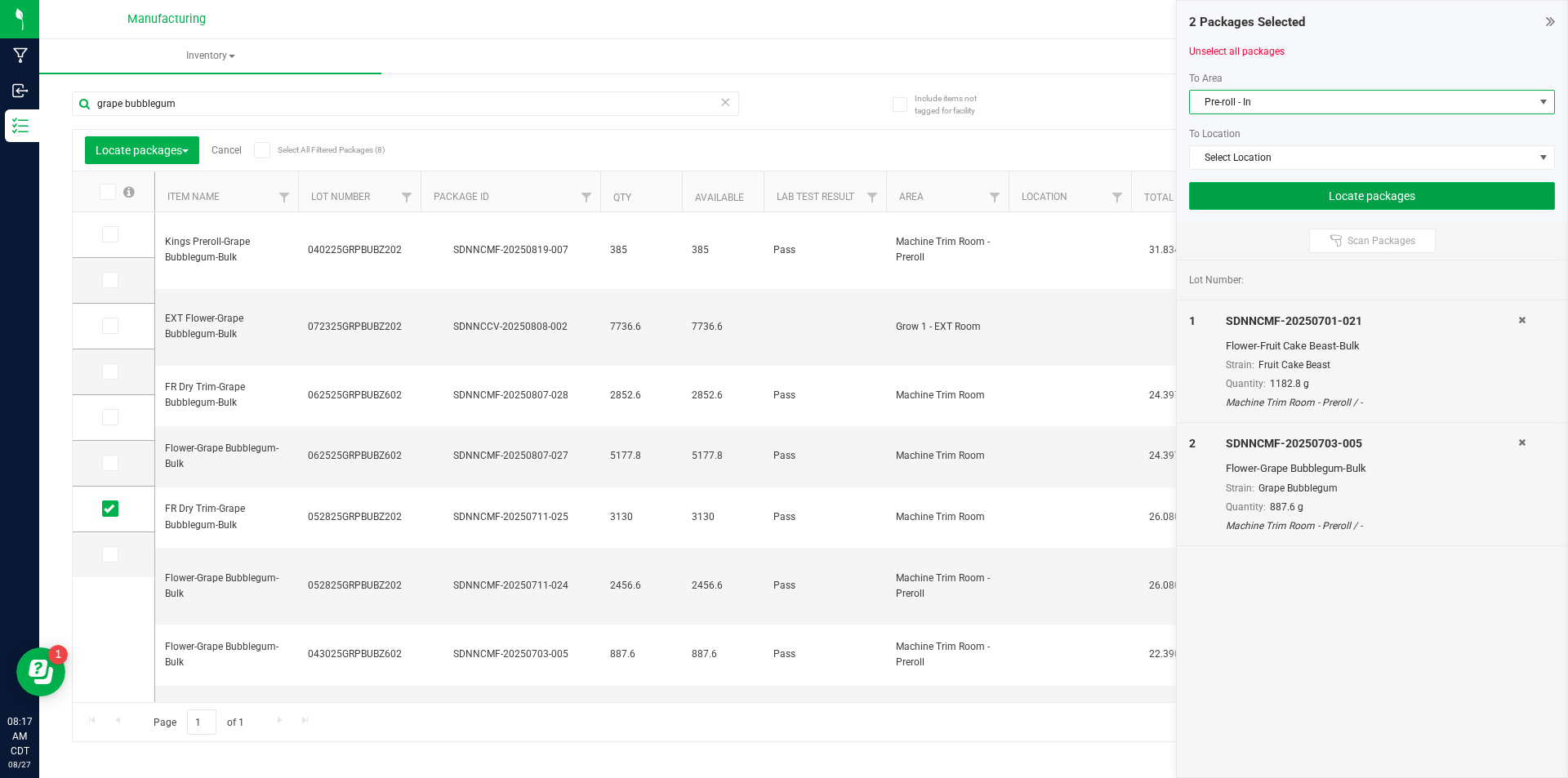
click at [1286, 196] on button "Locate packages" at bounding box center [1372, 195] width 365 height 28
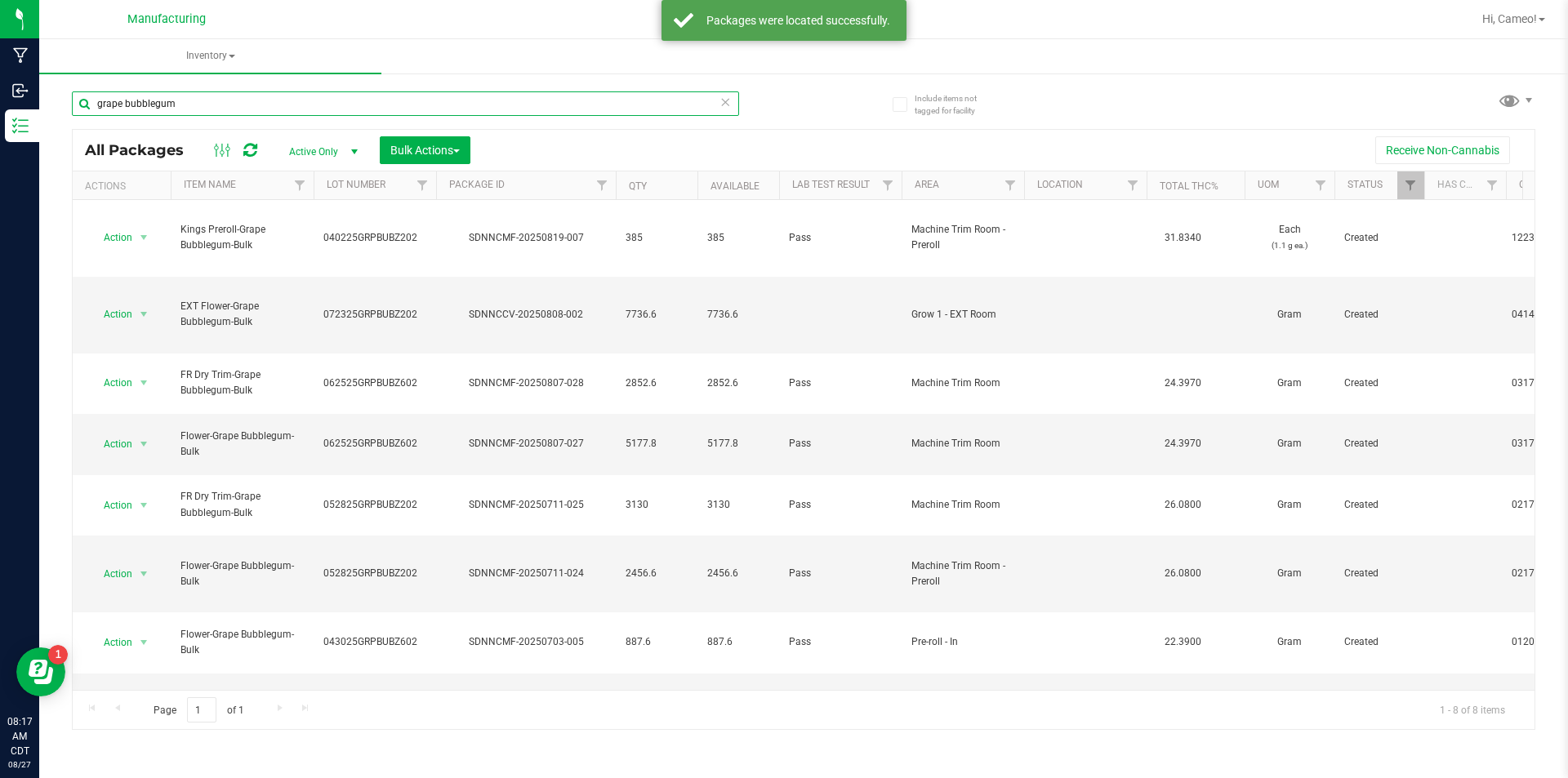
click at [481, 93] on input "grape bubblegum" at bounding box center [405, 104] width 667 height 25
type input "l"
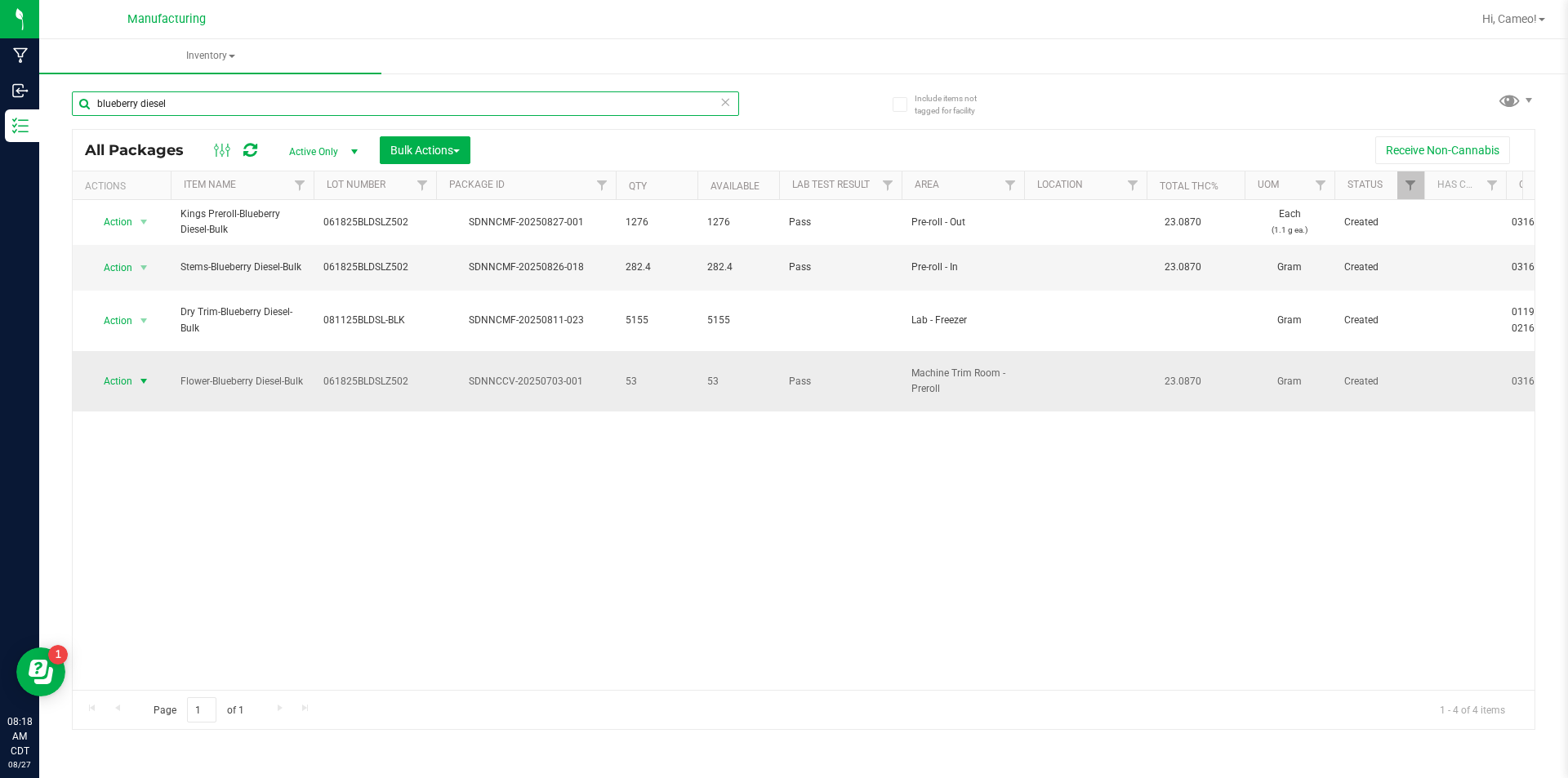
type input "blueberry diesel"
click at [126, 369] on span "Action" at bounding box center [111, 381] width 44 height 23
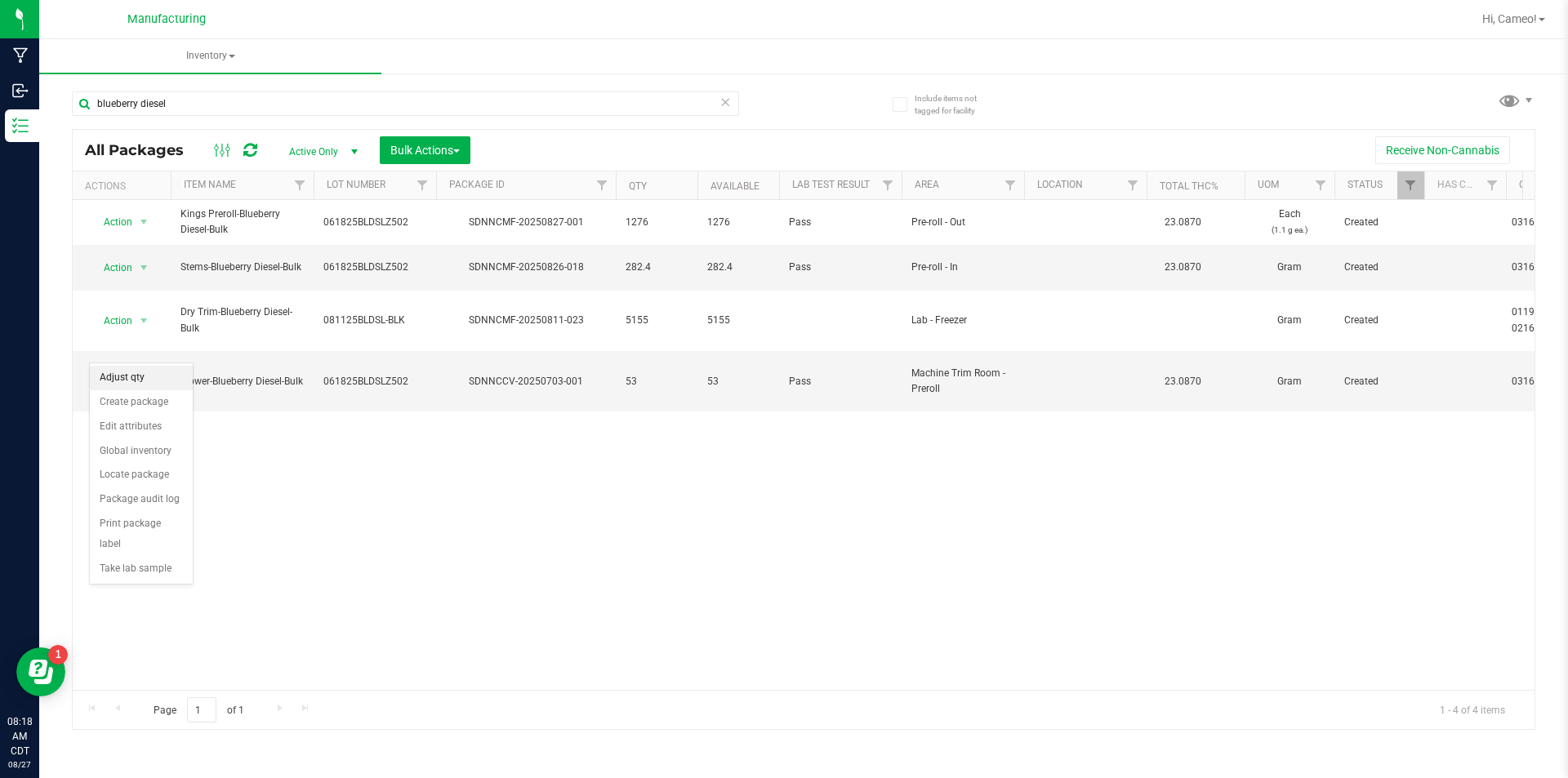
click at [150, 383] on li "Adjust qty" at bounding box center [141, 377] width 103 height 25
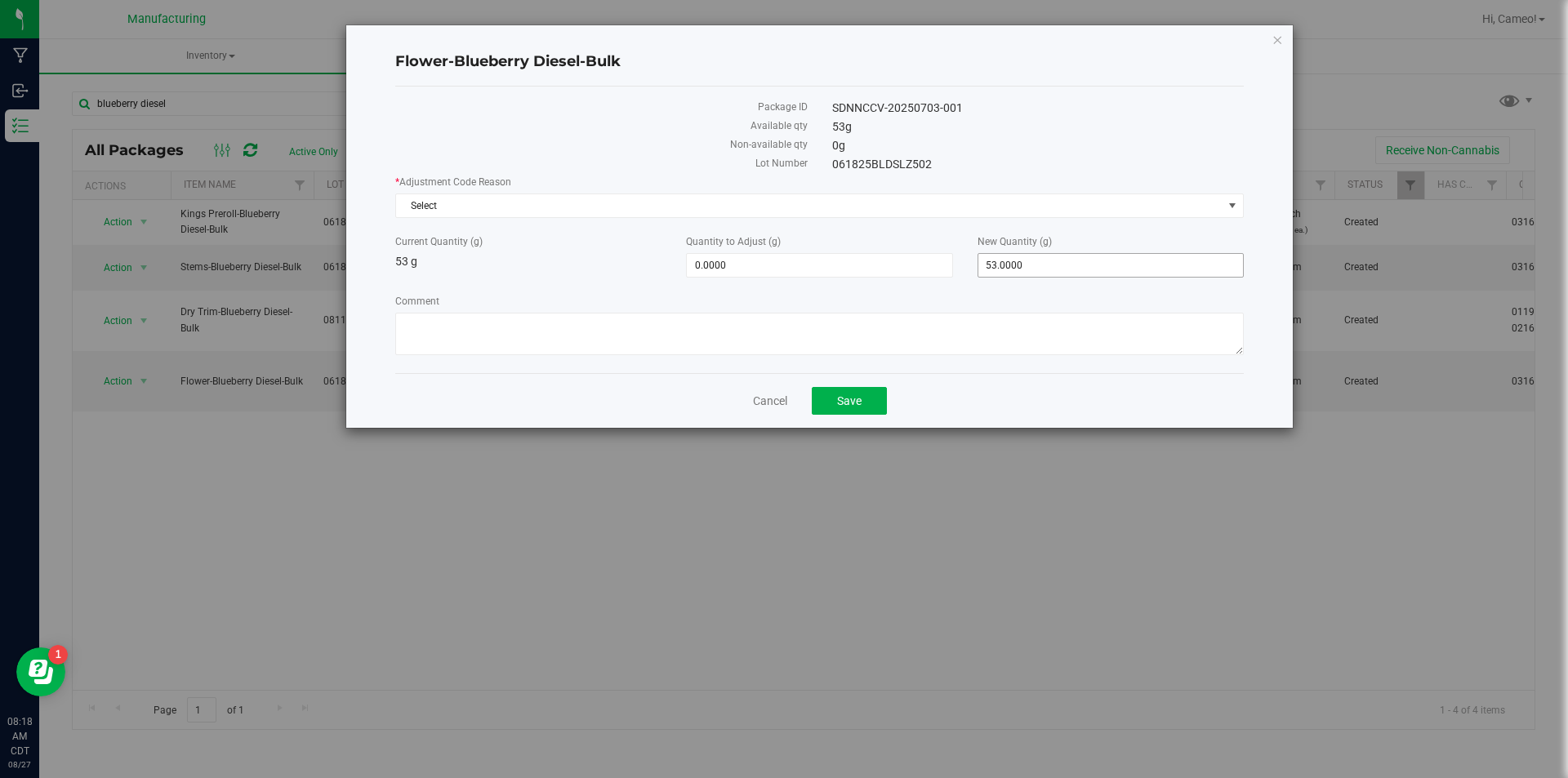
click at [1067, 264] on span "53.0000 53" at bounding box center [1110, 265] width 266 height 25
click at [1067, 264] on input "53" at bounding box center [1110, 265] width 264 height 23
type input "0"
type input "-53.0000"
type input "0.0000"
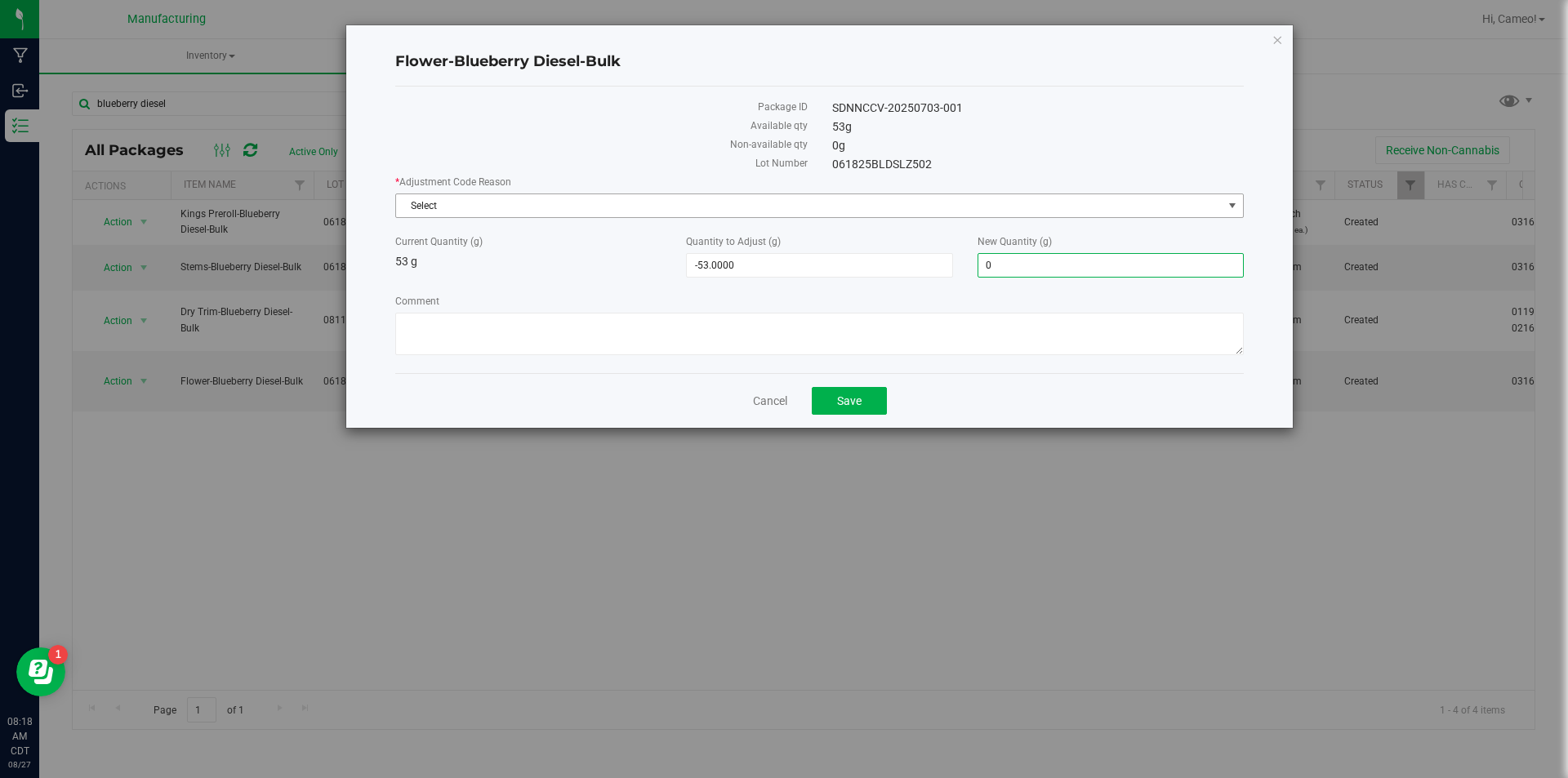
click at [988, 198] on span "Select" at bounding box center [809, 206] width 826 height 23
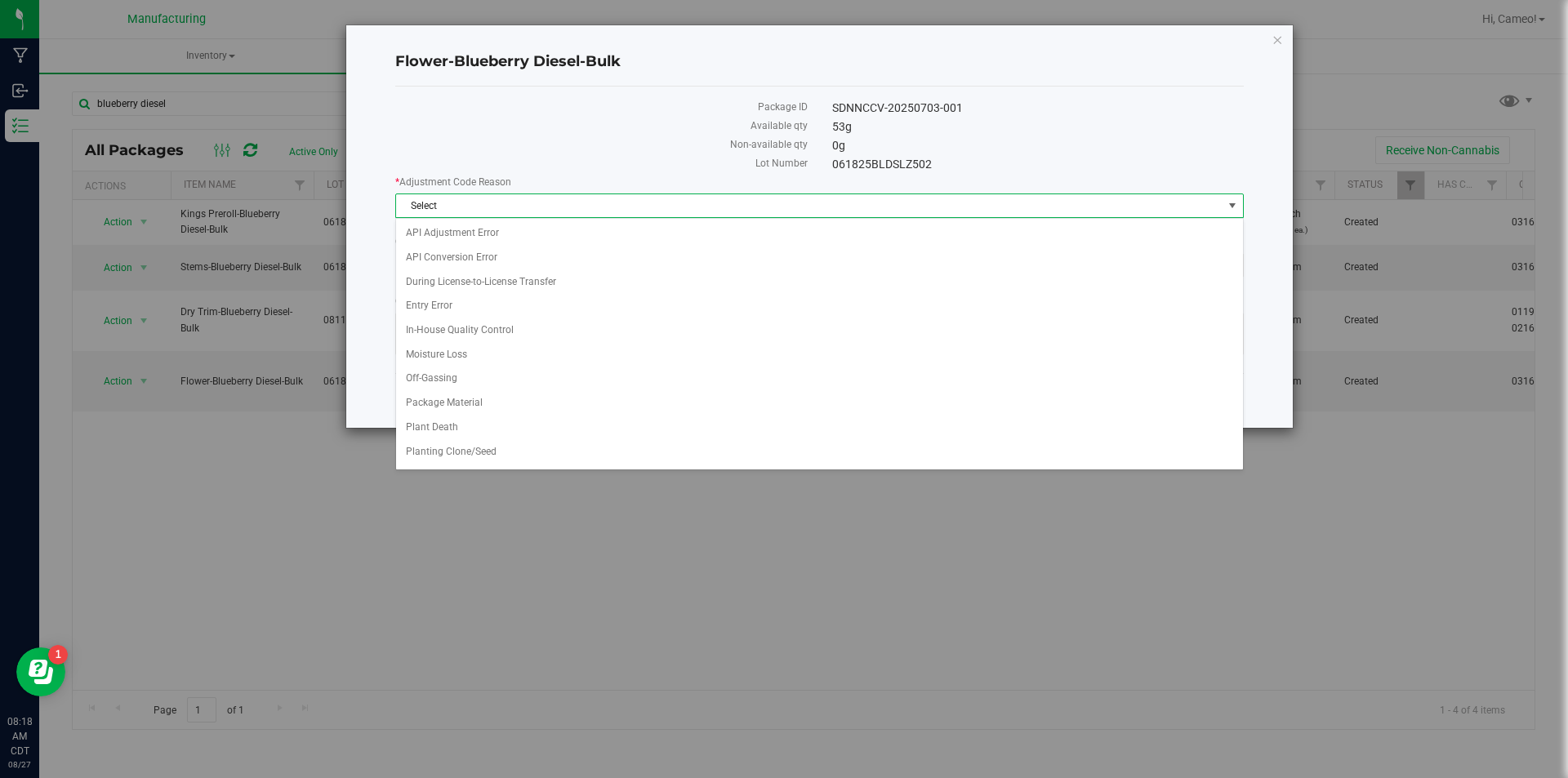
scroll to position [22, 0]
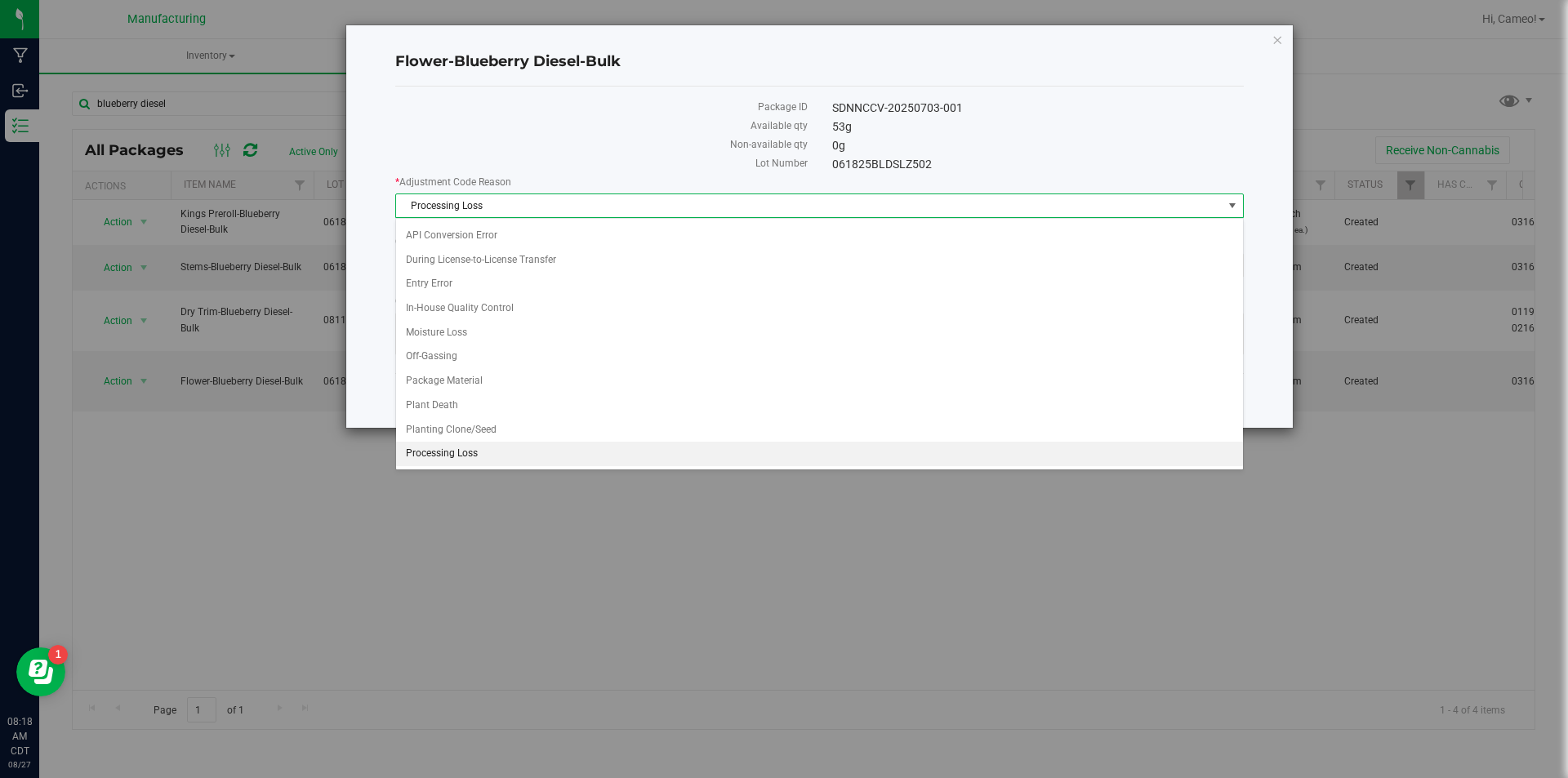
click at [985, 197] on span "Processing Loss" at bounding box center [809, 206] width 826 height 23
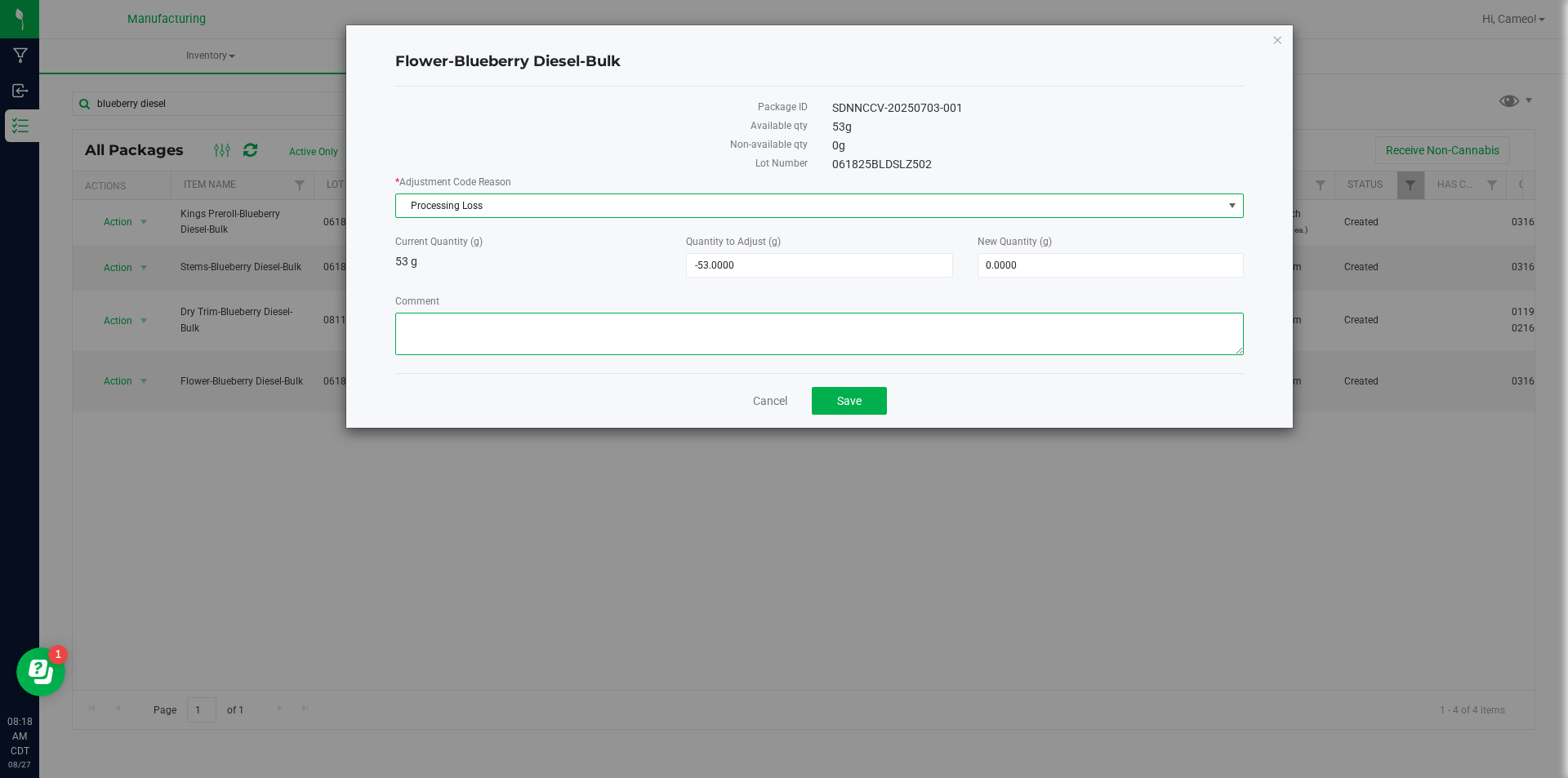
drag, startPoint x: 943, startPoint y: 331, endPoint x: 957, endPoint y: 344, distance: 19.1
click at [948, 339] on textarea "Comment" at bounding box center [819, 334] width 848 height 42
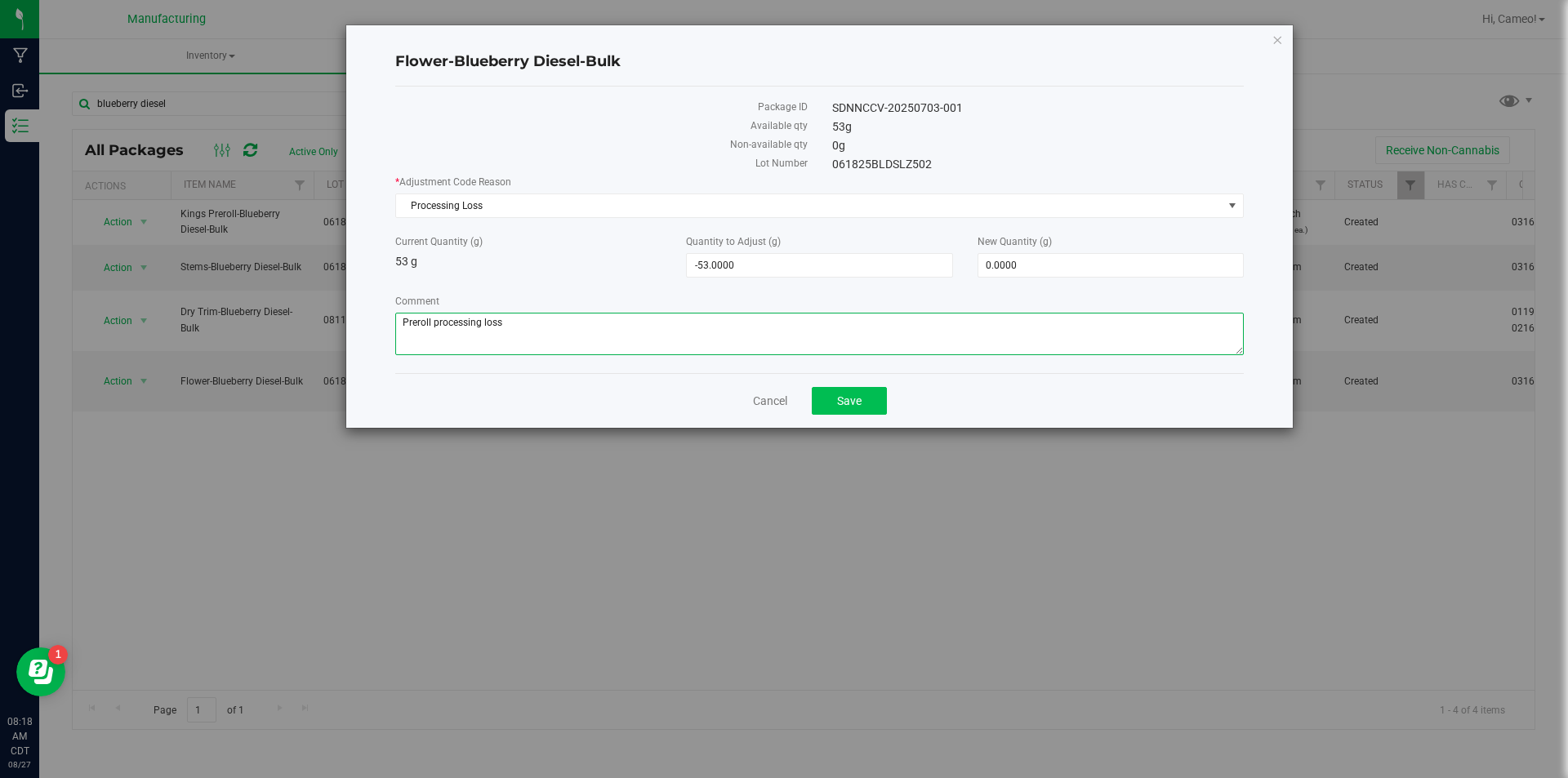
type textarea "Preroll processing loss"
click at [850, 407] on button "Save" at bounding box center [849, 400] width 75 height 28
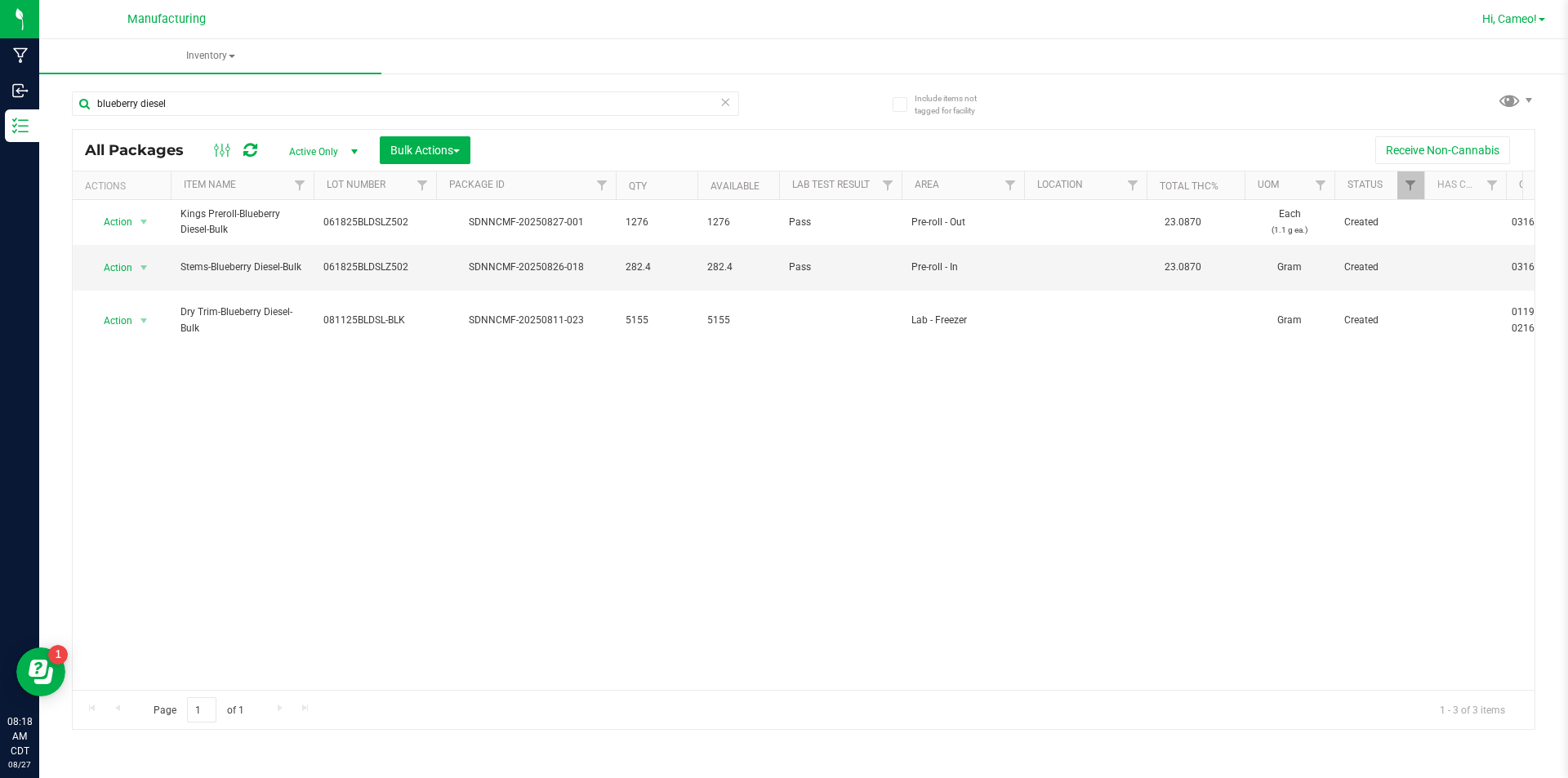
click at [1532, 17] on span "Hi, Cameo!" at bounding box center [1509, 18] width 54 height 13
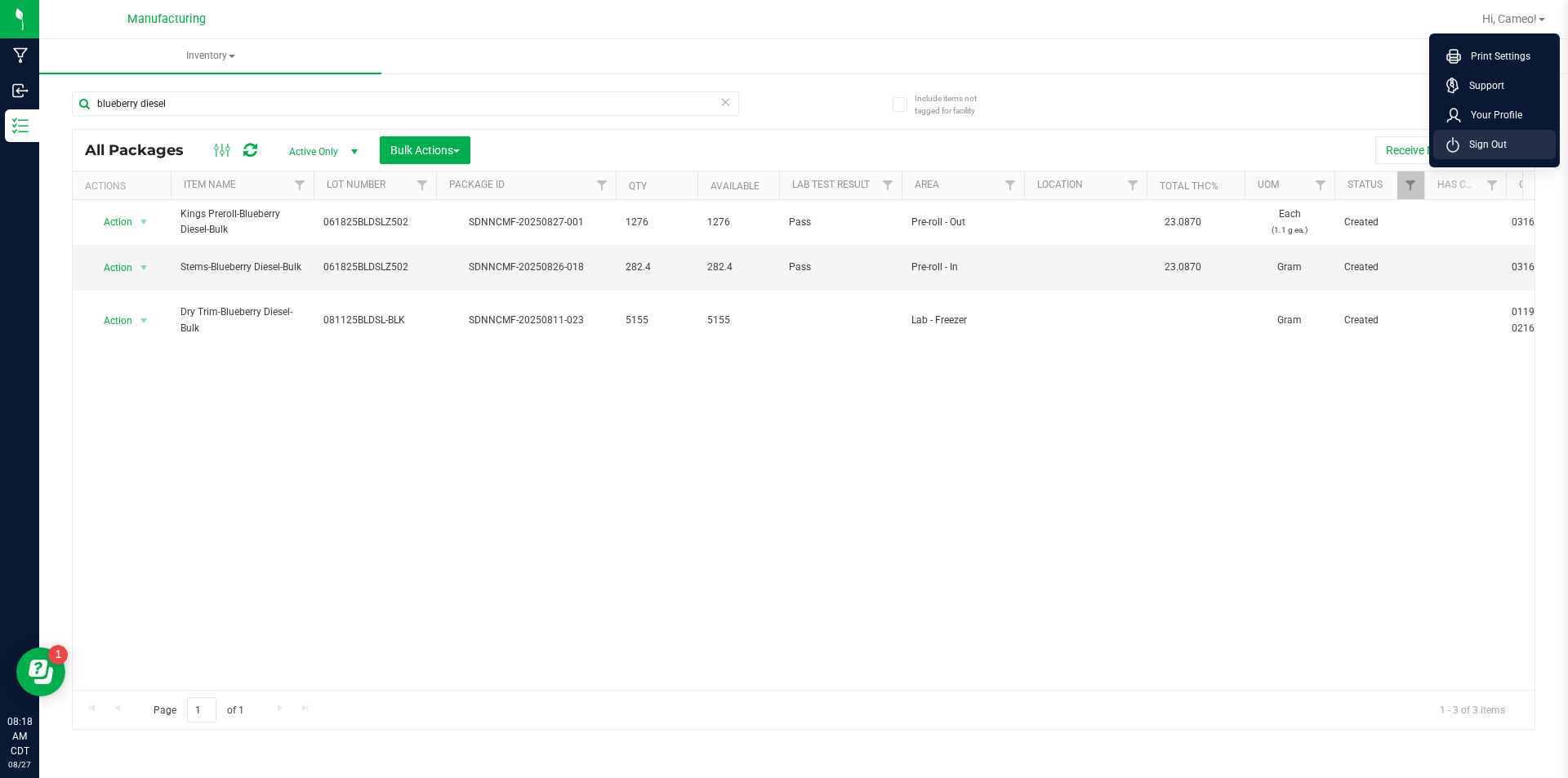
click at [1488, 137] on span "Sign Out" at bounding box center [1483, 144] width 48 height 16
